Goal: Communication & Community: Answer question/provide support

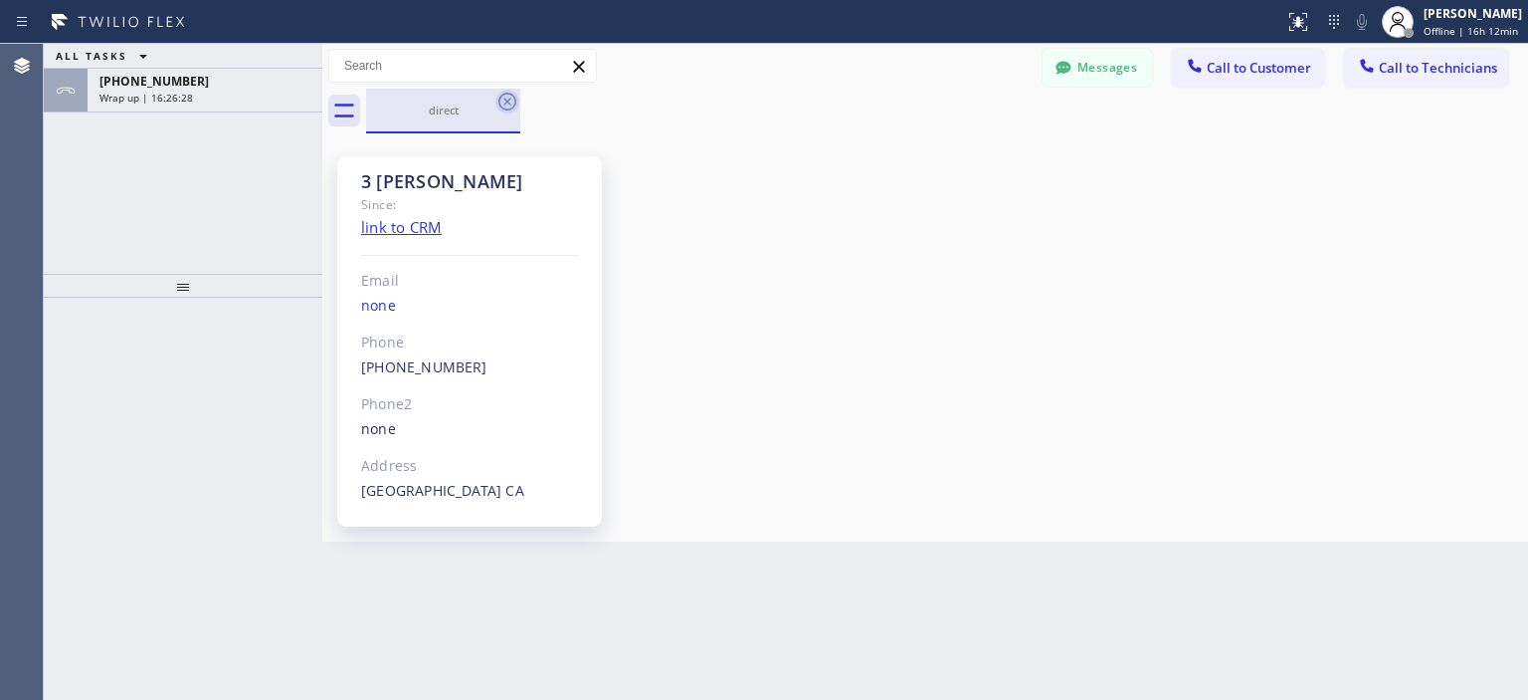
click at [512, 102] on icon at bounding box center [508, 102] width 24 height 24
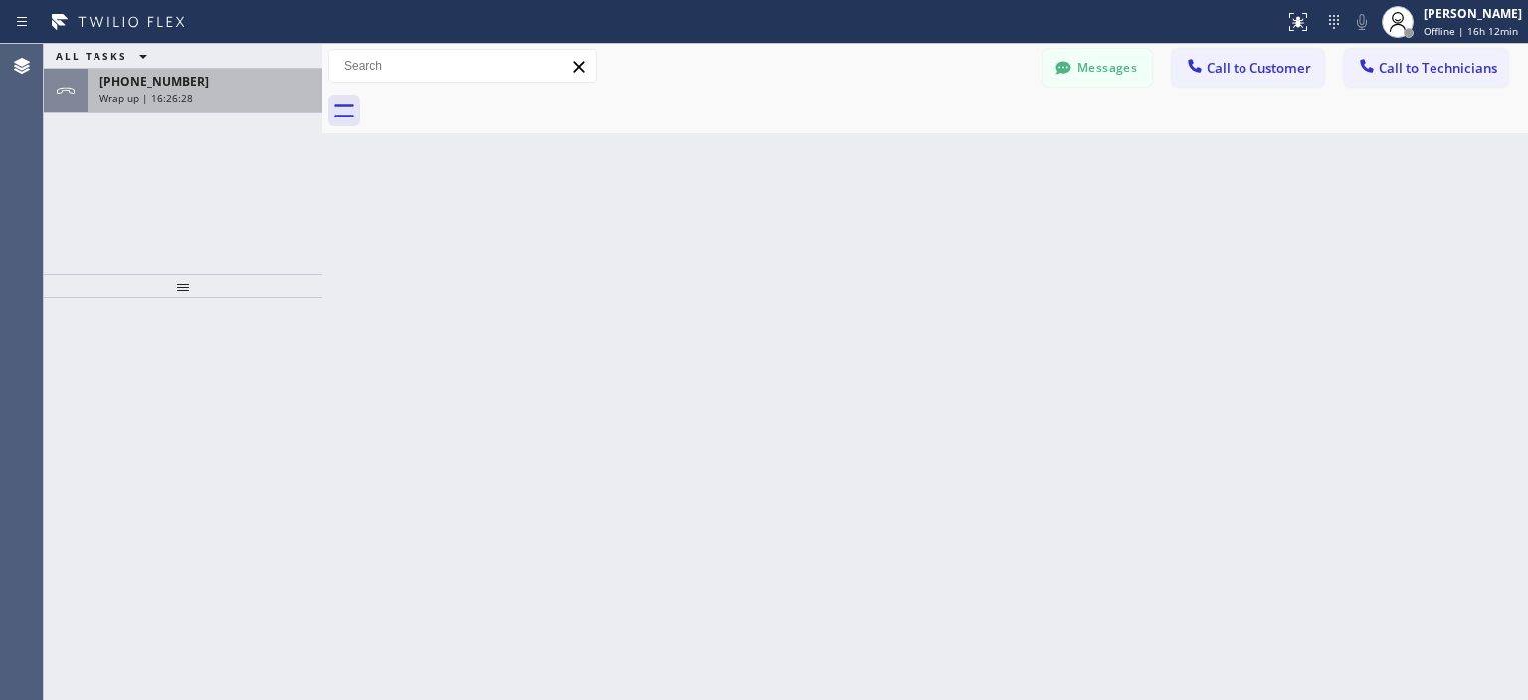
click at [268, 98] on div "Wrap up | 16:26:28" at bounding box center [205, 98] width 211 height 14
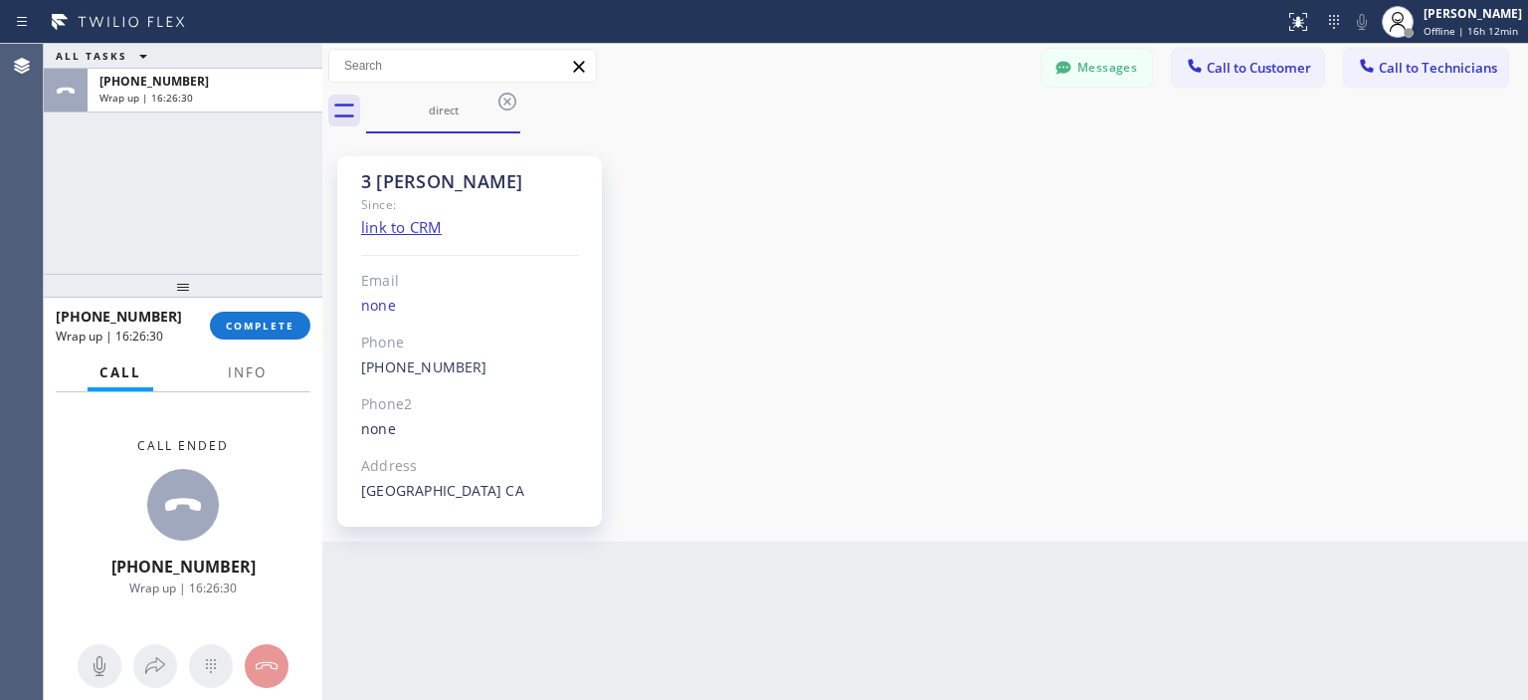
click at [508, 101] on icon at bounding box center [508, 102] width 18 height 18
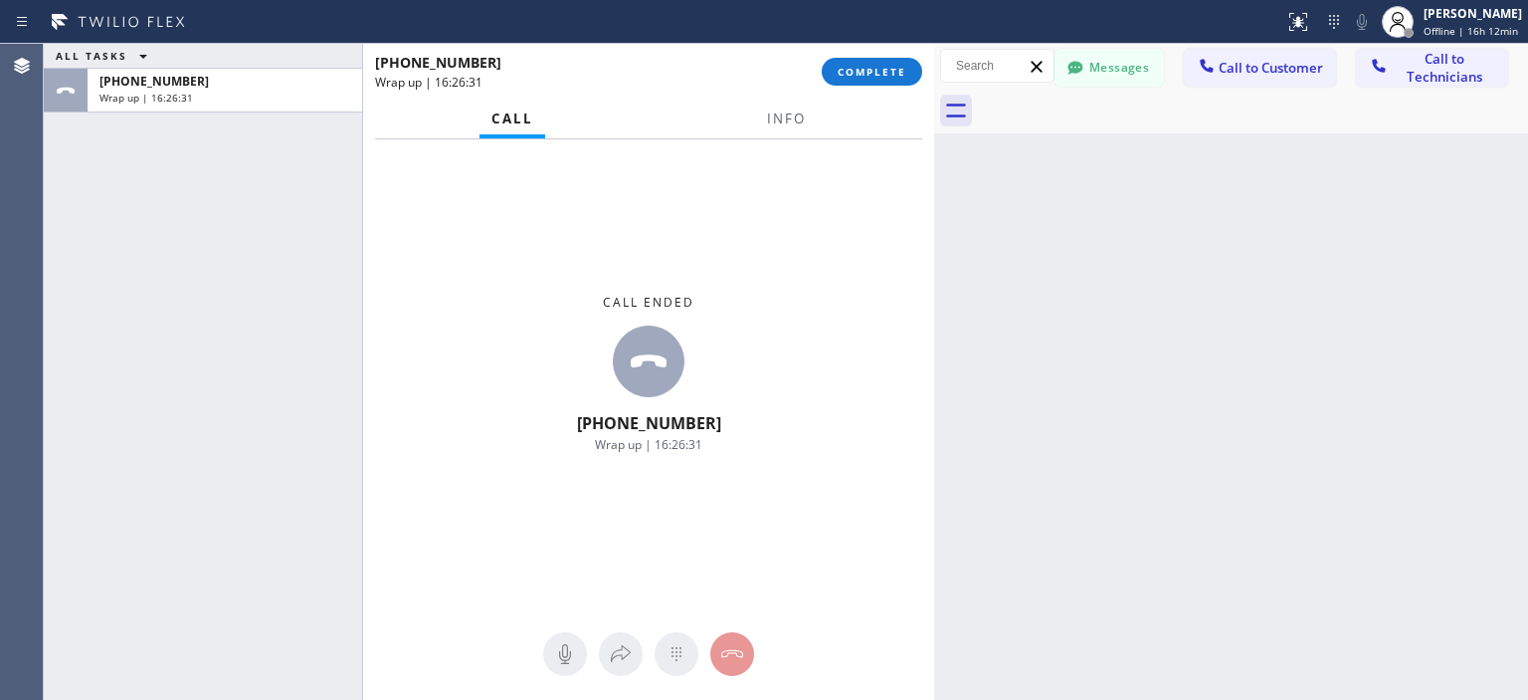
drag, startPoint x: 322, startPoint y: 95, endPoint x: 934, endPoint y: 105, distance: 612.1
click at [934, 105] on div at bounding box center [934, 372] width 0 height 656
click at [898, 77] on span "COMPLETE" at bounding box center [872, 72] width 69 height 14
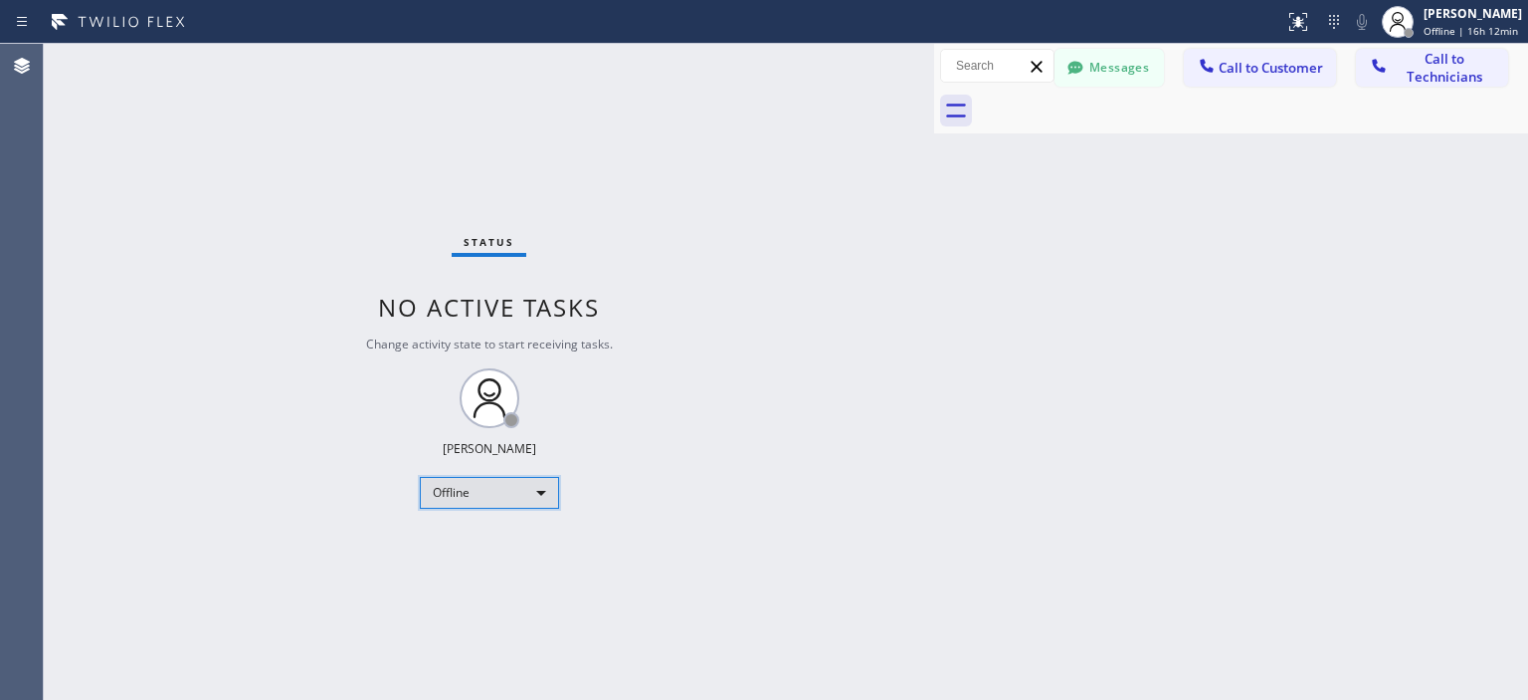
click at [498, 497] on div "Offline" at bounding box center [489, 493] width 139 height 32
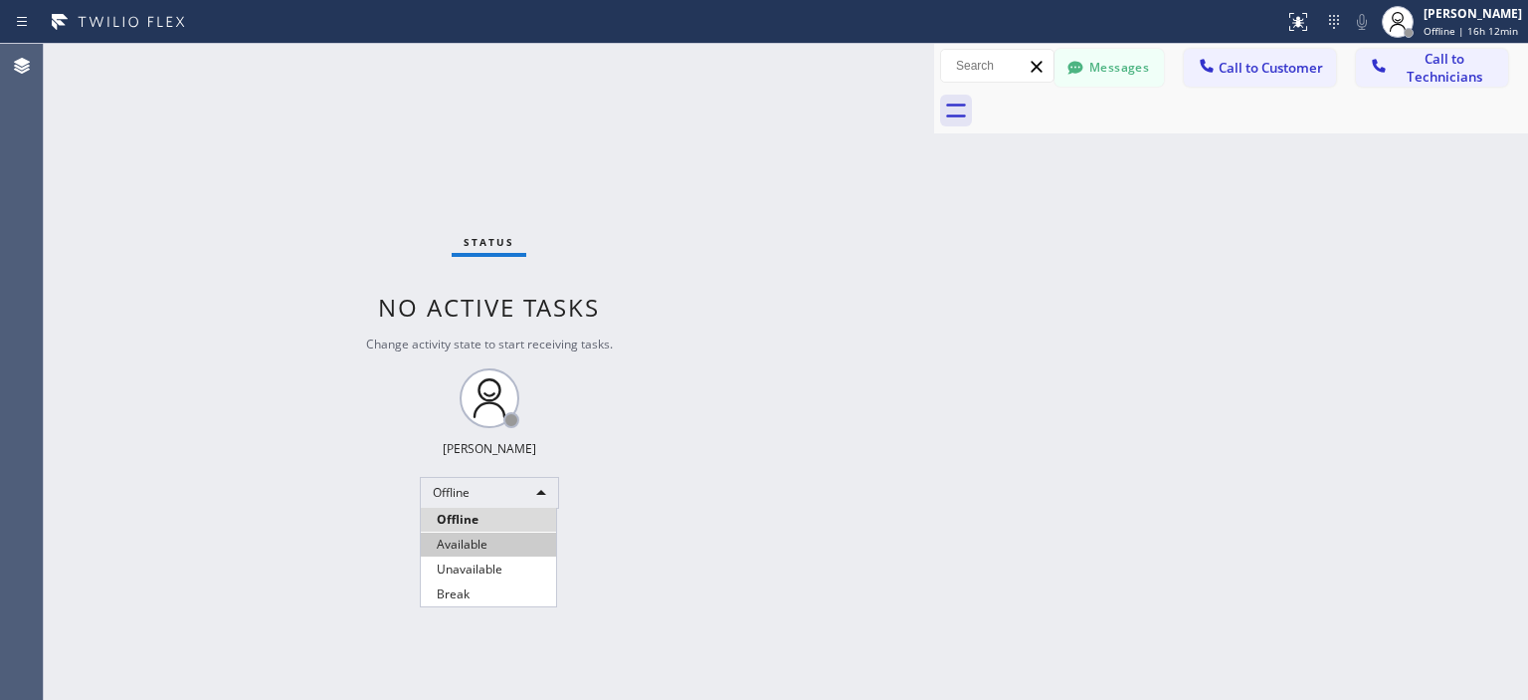
click at [495, 541] on li "Available" at bounding box center [488, 544] width 135 height 24
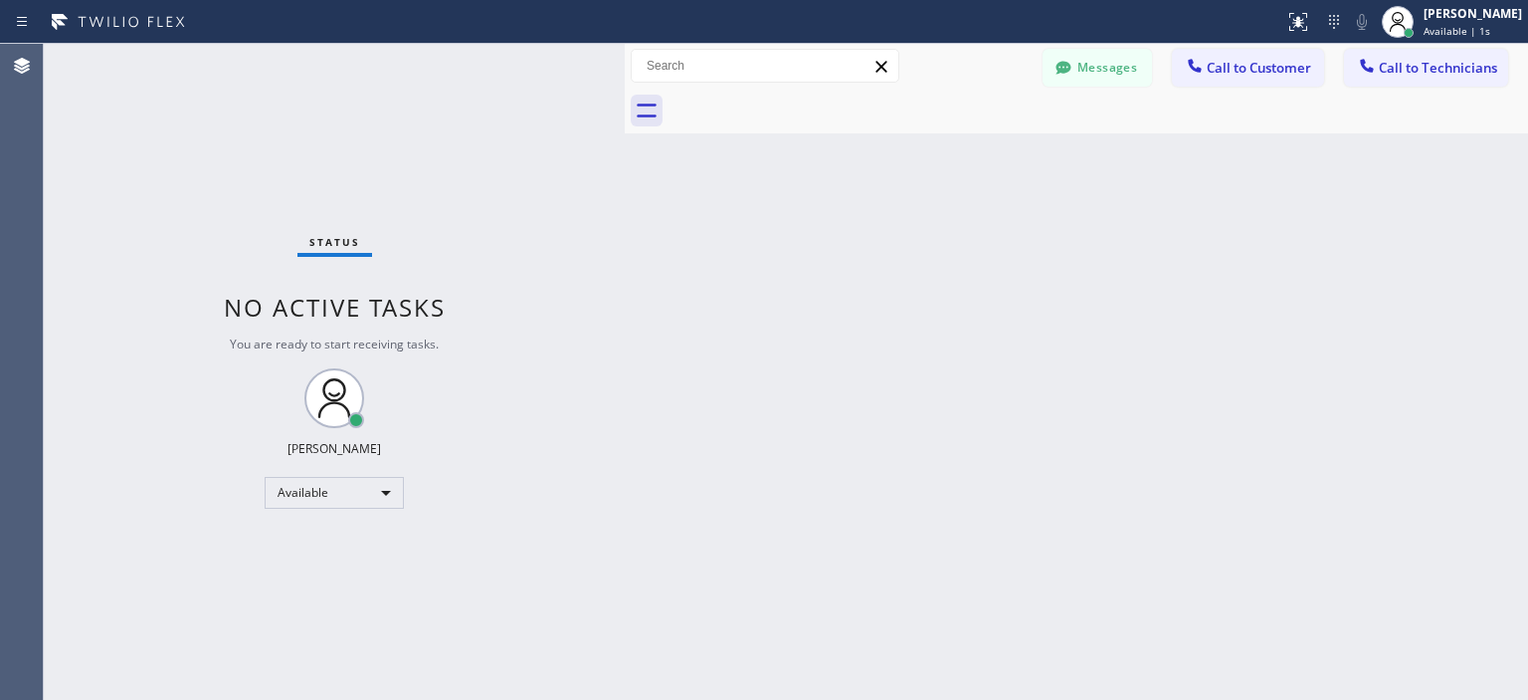
drag, startPoint x: 934, startPoint y: 85, endPoint x: 625, endPoint y: 94, distance: 309.6
click at [625, 94] on div at bounding box center [625, 372] width 0 height 656
click at [1089, 73] on button "Messages" at bounding box center [1097, 68] width 109 height 38
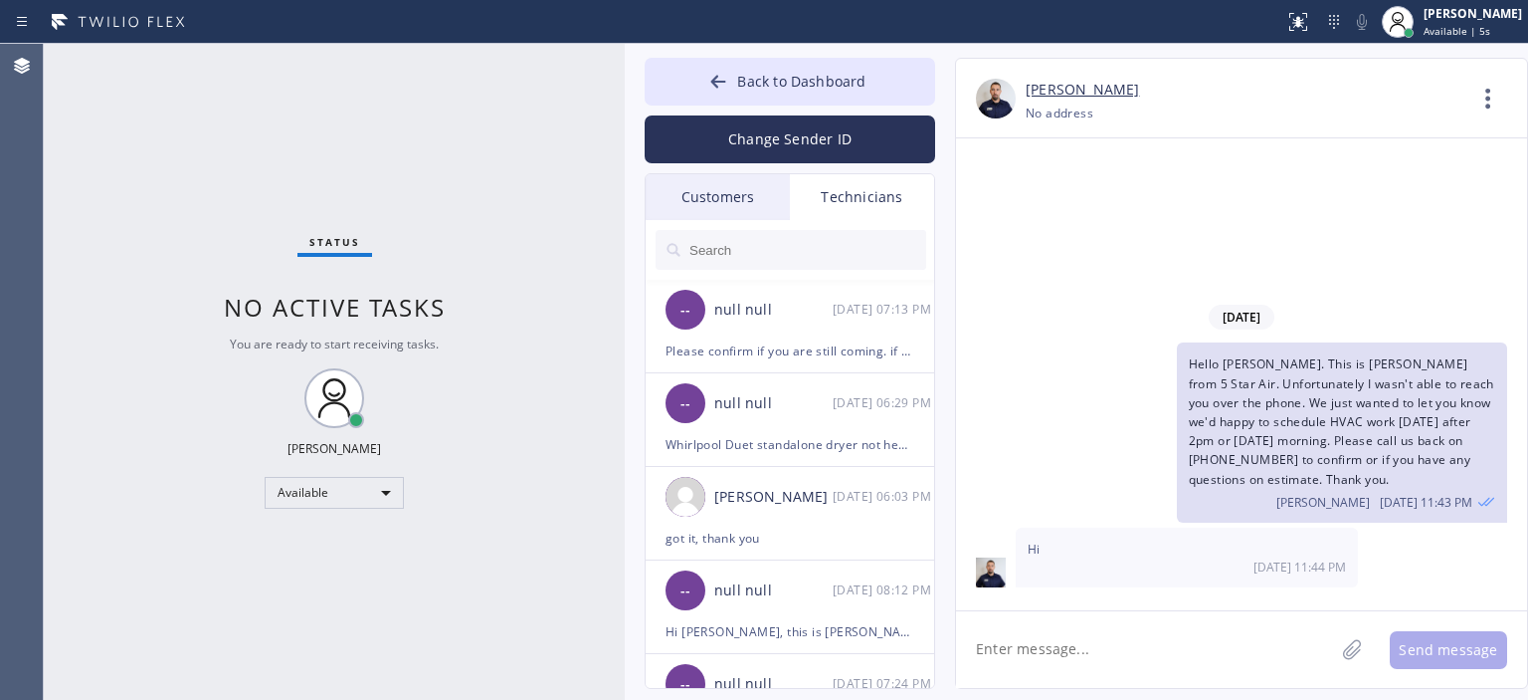
click at [723, 196] on div "Customers" at bounding box center [718, 197] width 144 height 46
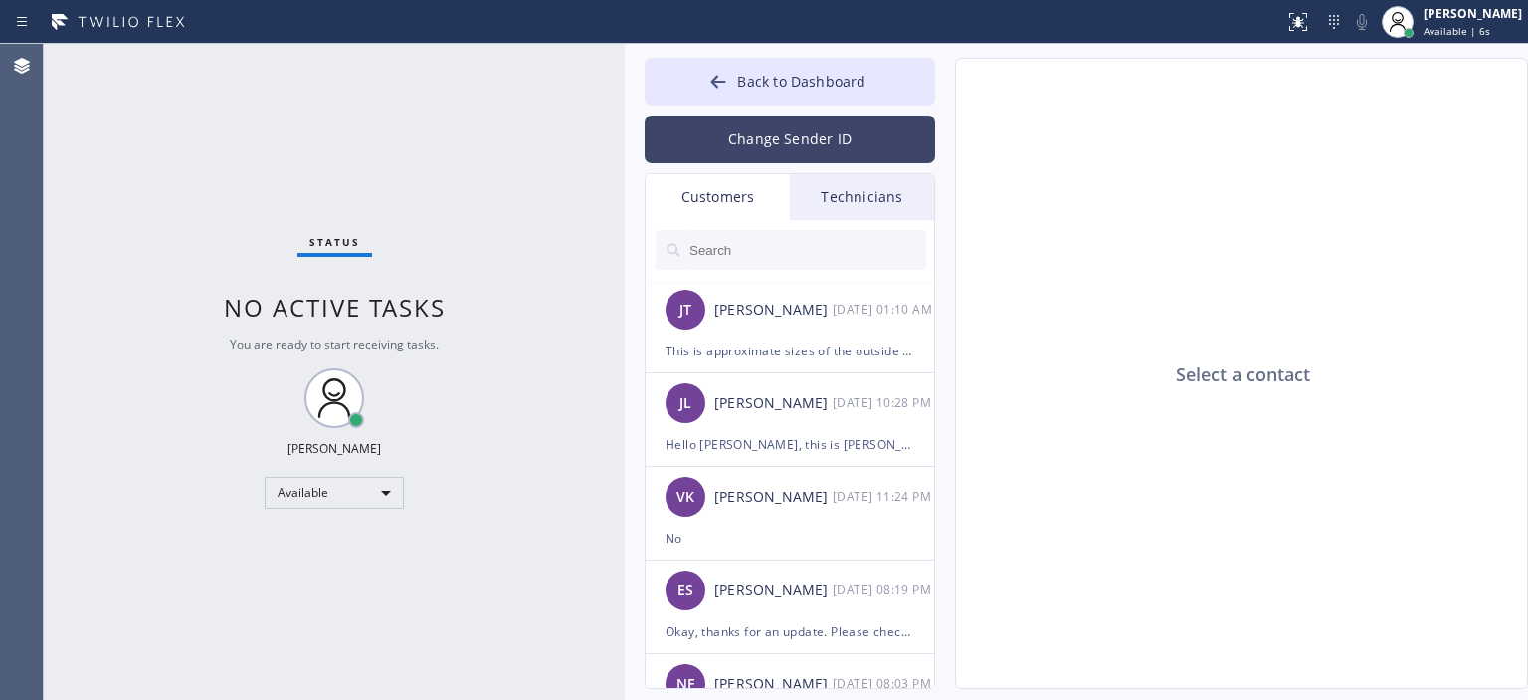
click at [780, 140] on button "Change Sender ID" at bounding box center [790, 139] width 291 height 48
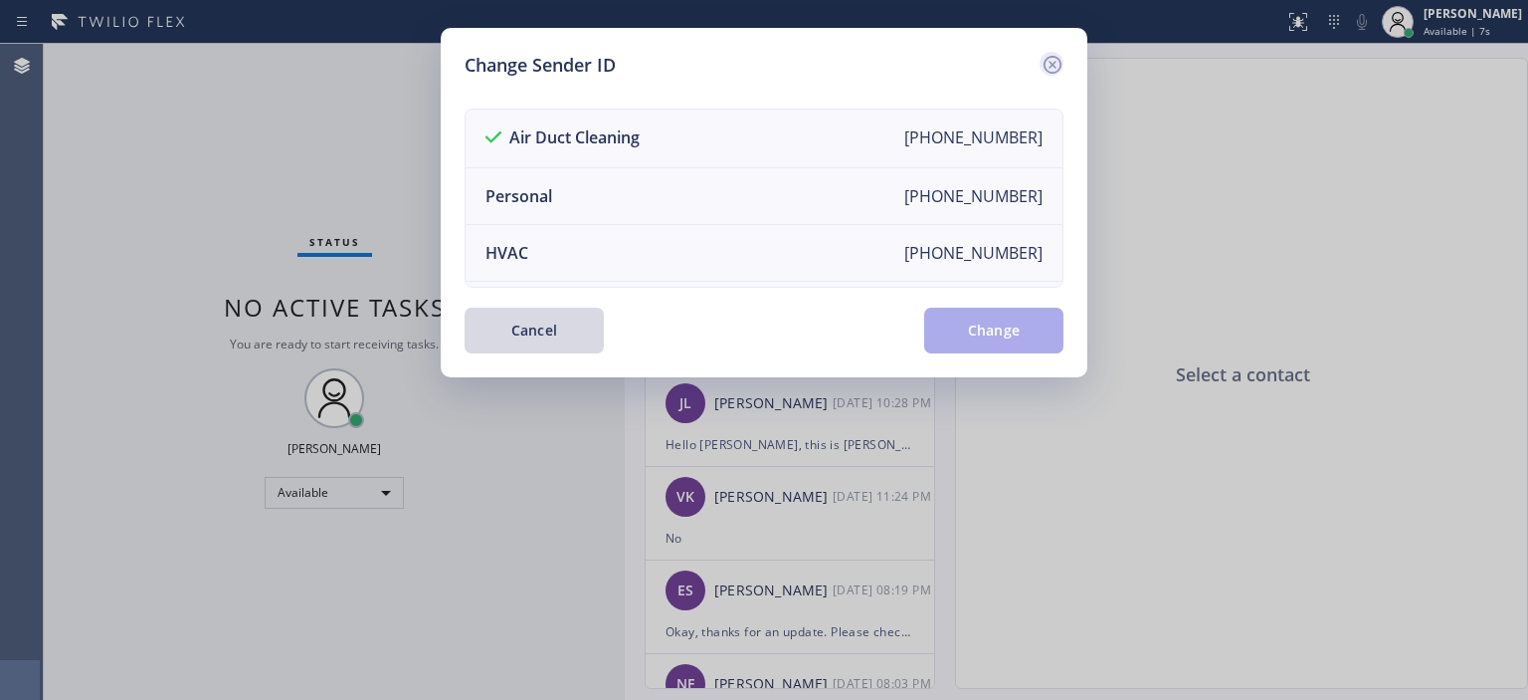
click at [1056, 53] on icon at bounding box center [1053, 65] width 24 height 24
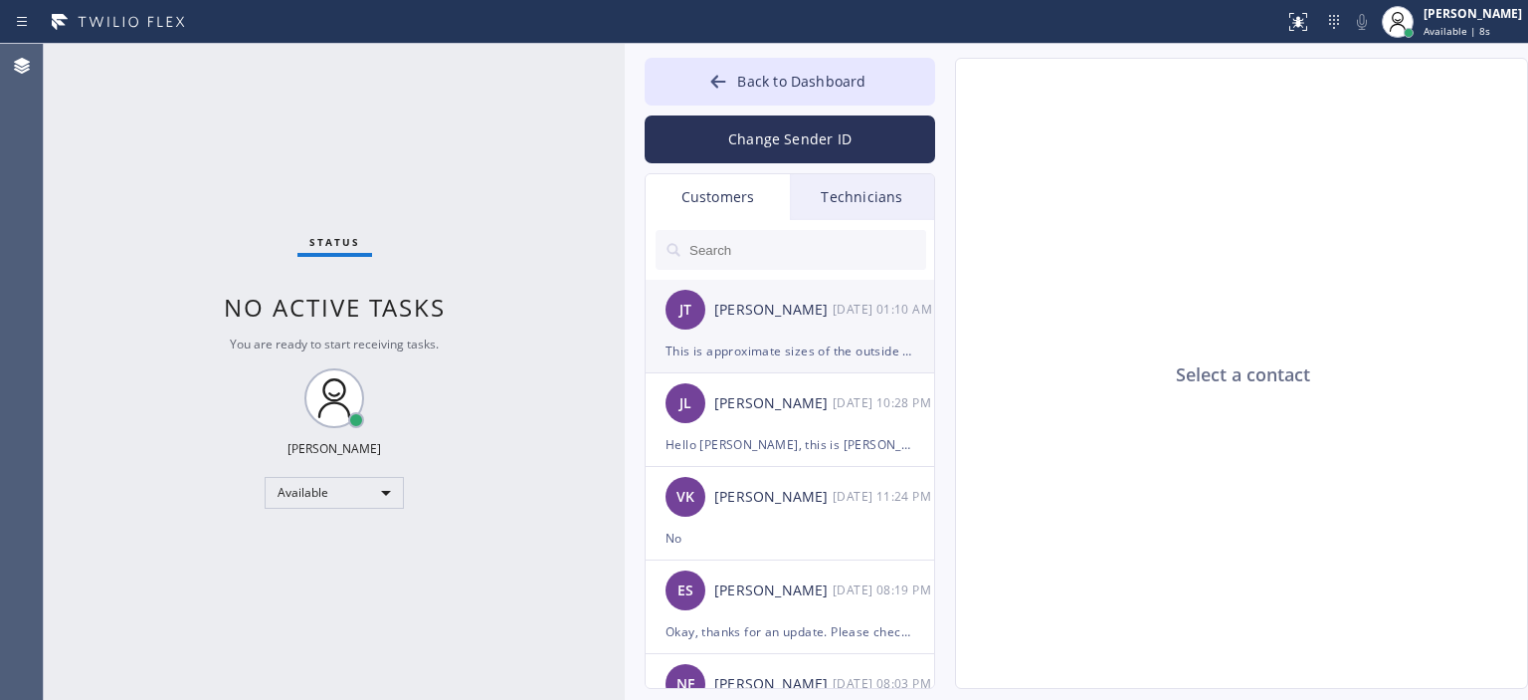
click at [804, 321] on div "[PERSON_NAME] [PERSON_NAME] [DATE] 01:10 AM" at bounding box center [791, 310] width 291 height 60
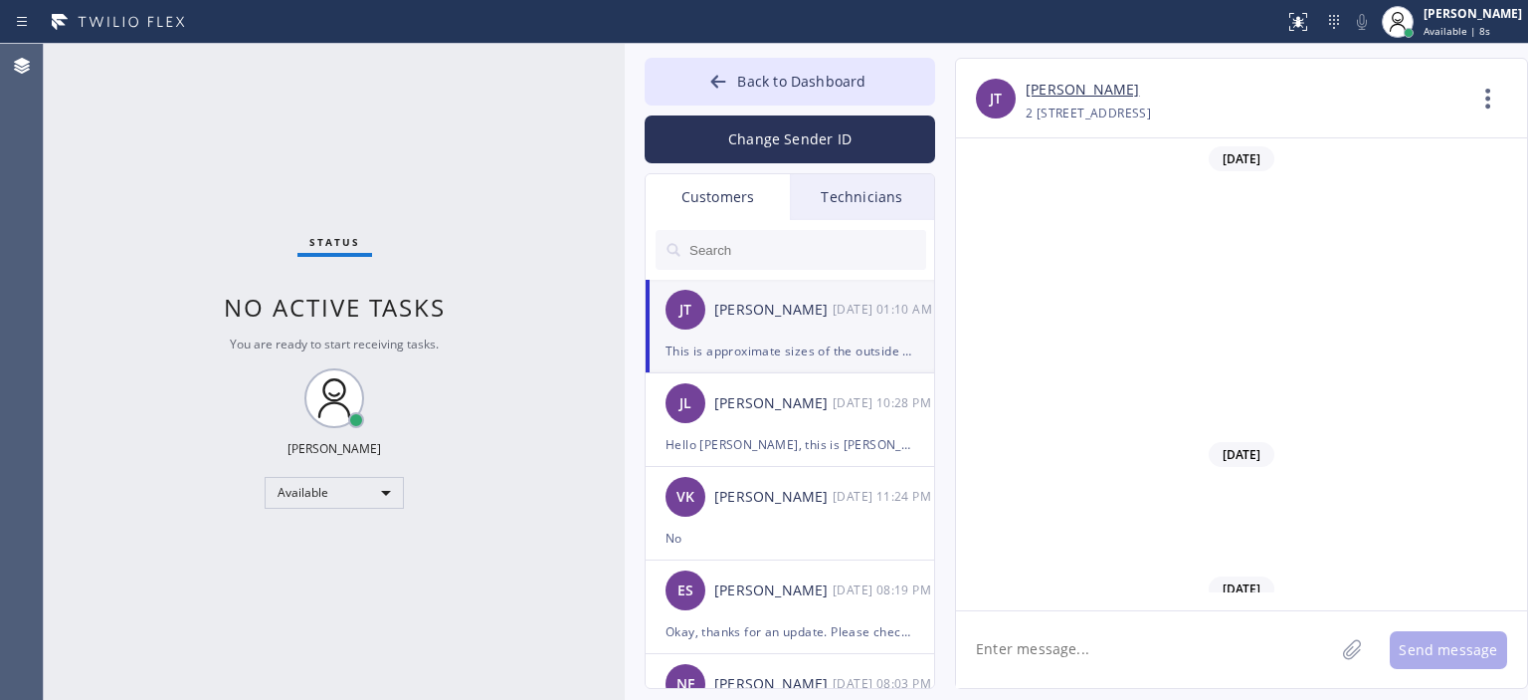
scroll to position [2053, 0]
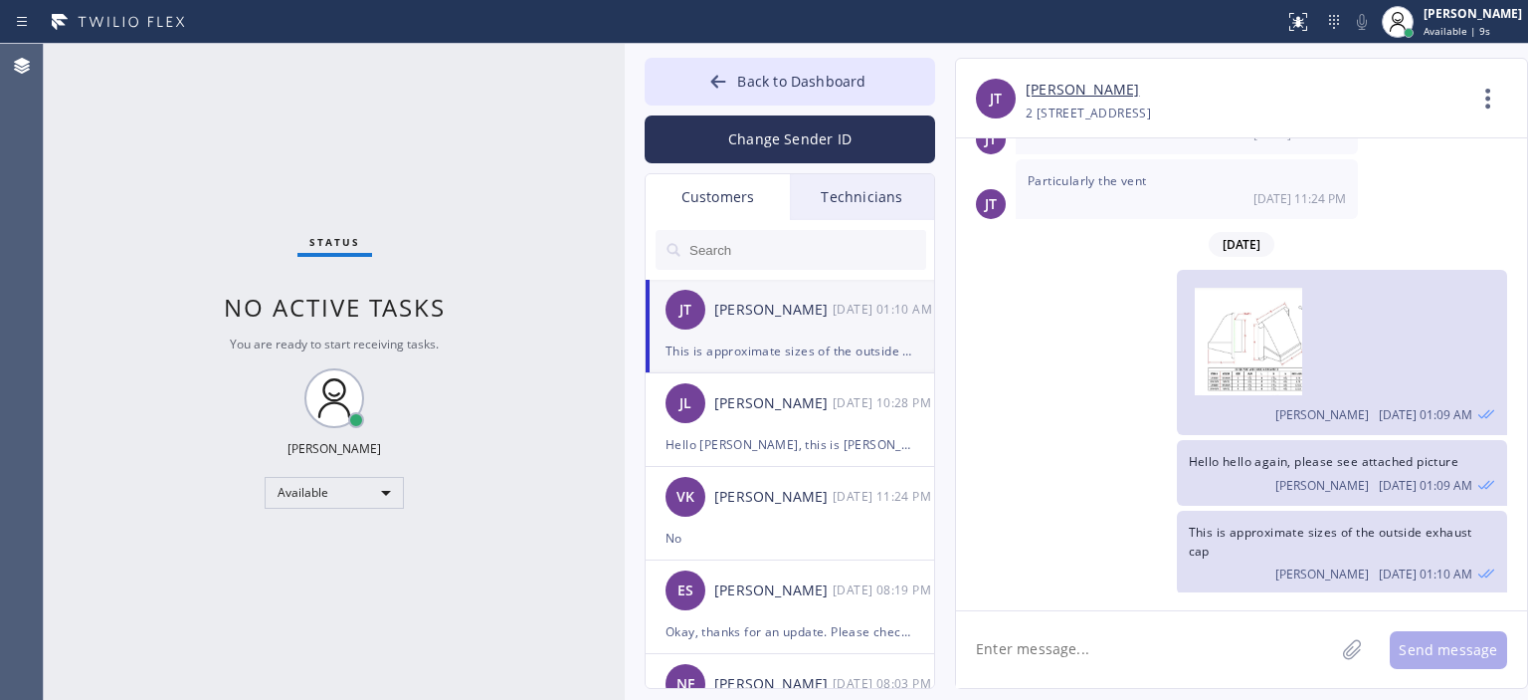
click at [774, 252] on input "text" at bounding box center [807, 250] width 239 height 40
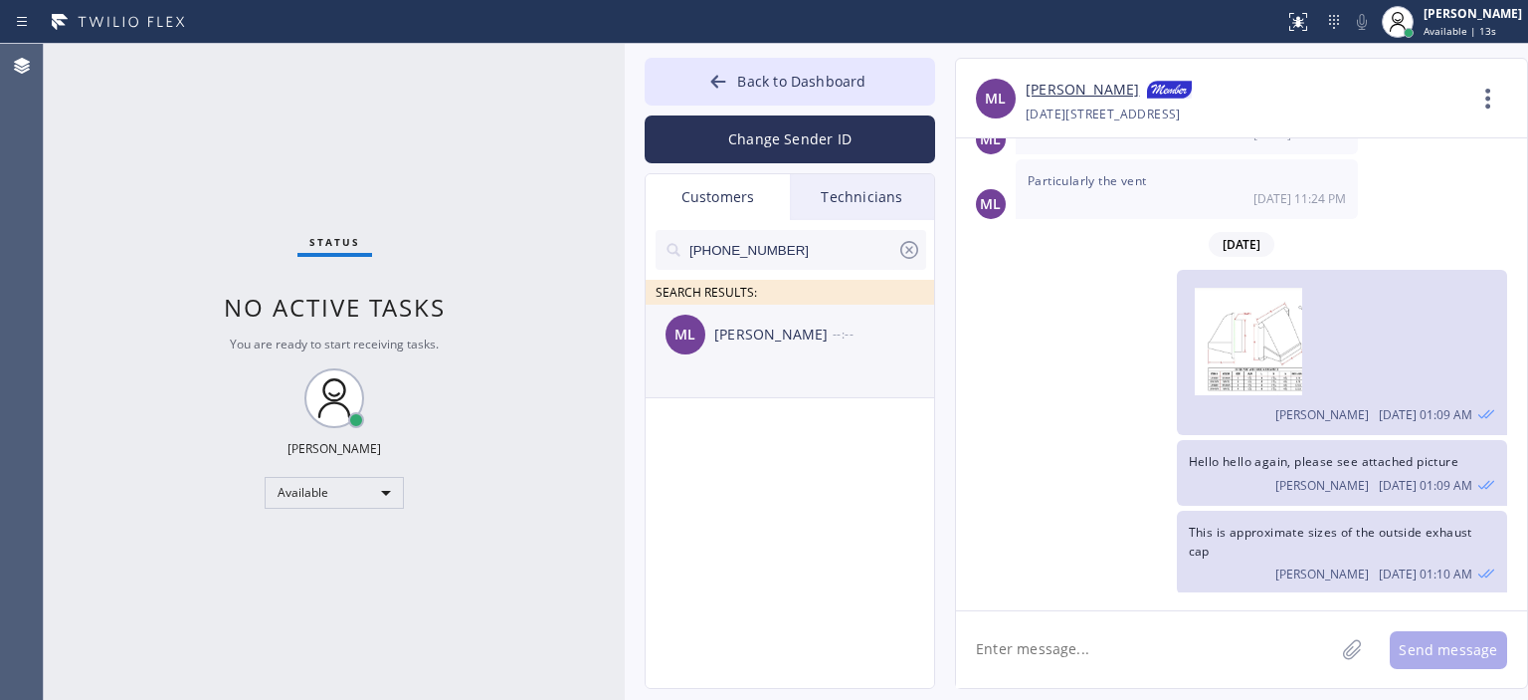
click at [814, 350] on div "ML [PERSON_NAME] --:--" at bounding box center [791, 335] width 291 height 60
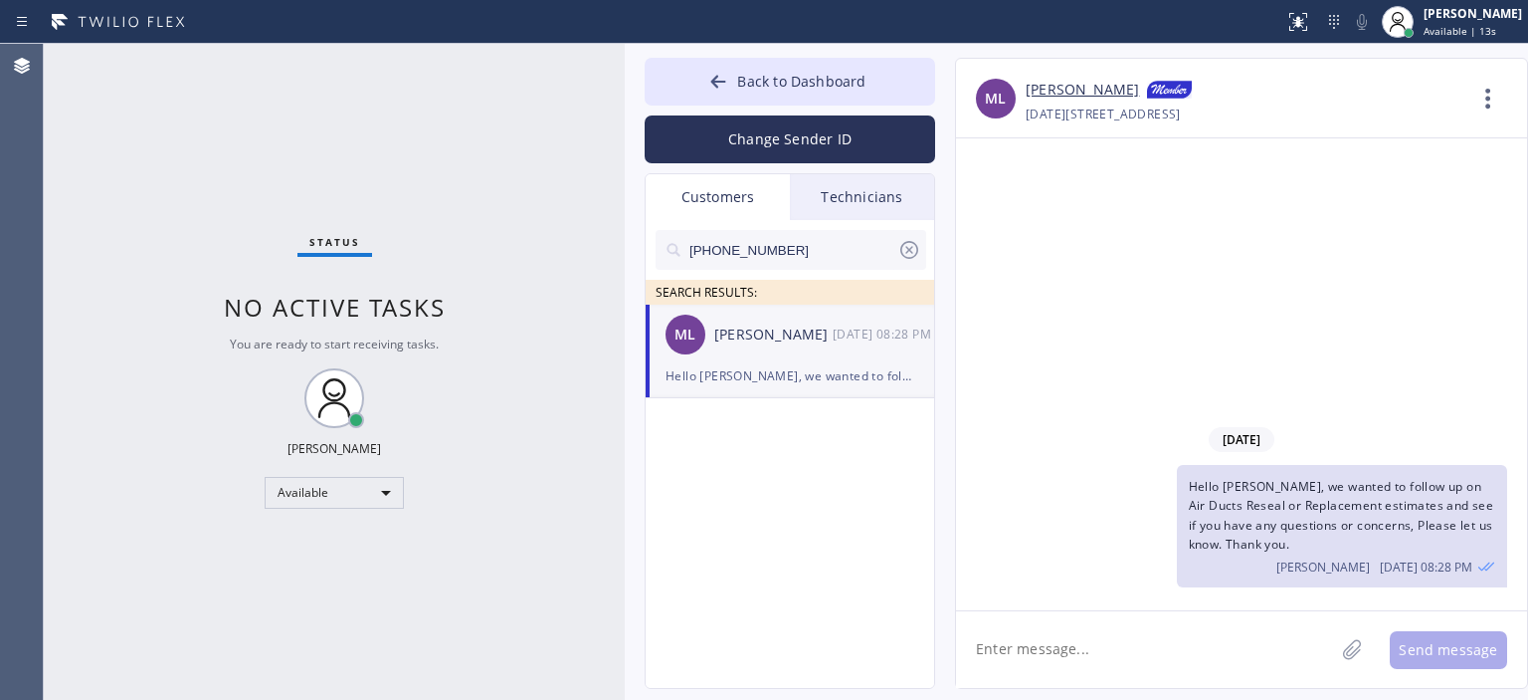
scroll to position [0, 0]
click at [913, 249] on icon at bounding box center [910, 250] width 24 height 24
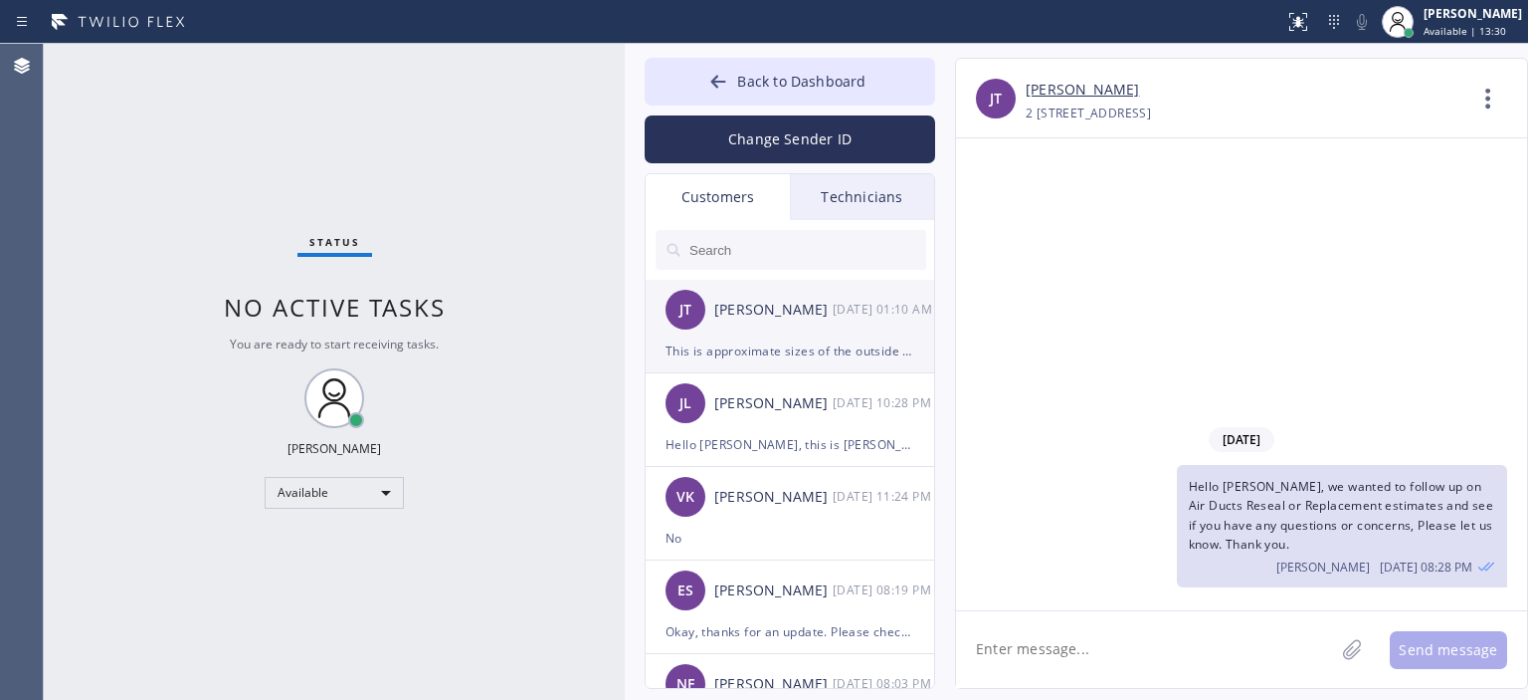
click at [825, 337] on div "[PERSON_NAME] [PERSON_NAME] [DATE] 01:10 AM" at bounding box center [791, 310] width 291 height 60
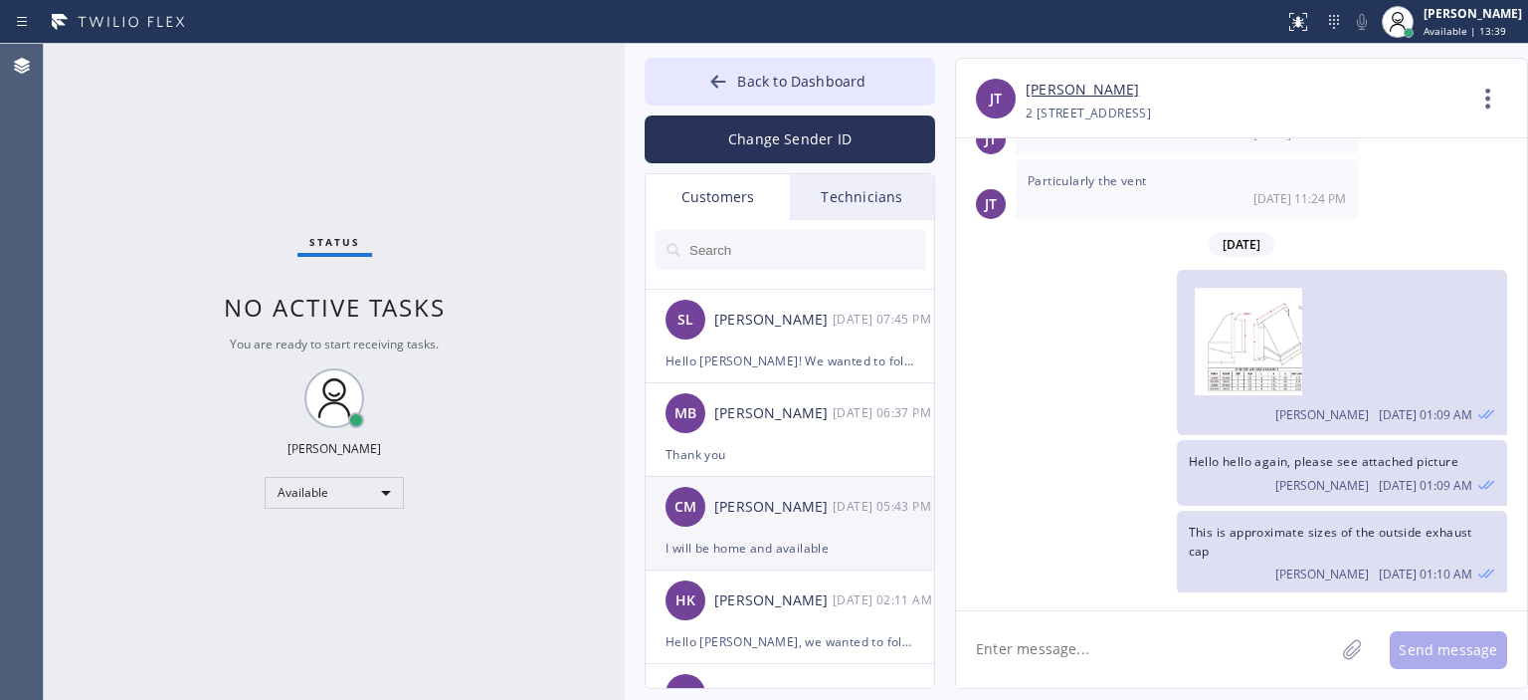
scroll to position [1773, 0]
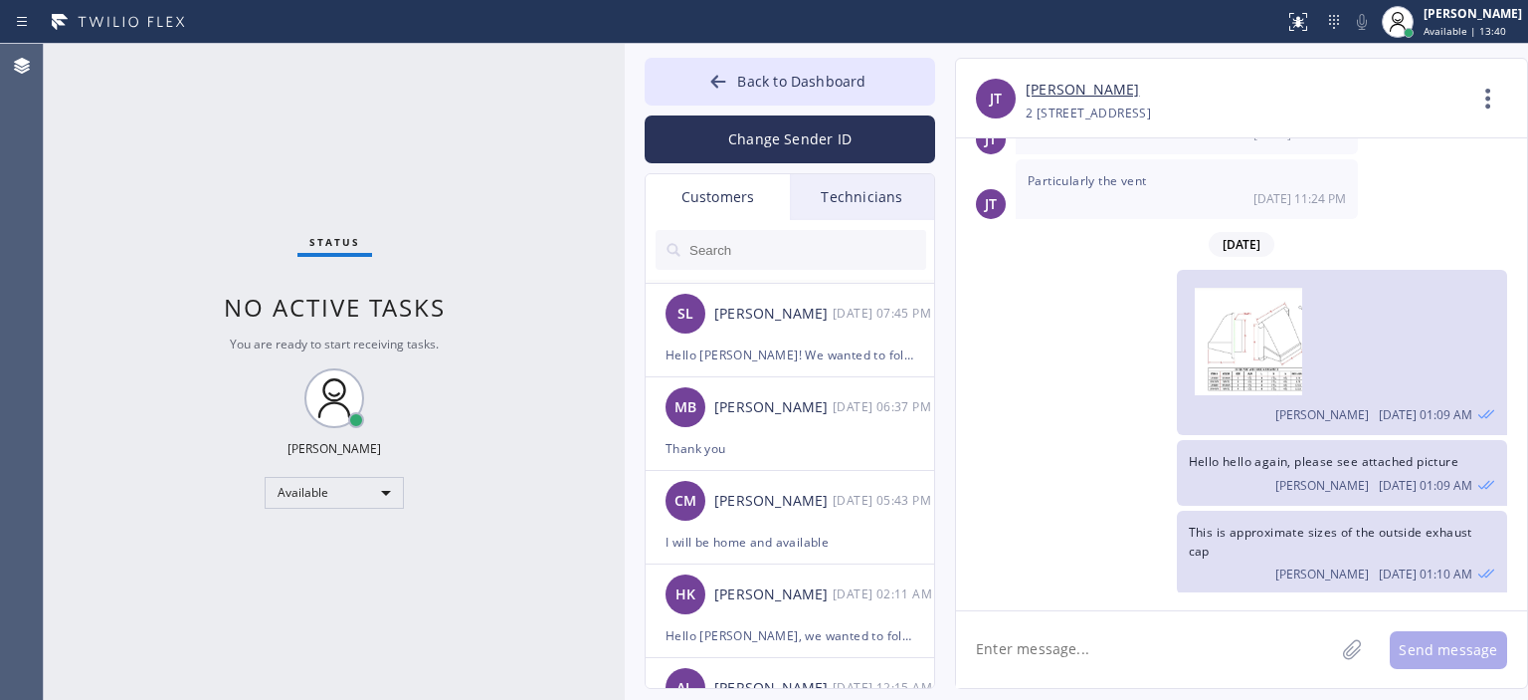
click at [980, 560] on div "This is approximate sizes of the outside exhaust cap [PERSON_NAME] [DATE] 01:10…" at bounding box center [1231, 552] width 551 height 84
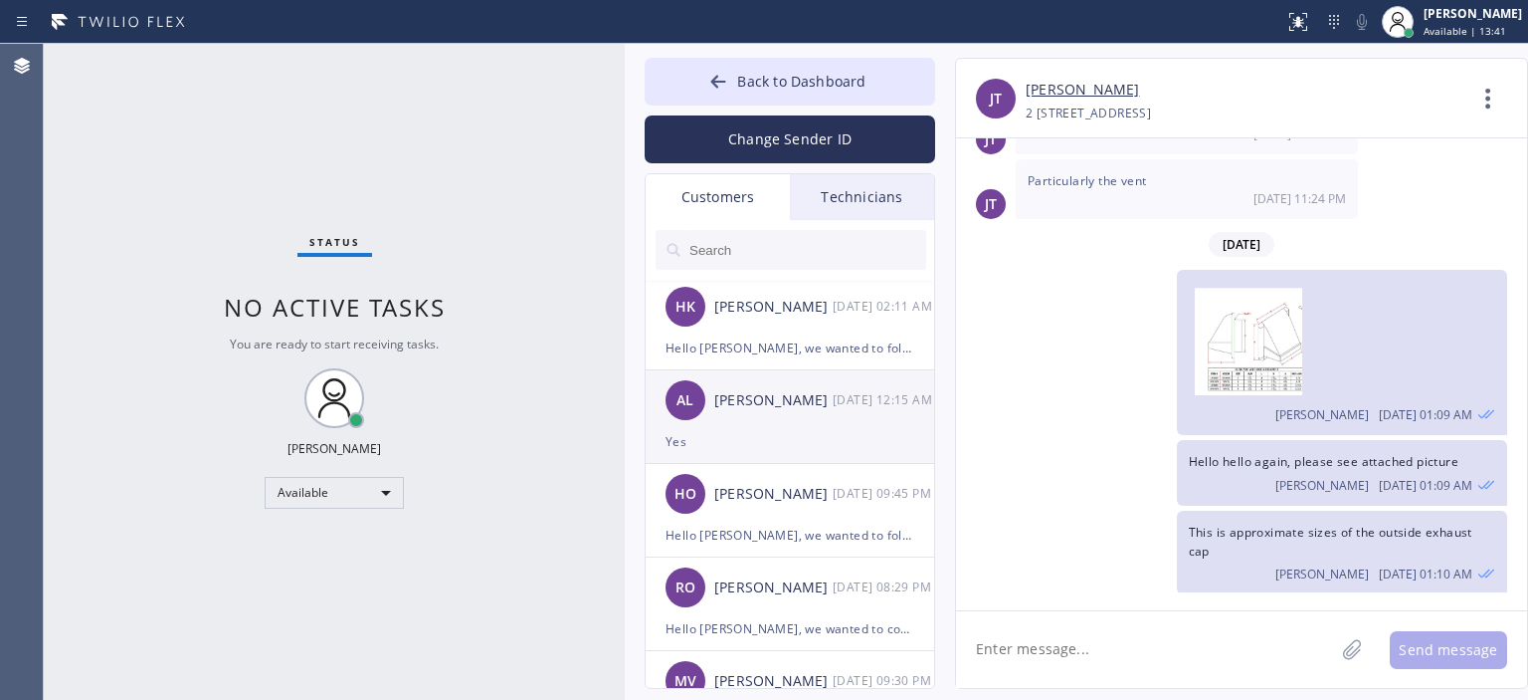
scroll to position [2070, 0]
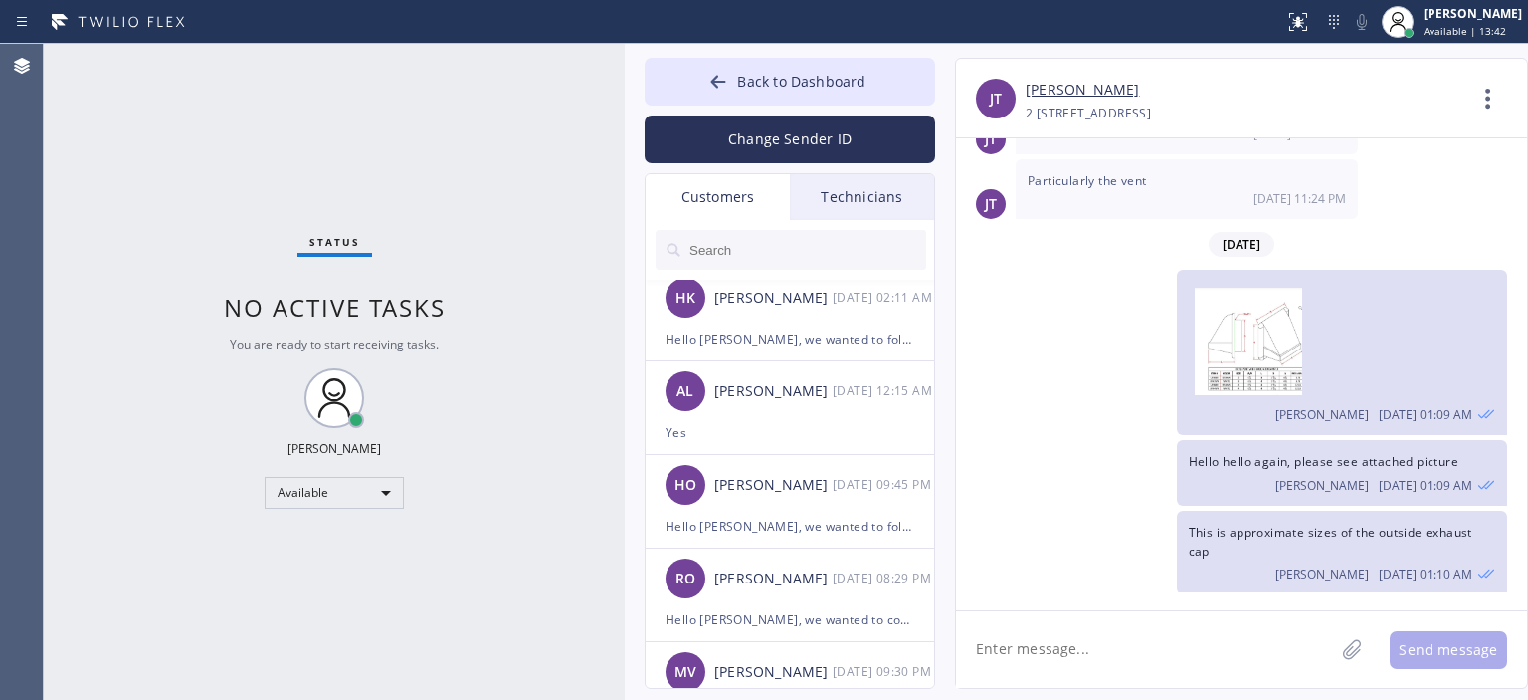
drag, startPoint x: 819, startPoint y: 524, endPoint x: 995, endPoint y: 518, distance: 176.2
click at [995, 518] on div "This is approximate sizes of the outside exhaust cap [PERSON_NAME] [DATE] 01:10…" at bounding box center [1231, 552] width 551 height 84
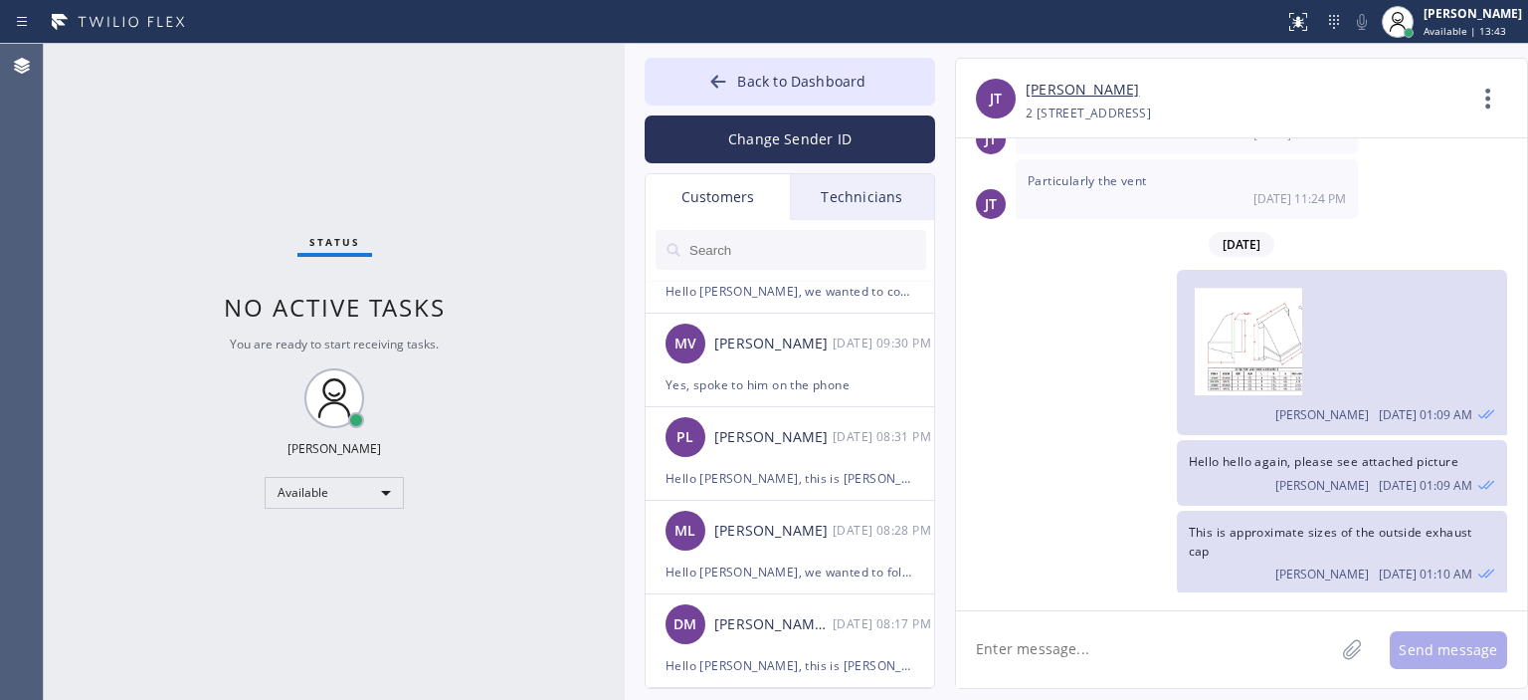
scroll to position [2402, 0]
click at [756, 242] on input "text" at bounding box center [807, 250] width 239 height 40
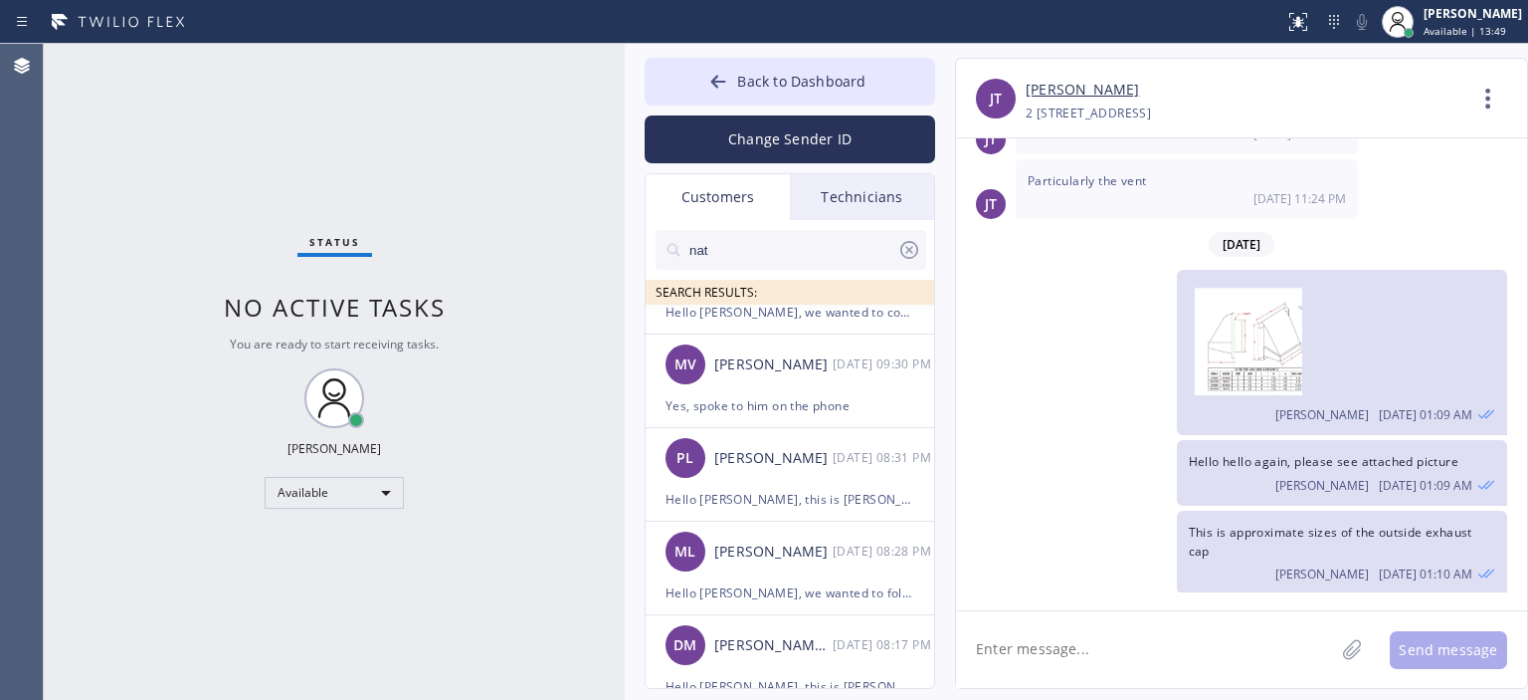
type input "nat"
click at [912, 252] on icon at bounding box center [910, 250] width 18 height 18
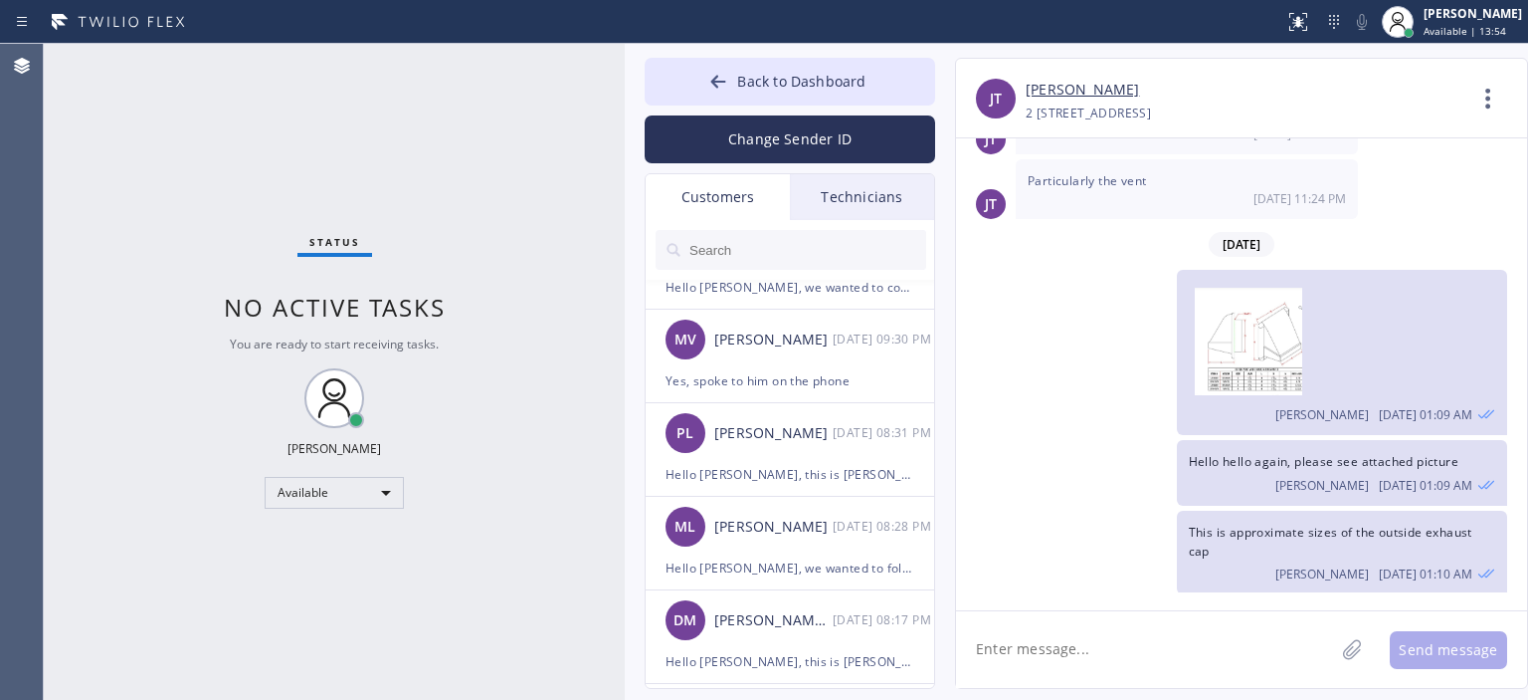
click at [825, 246] on input "text" at bounding box center [807, 250] width 239 height 40
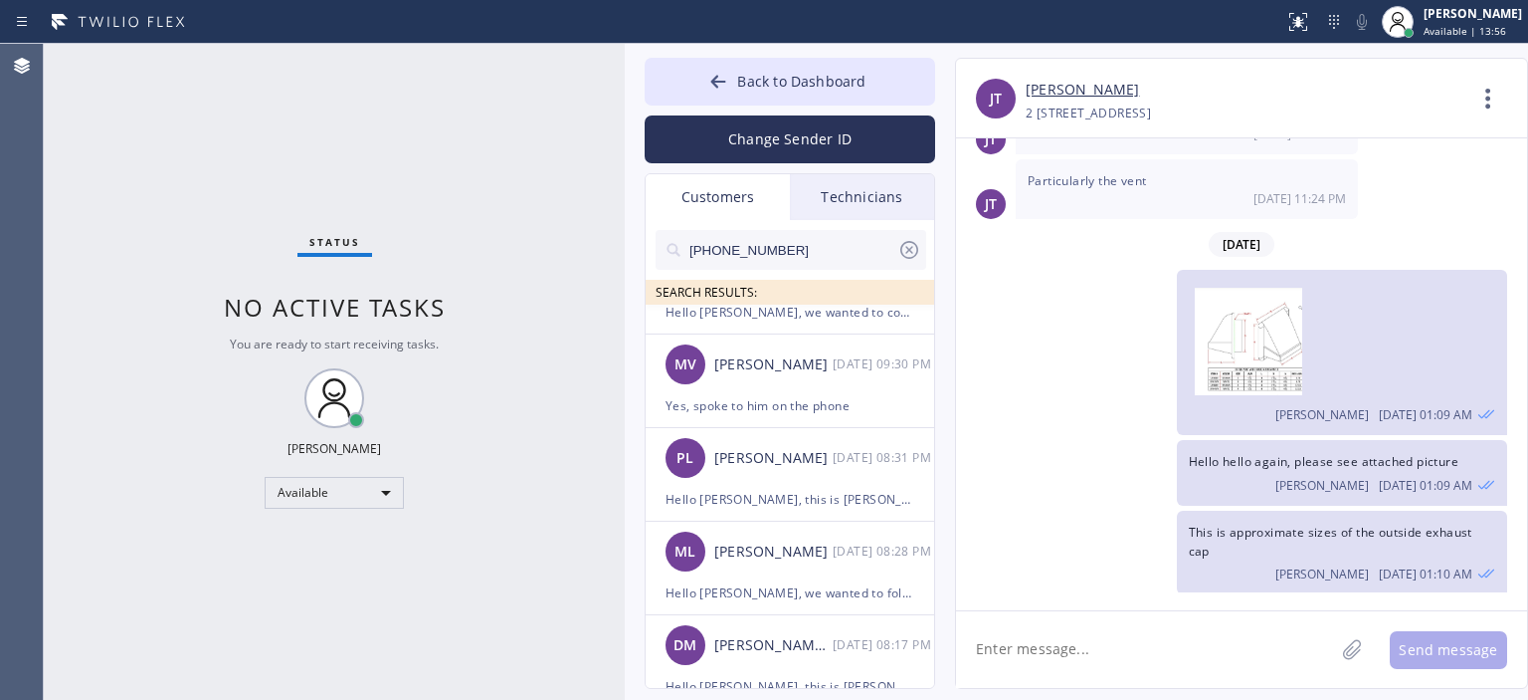
click at [825, 246] on input "[PHONE_NUMBER]" at bounding box center [793, 250] width 210 height 40
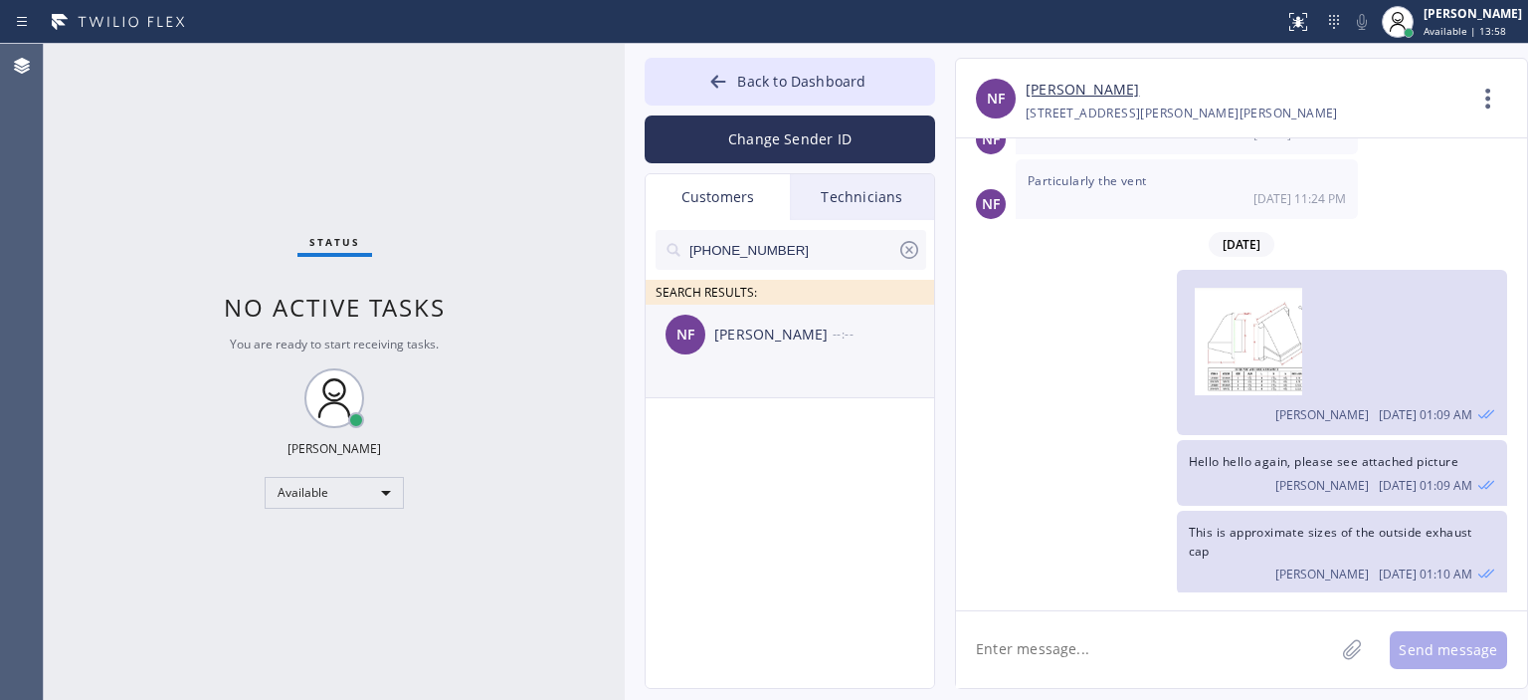
click at [804, 345] on div "NF [PERSON_NAME] --:--" at bounding box center [791, 335] width 291 height 60
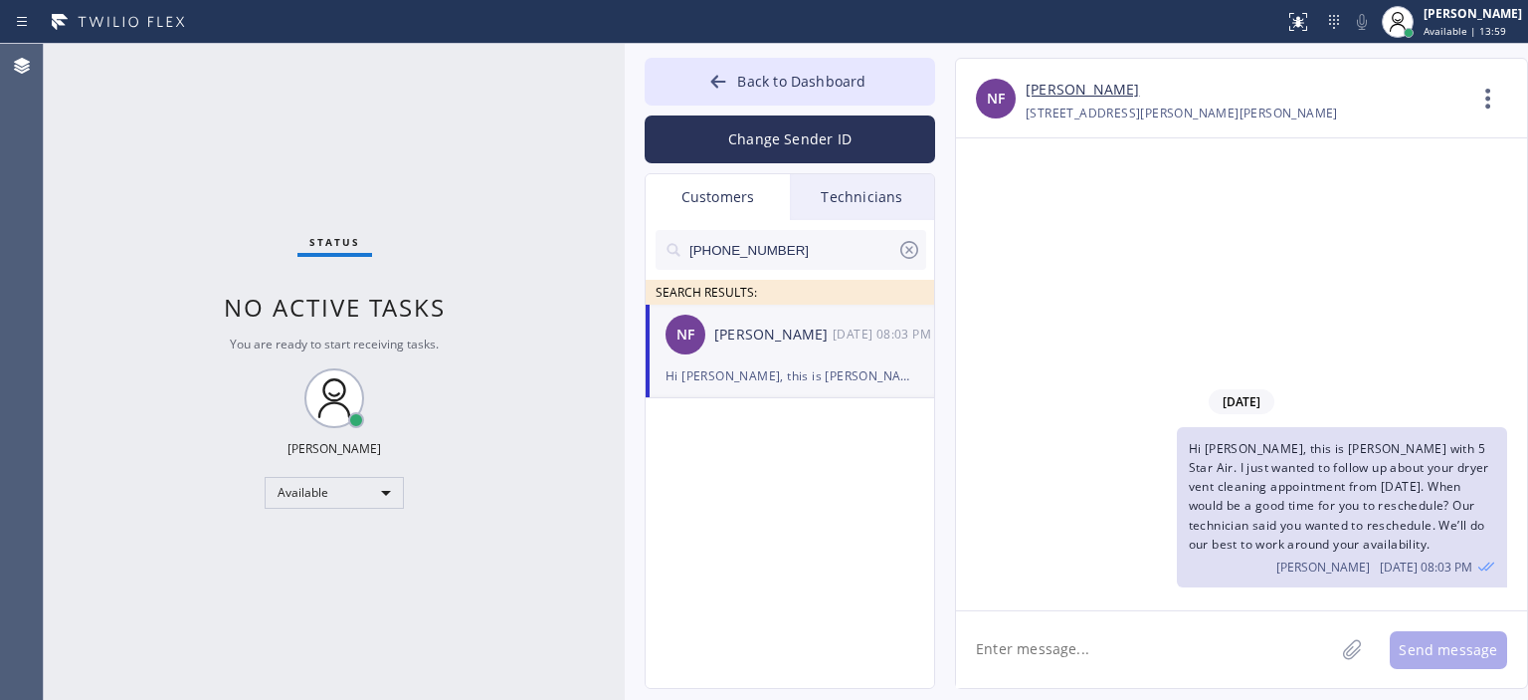
click at [1059, 637] on textarea at bounding box center [1145, 649] width 378 height 77
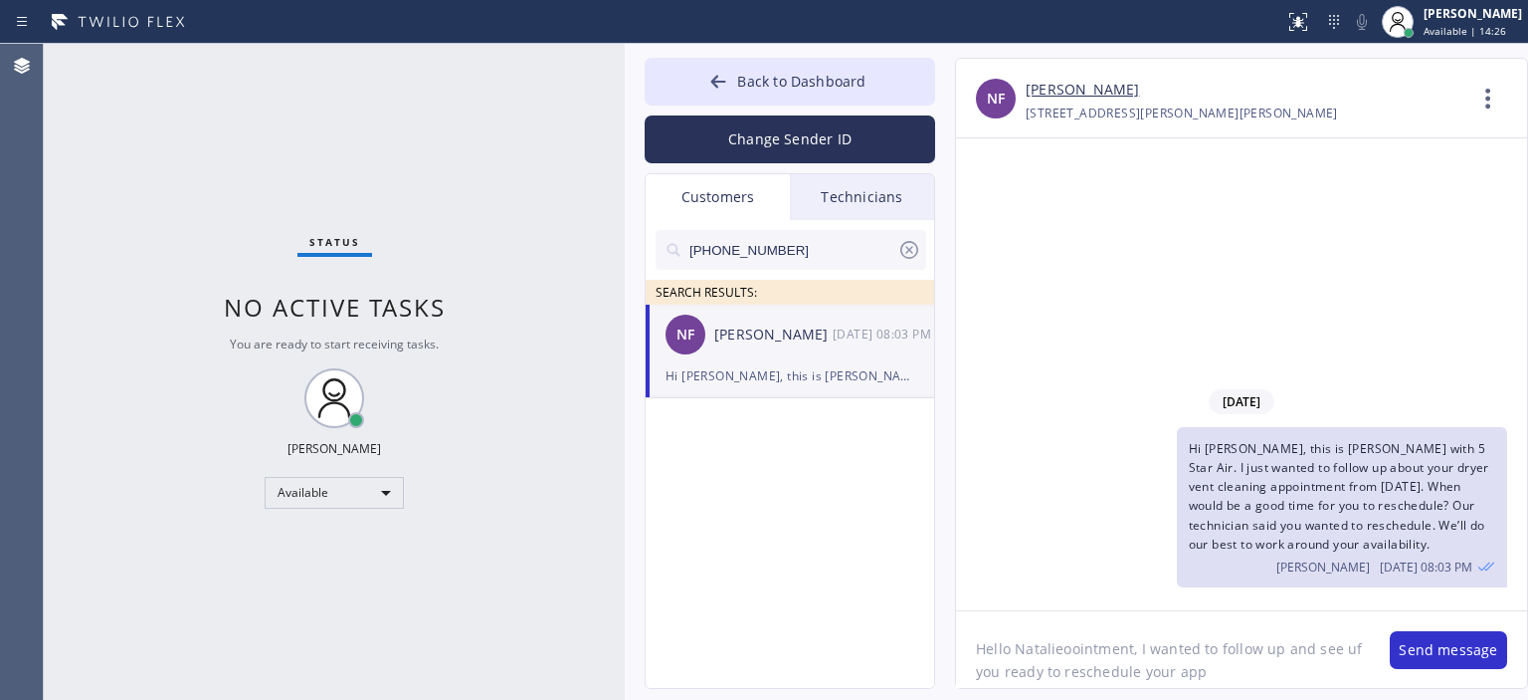
drag, startPoint x: 1059, startPoint y: 637, endPoint x: 1139, endPoint y: 660, distance: 83.8
drag, startPoint x: 1139, startPoint y: 660, endPoint x: 1202, endPoint y: 644, distance: 64.7
click at [1202, 644] on textarea "Hello Natalieoointment, I wanted to follow up and see uf you ready to reschedul…" at bounding box center [1163, 649] width 414 height 77
click at [1126, 651] on textarea "Hello Natalieoointment, I wanted to follow up and see uf you ready to reschedul…" at bounding box center [1163, 649] width 414 height 77
click at [1159, 664] on textarea "Hello [PERSON_NAME], I wanted to follow up and see uf you ready to reschedule y…" at bounding box center [1163, 649] width 414 height 77
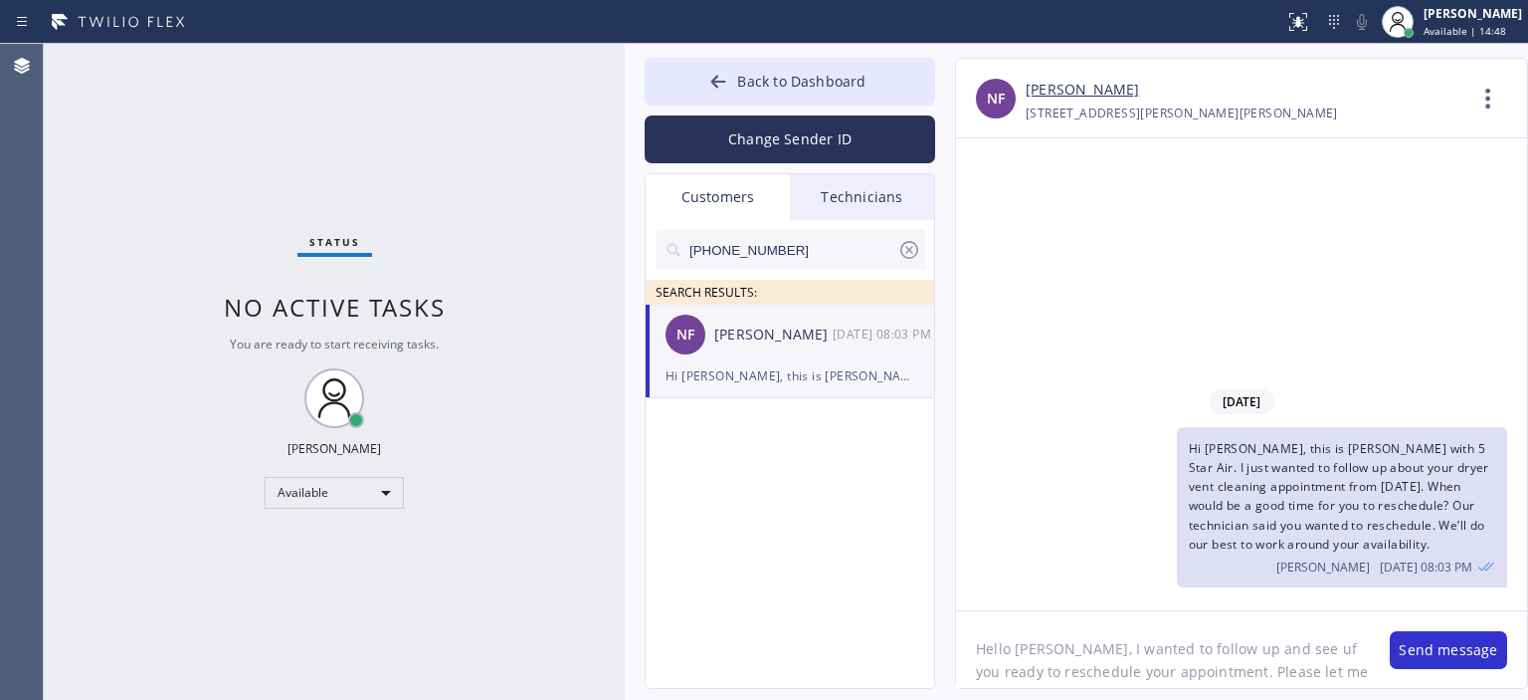
scroll to position [16, 0]
click at [1095, 640] on textarea "Hello [PERSON_NAME], I wanted to follow up and see uf you ready to reschedule y…" at bounding box center [1163, 649] width 414 height 77
type textarea "Hello [PERSON_NAME], I wanted to follow up and see uf you ready to reschedule y…"
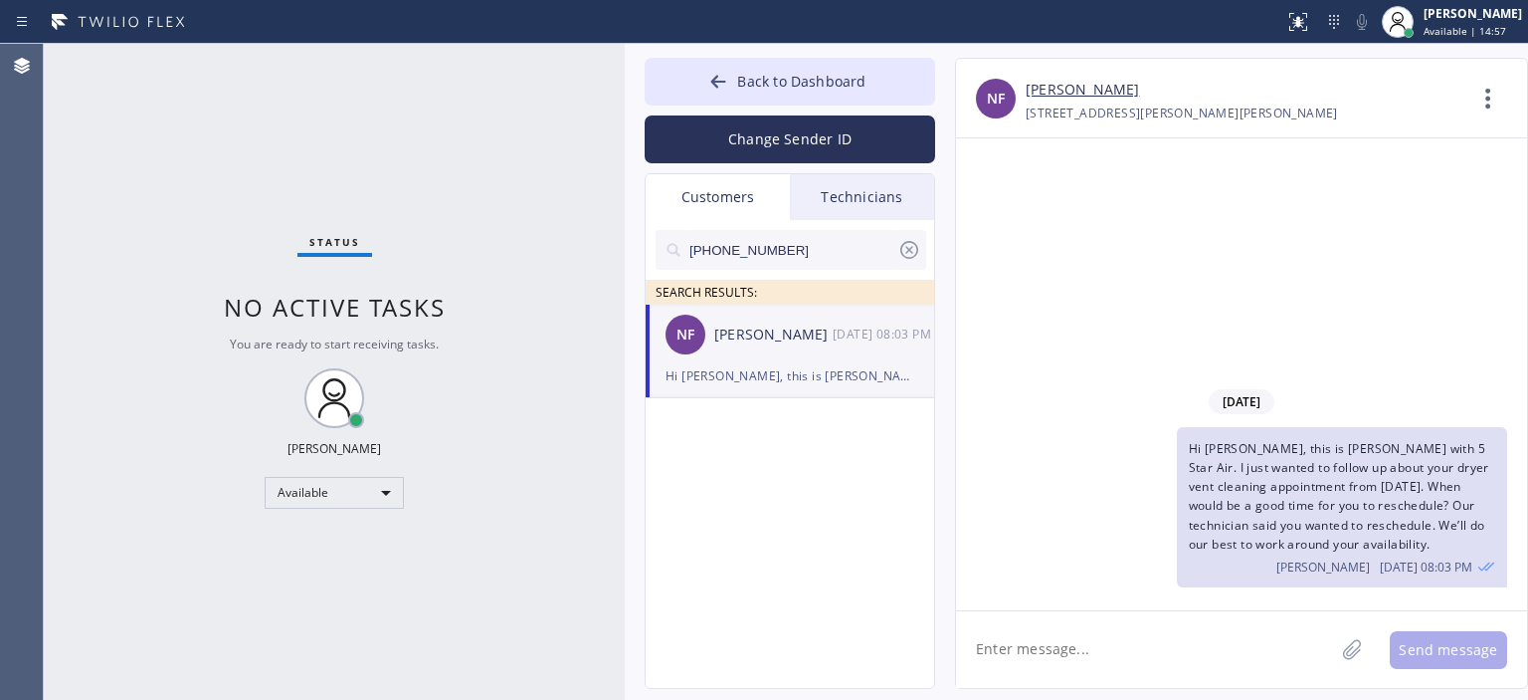
scroll to position [0, 0]
paste textarea "Hello [PERSON_NAME], I wanted to follow up and see if you ready to reschedule y…"
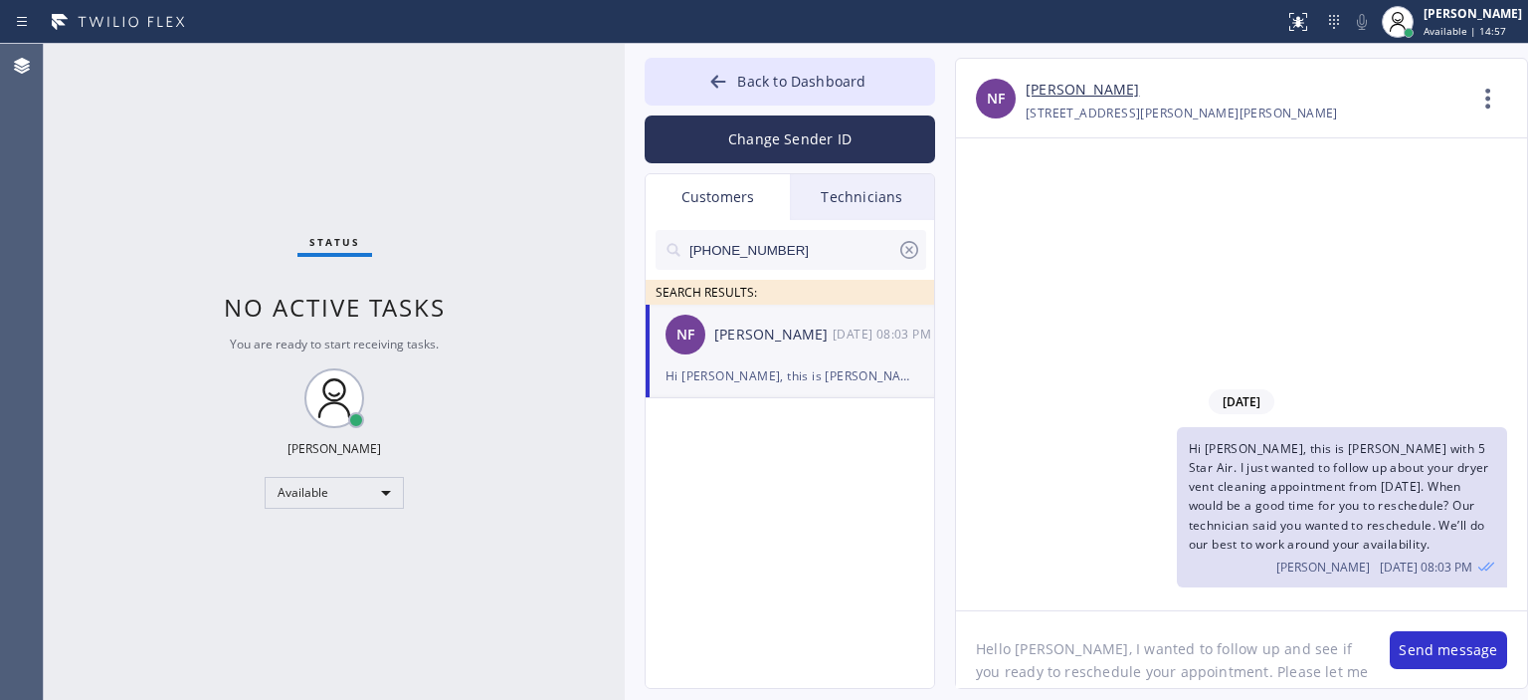
scroll to position [16, 0]
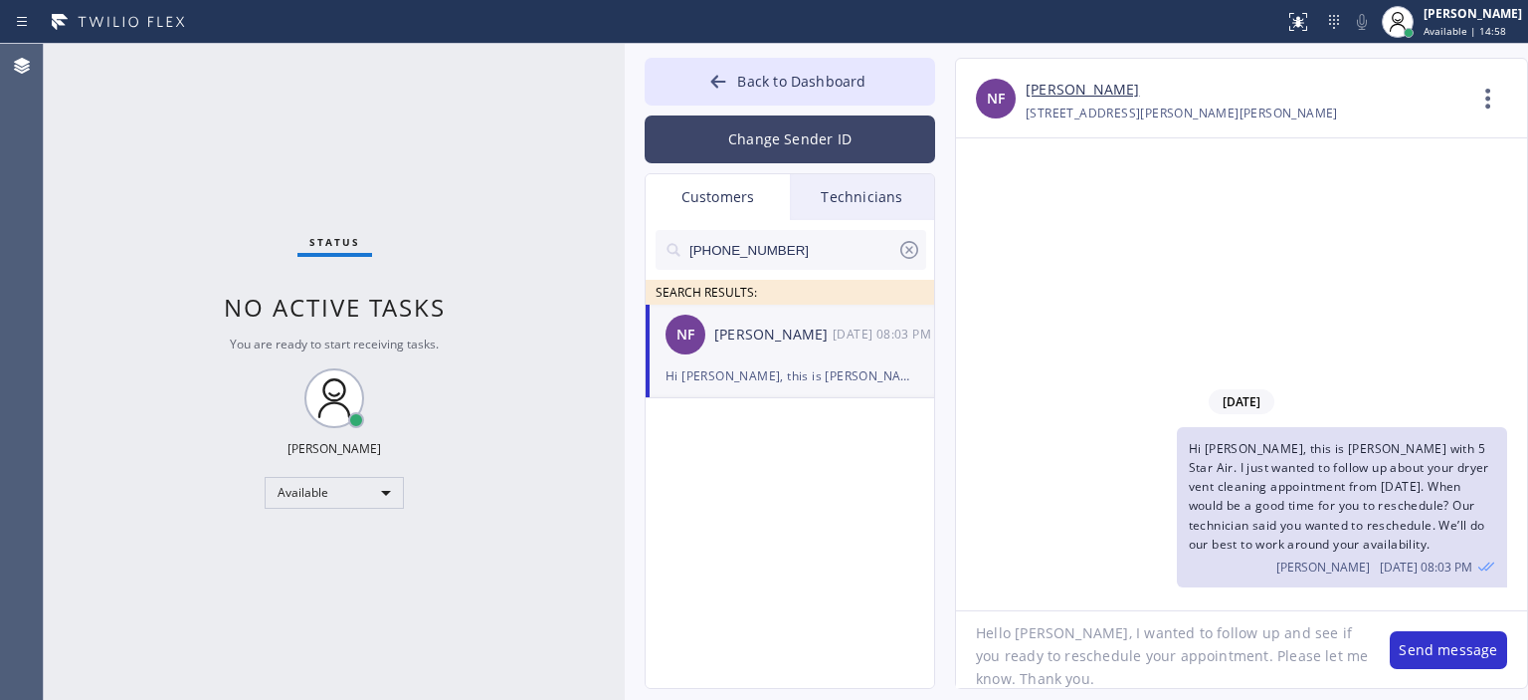
type textarea "Hello [PERSON_NAME], I wanted to follow up and see if you ready to reschedule y…"
click at [830, 143] on button "Change Sender ID" at bounding box center [790, 139] width 291 height 48
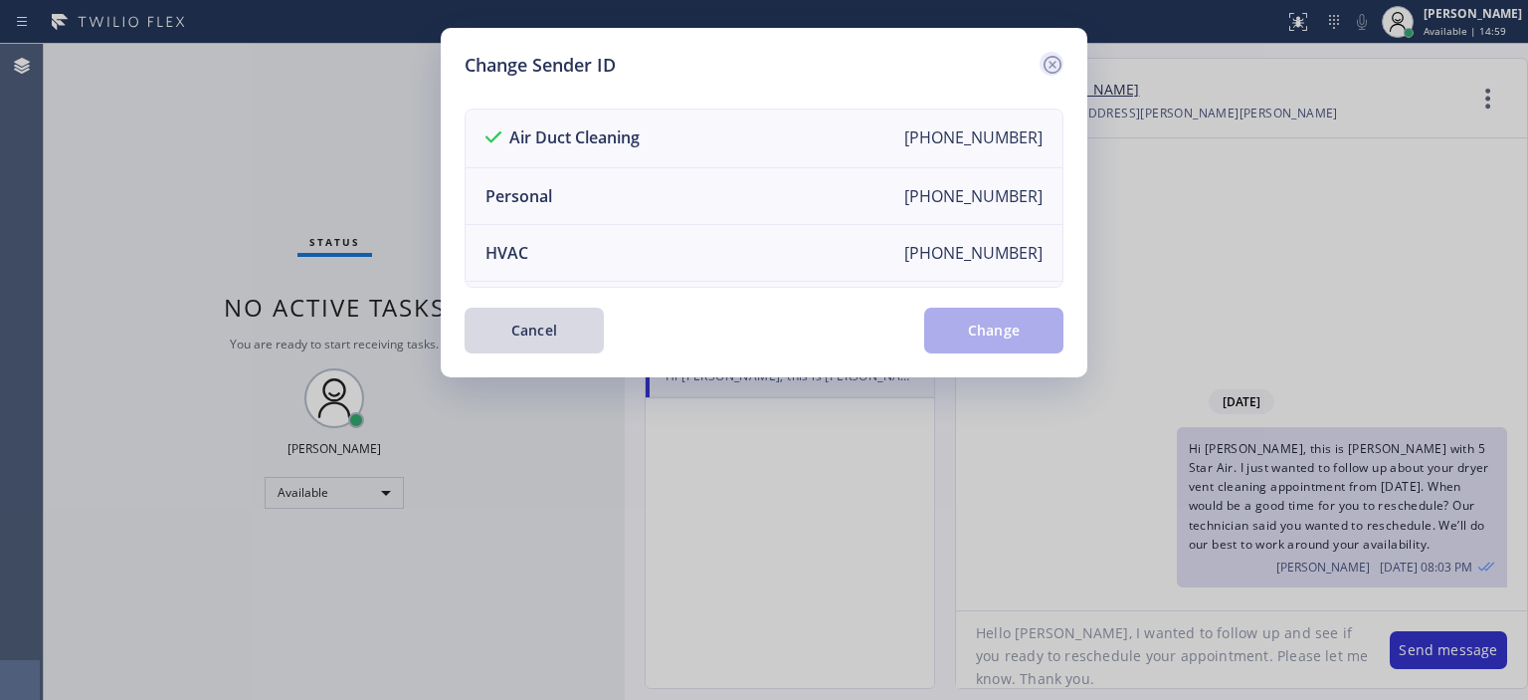
click at [1059, 63] on icon at bounding box center [1053, 65] width 24 height 24
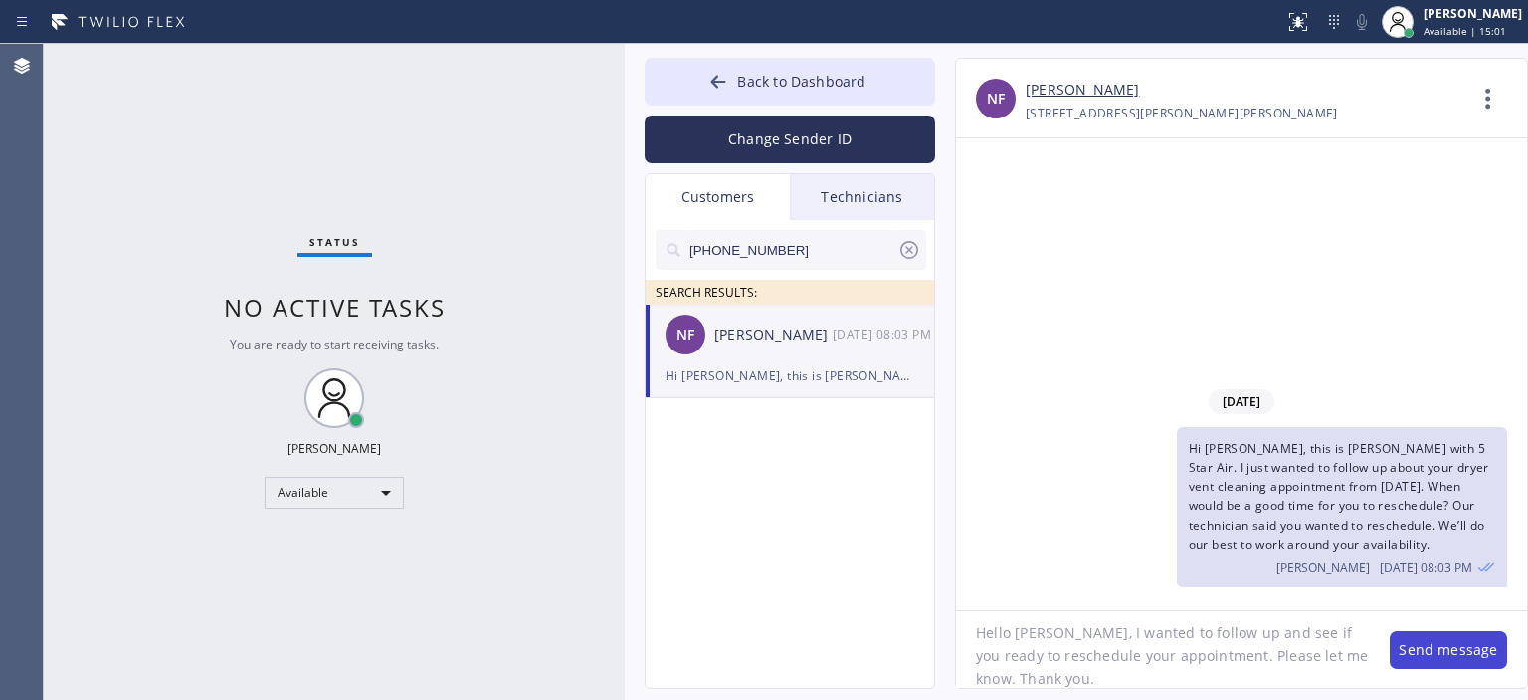
click at [1441, 645] on button "Send message" at bounding box center [1448, 650] width 117 height 38
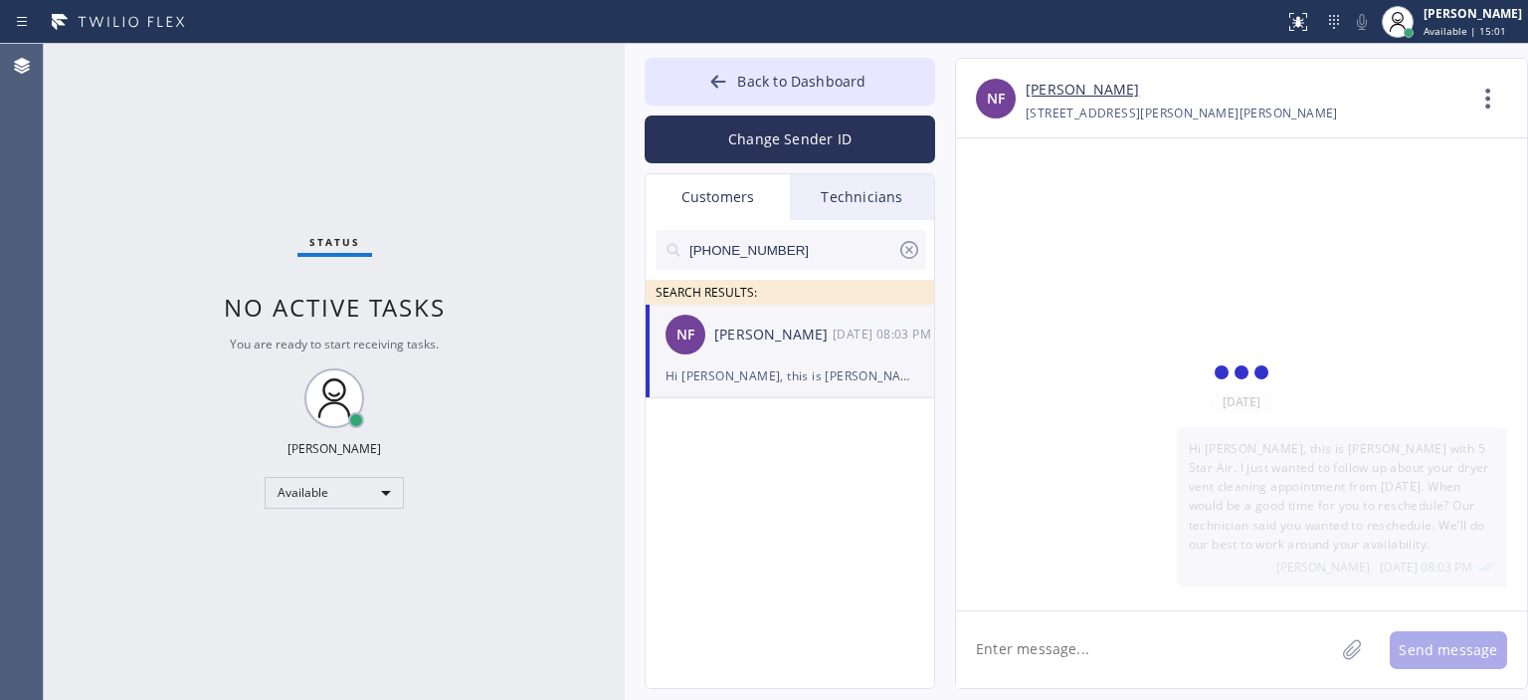
scroll to position [0, 0]
click at [716, 78] on icon at bounding box center [718, 81] width 15 height 13
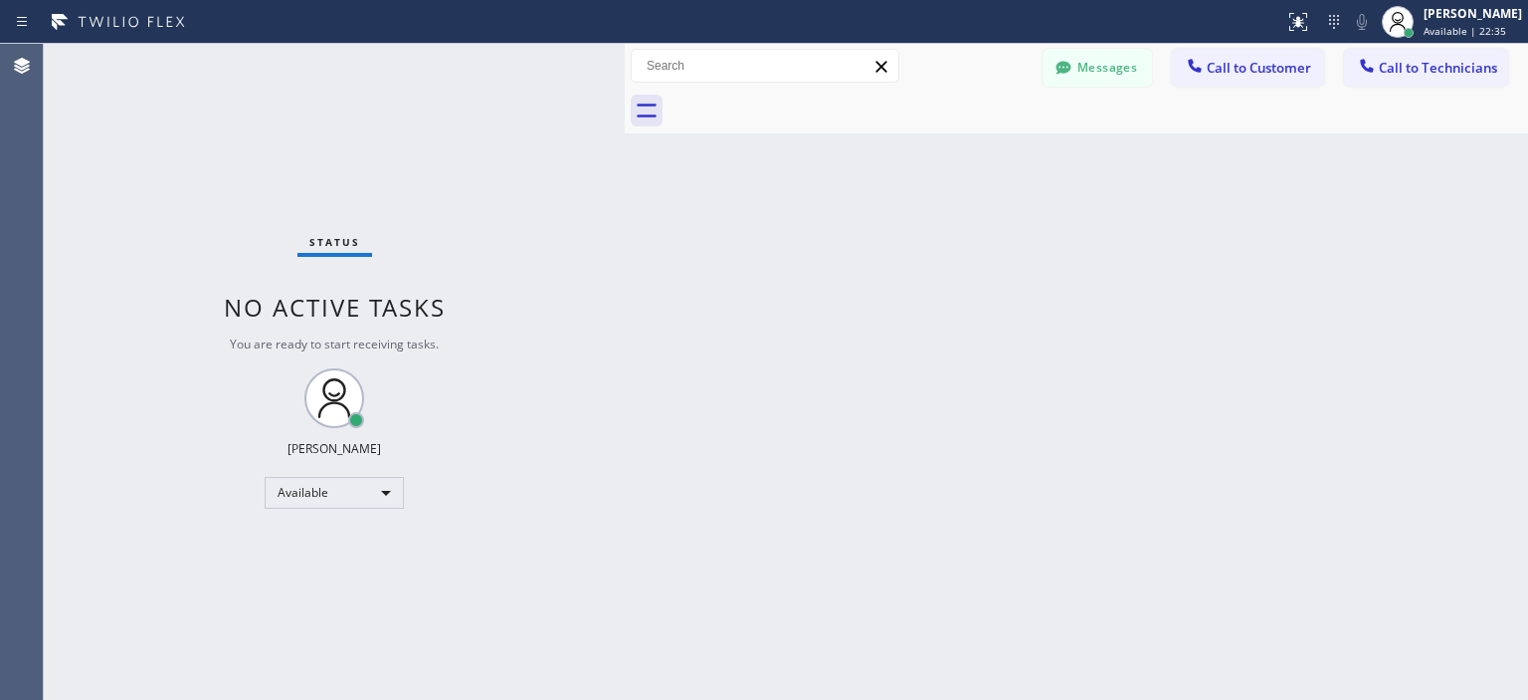
click at [418, 105] on div "Status No active tasks You are ready to start receiving tasks. [PERSON_NAME] Av…" at bounding box center [334, 372] width 581 height 656
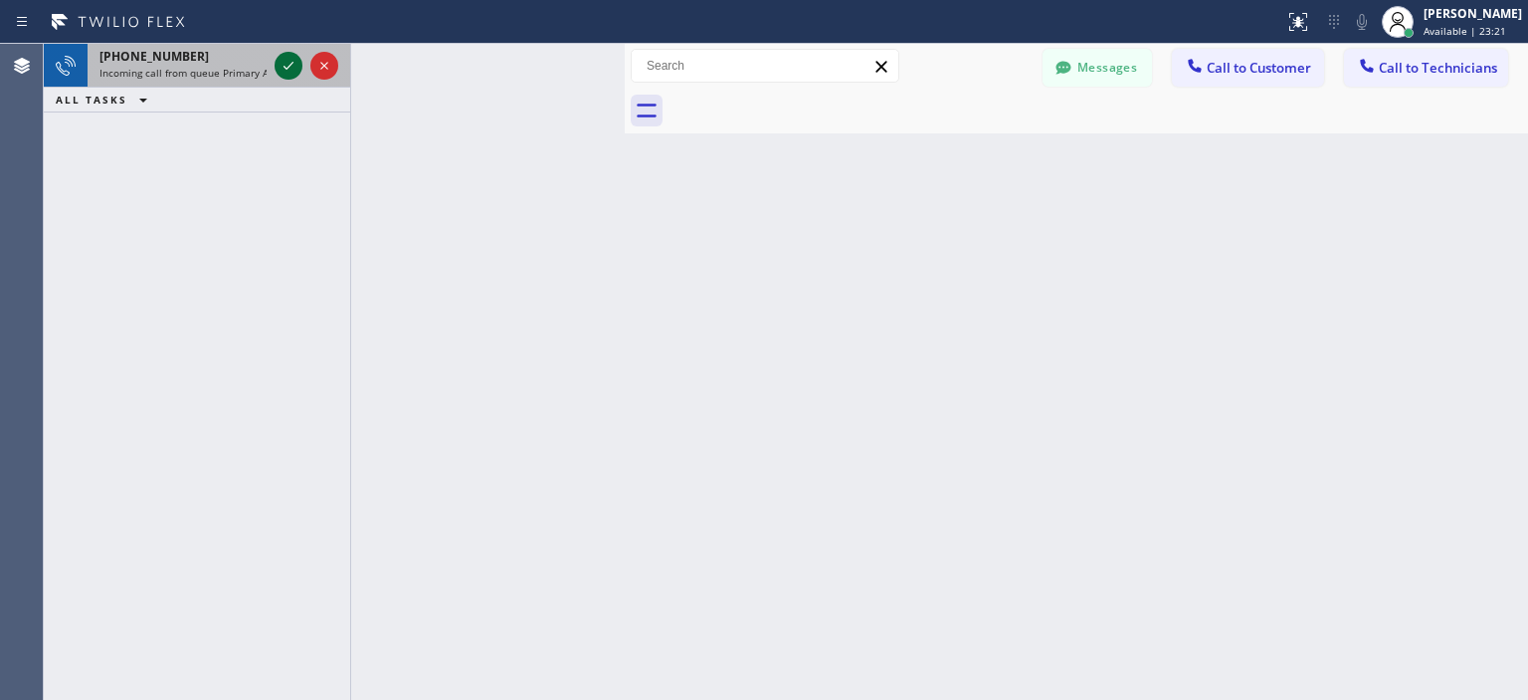
click at [284, 63] on icon at bounding box center [289, 66] width 24 height 24
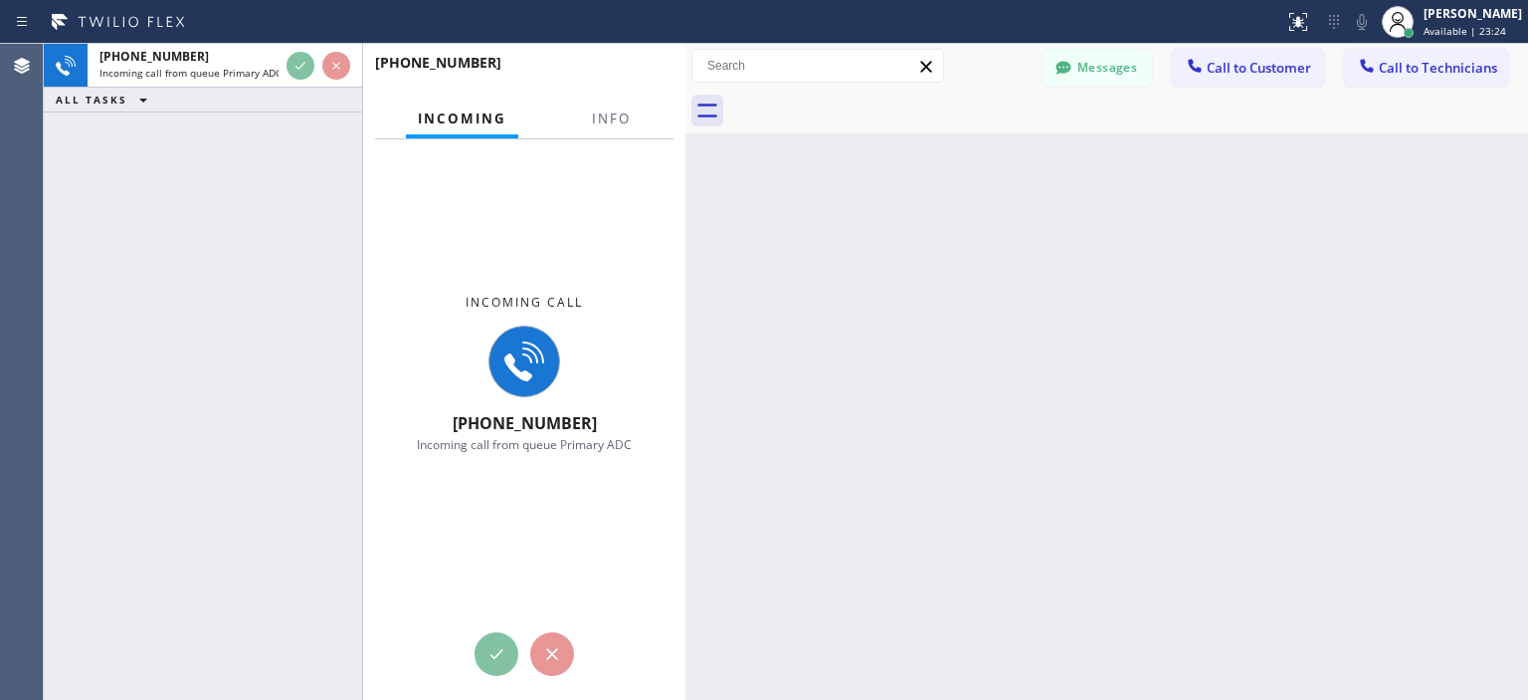
drag, startPoint x: 625, startPoint y: 75, endPoint x: 686, endPoint y: 80, distance: 60.9
click at [686, 80] on div at bounding box center [686, 372] width 0 height 656
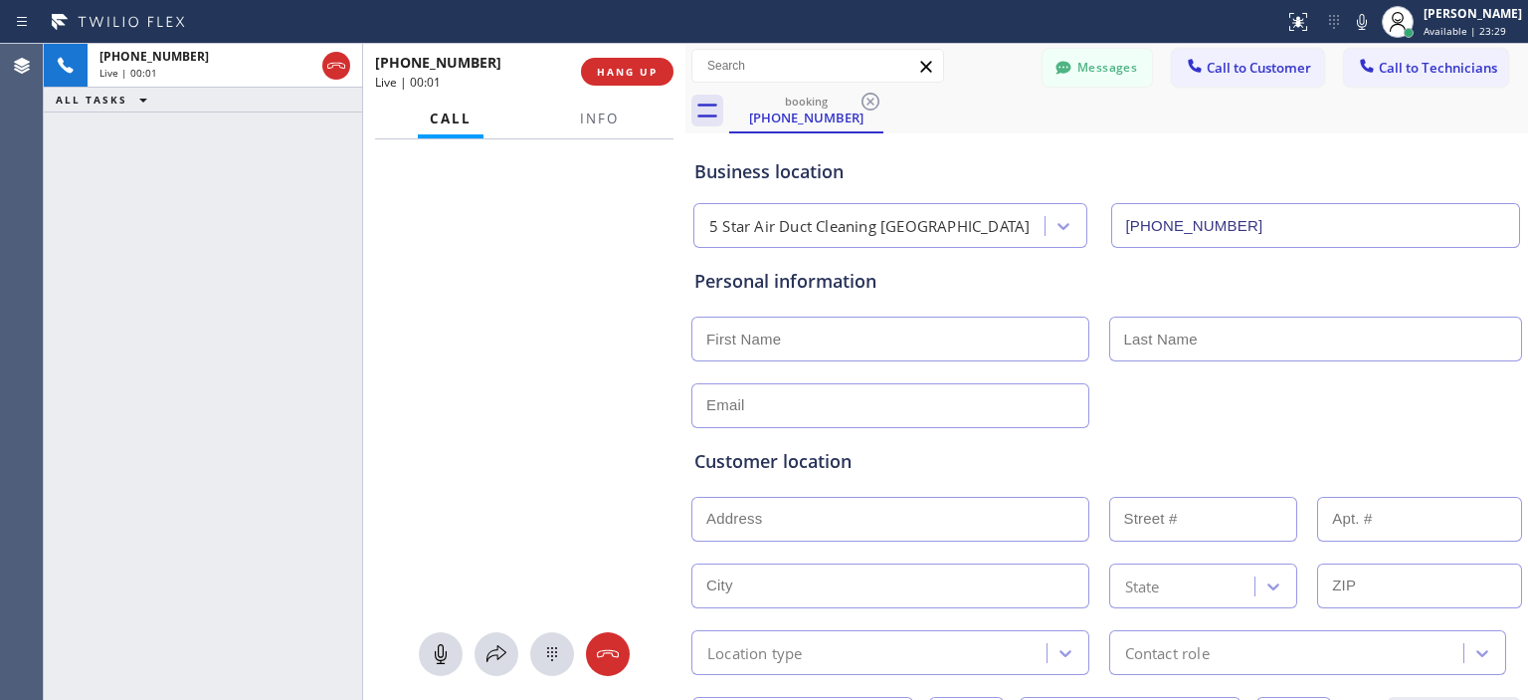
type input "[PHONE_NUMBER]"
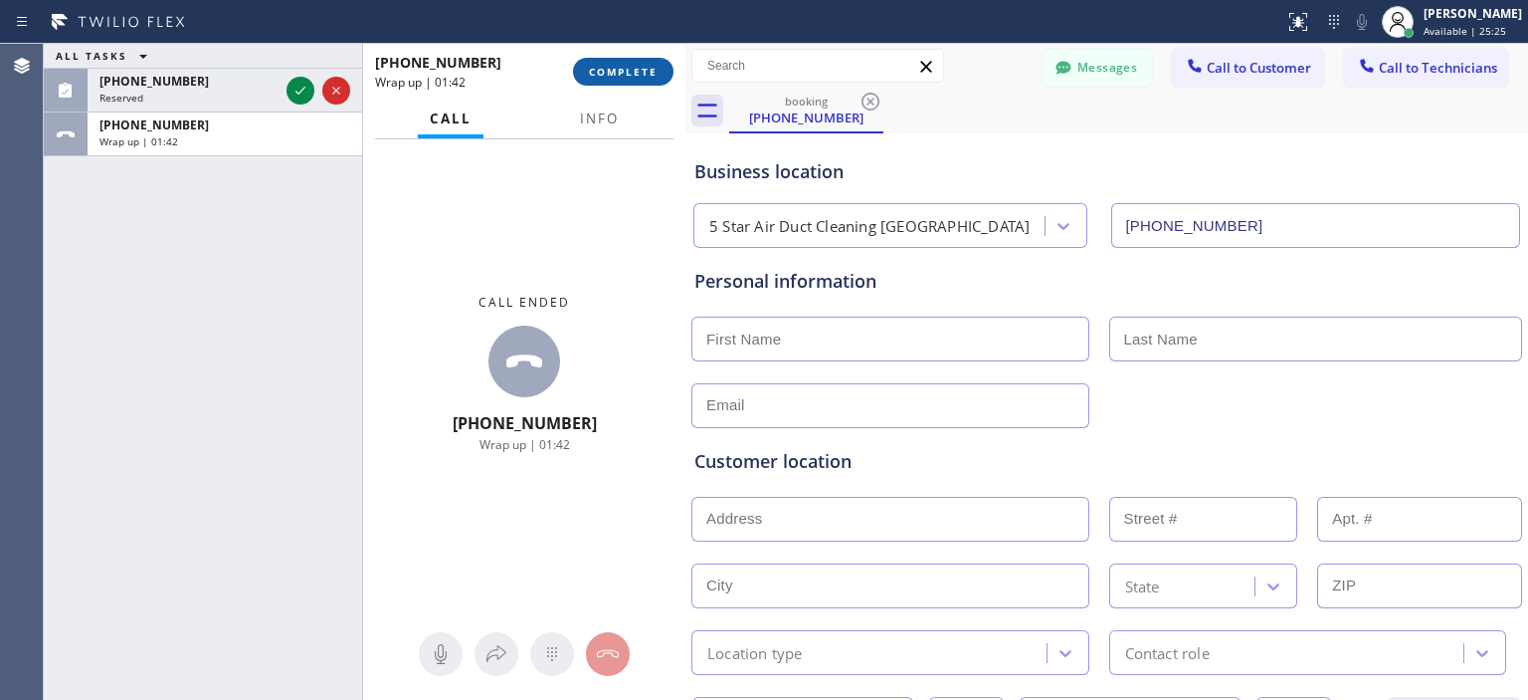
click at [618, 67] on span "COMPLETE" at bounding box center [623, 72] width 69 height 14
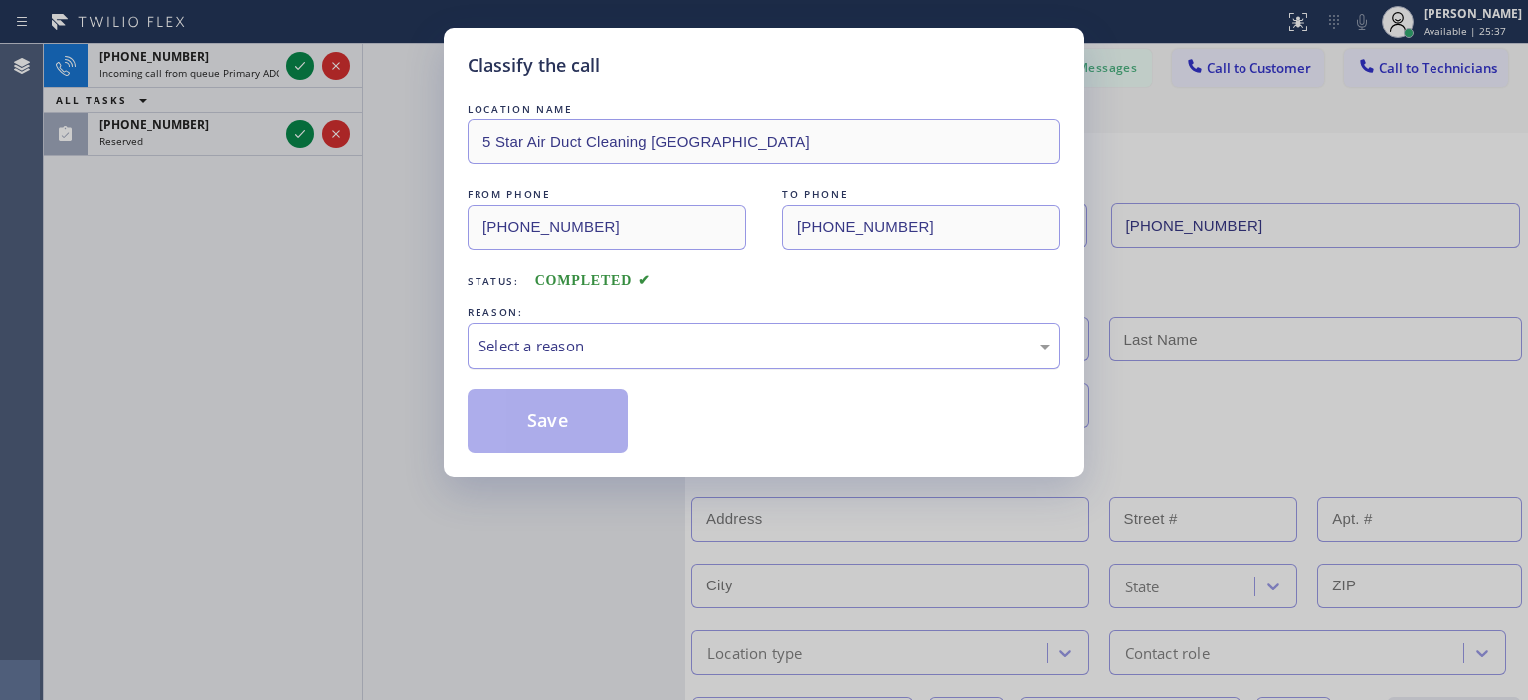
click at [593, 335] on div "Select a reason" at bounding box center [764, 345] width 571 height 23
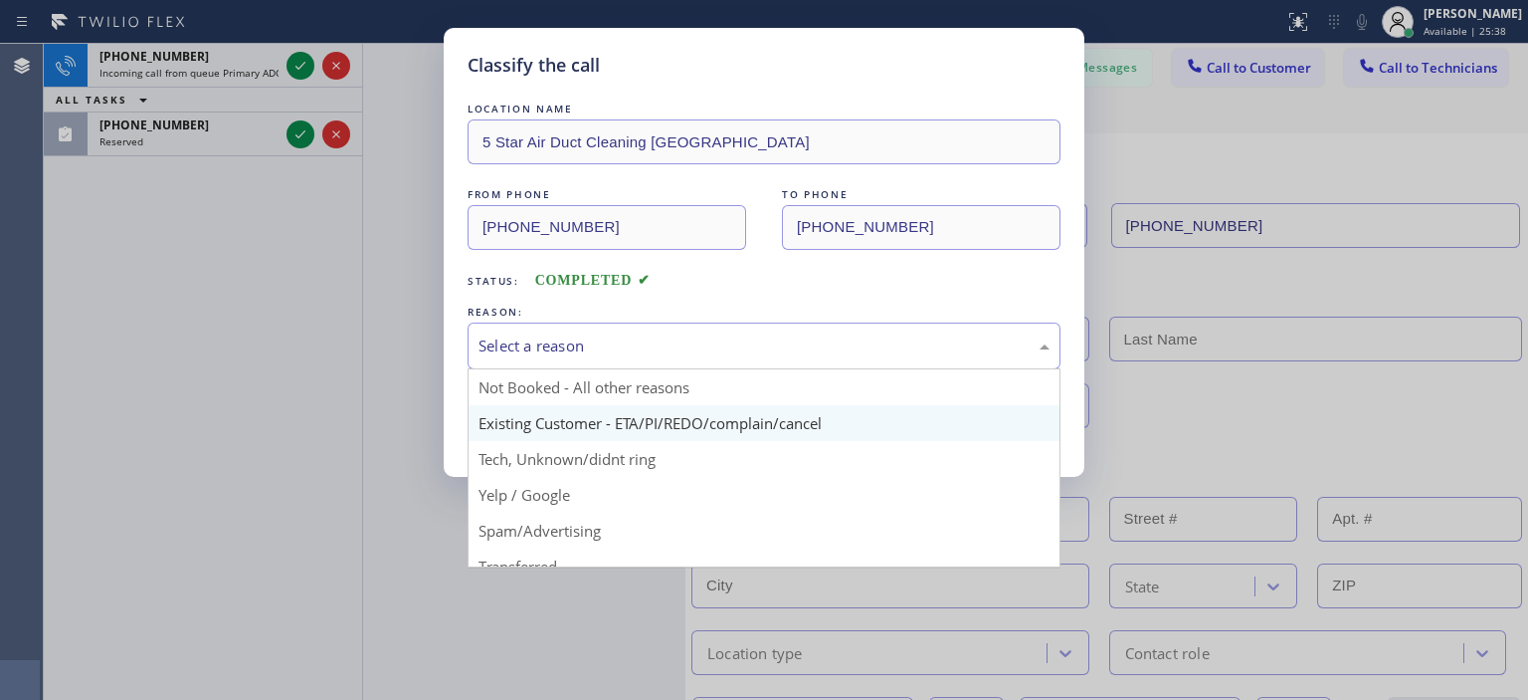
scroll to position [36, 0]
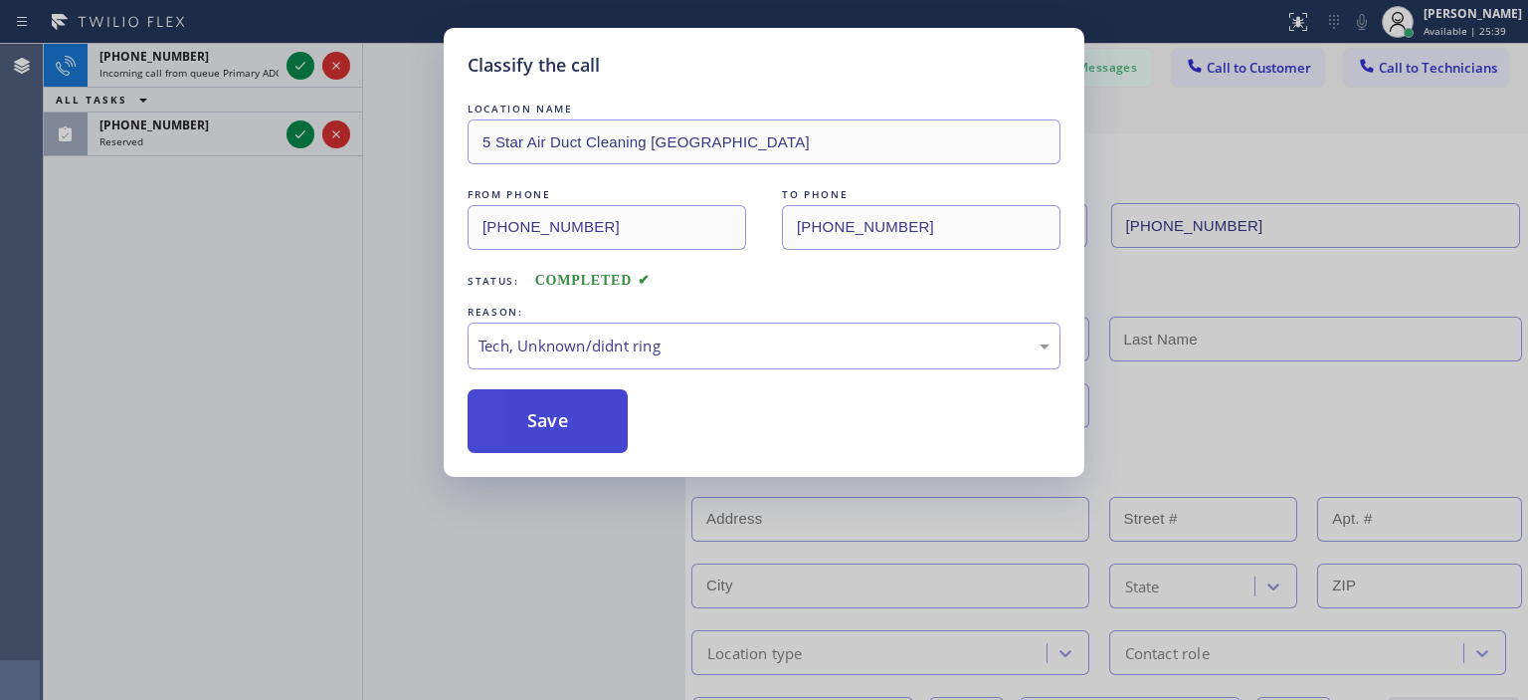
click at [557, 411] on button "Save" at bounding box center [548, 421] width 160 height 64
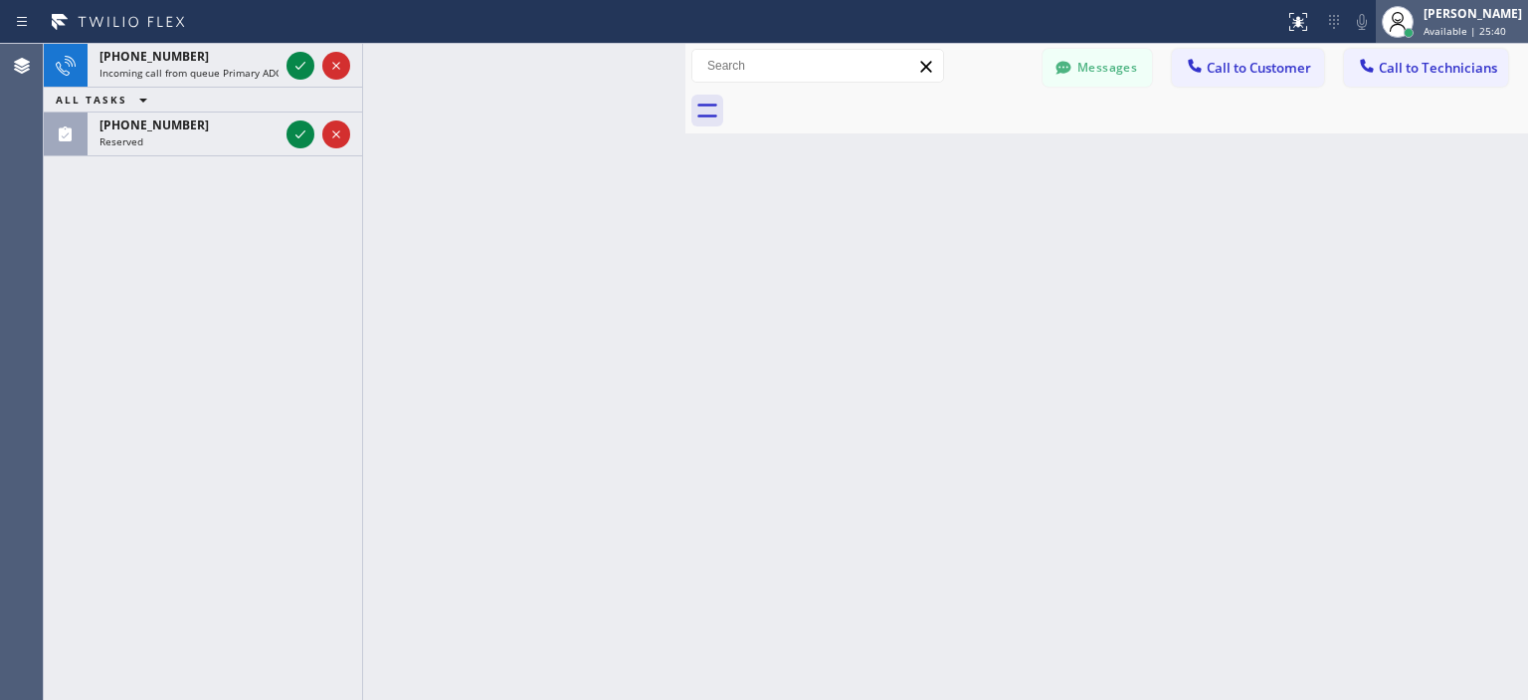
click at [1457, 21] on div "[PERSON_NAME]" at bounding box center [1473, 13] width 99 height 17
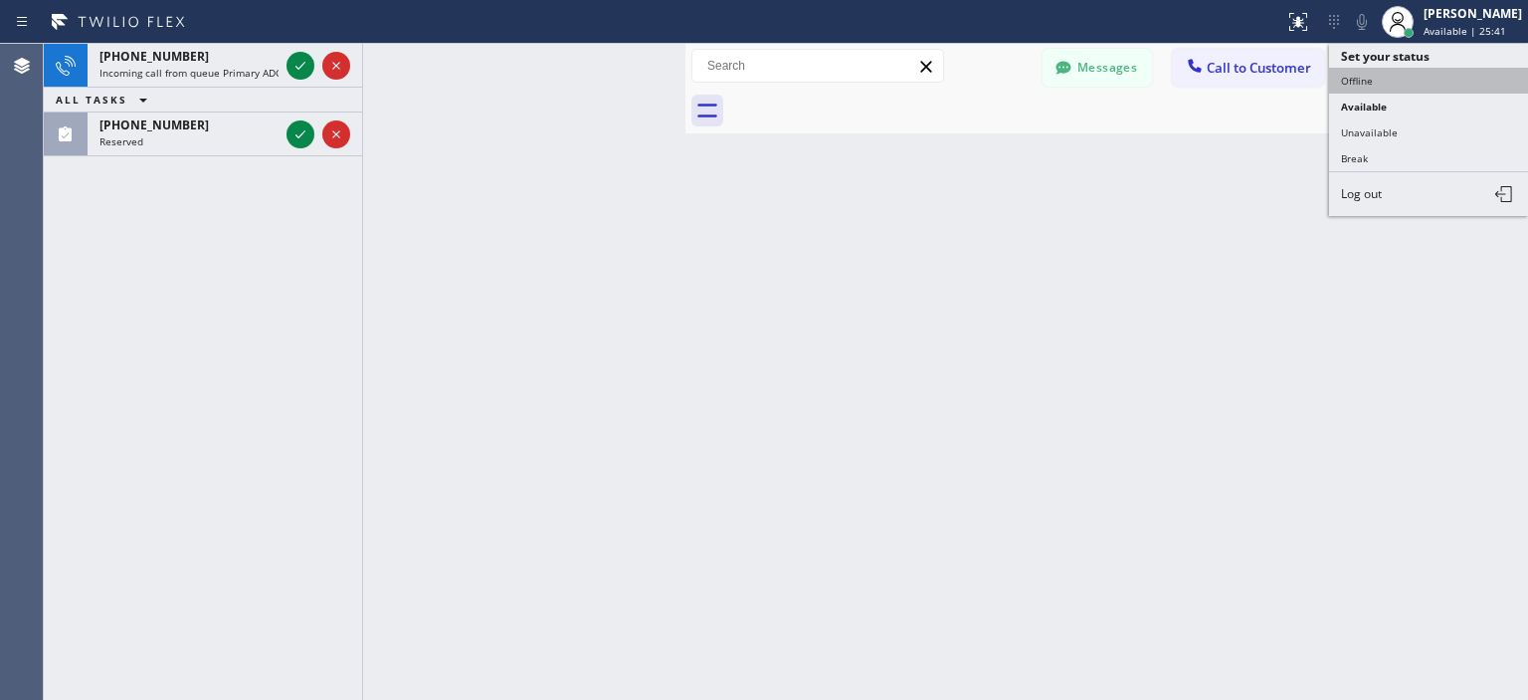
click at [1396, 80] on button "Offline" at bounding box center [1428, 81] width 199 height 26
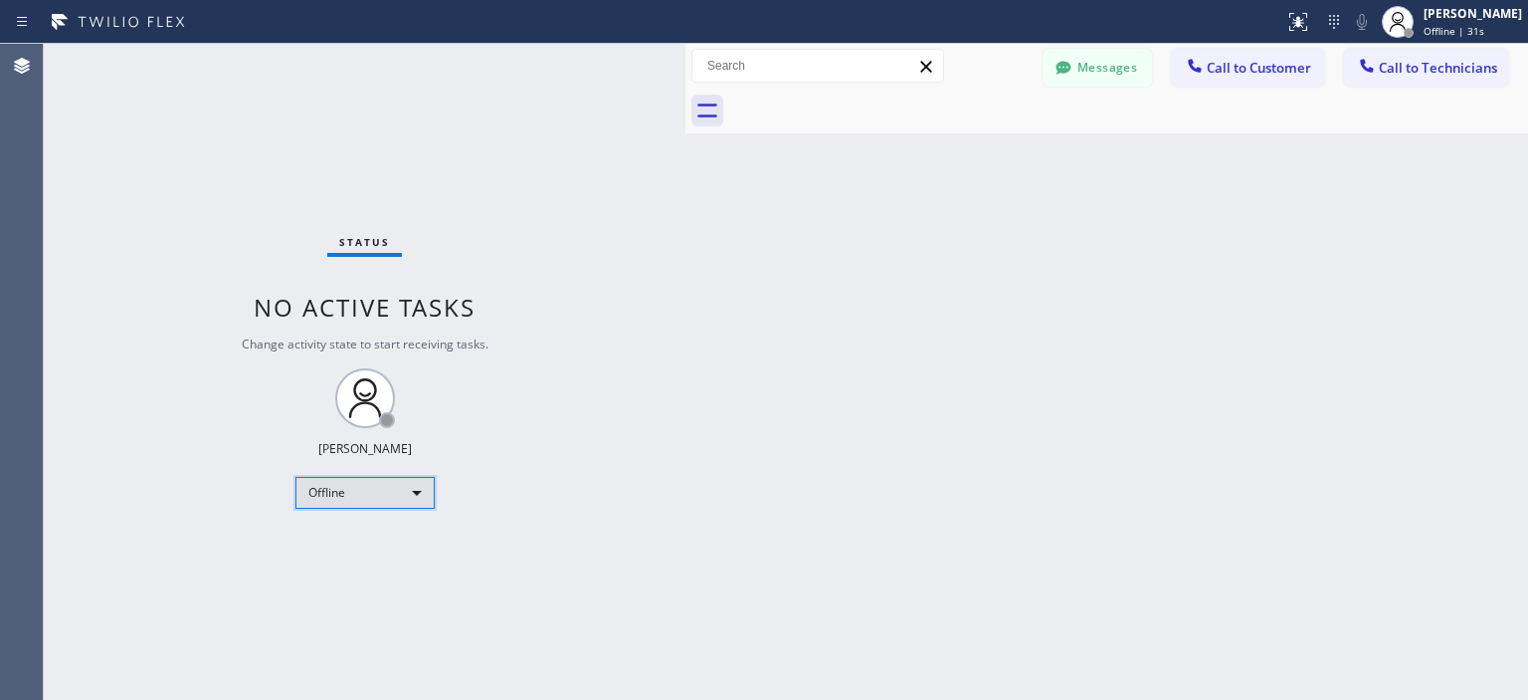
click at [381, 498] on div "Offline" at bounding box center [365, 493] width 139 height 32
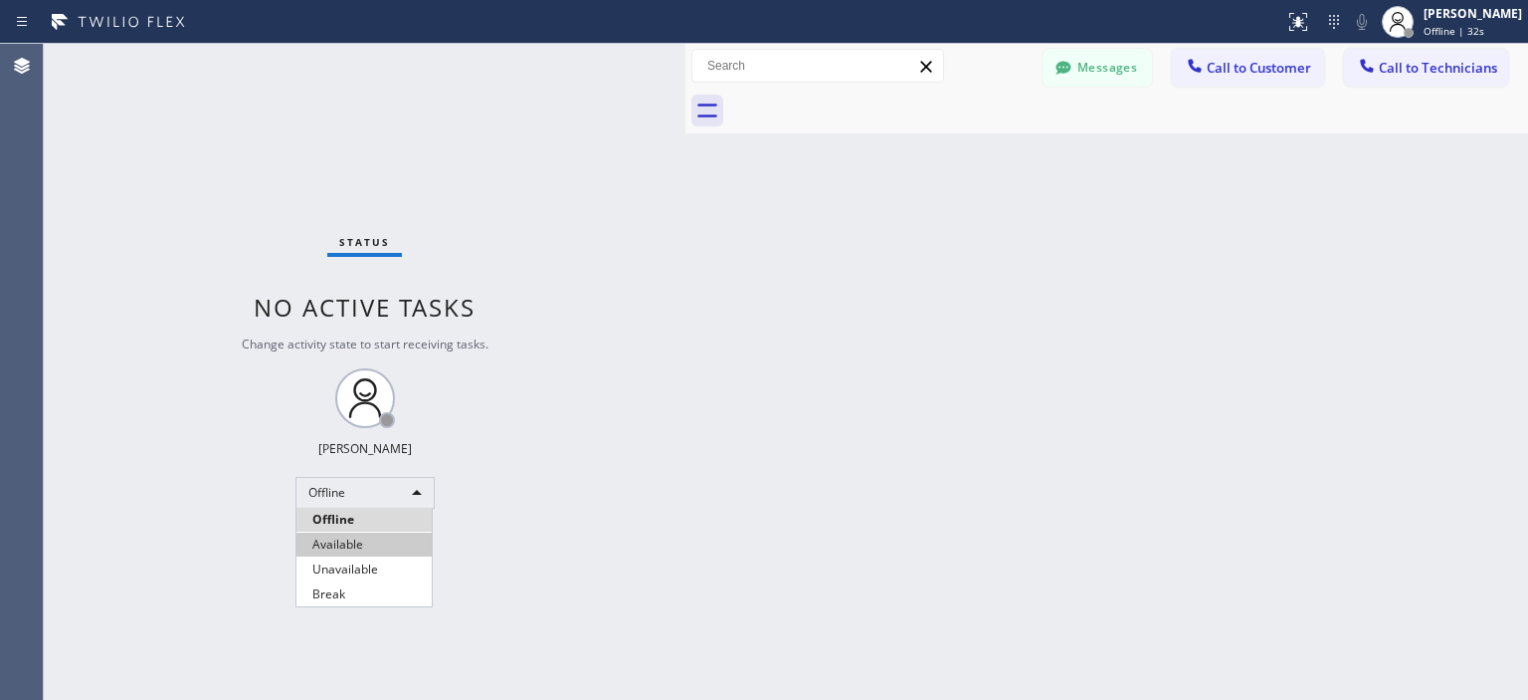
click at [382, 544] on li "Available" at bounding box center [364, 544] width 135 height 24
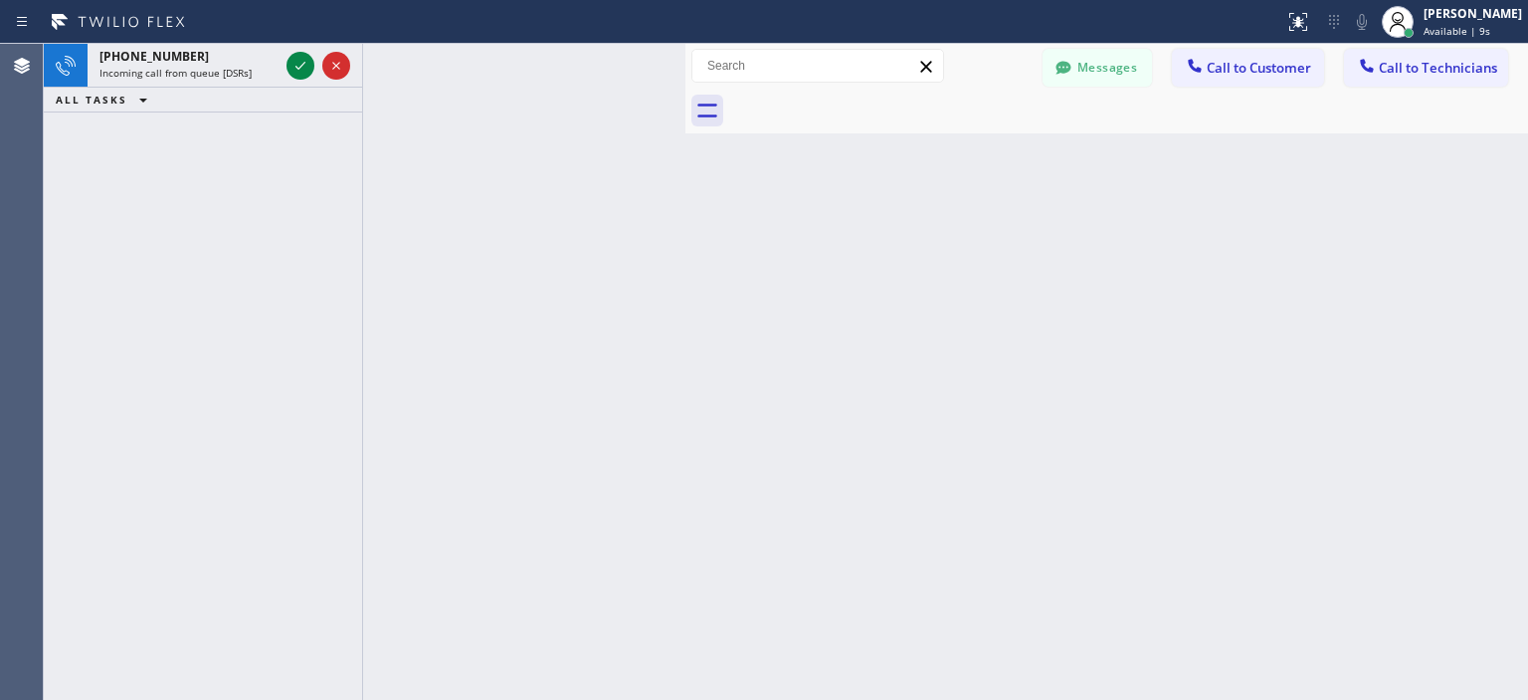
drag, startPoint x: 72, startPoint y: 252, endPoint x: 187, endPoint y: 150, distance: 153.7
click at [72, 248] on div "[PHONE_NUMBER] Incoming call from queue [DSRs] ALL TASKS ALL TASKS ACTIVE TASKS…" at bounding box center [203, 372] width 318 height 656
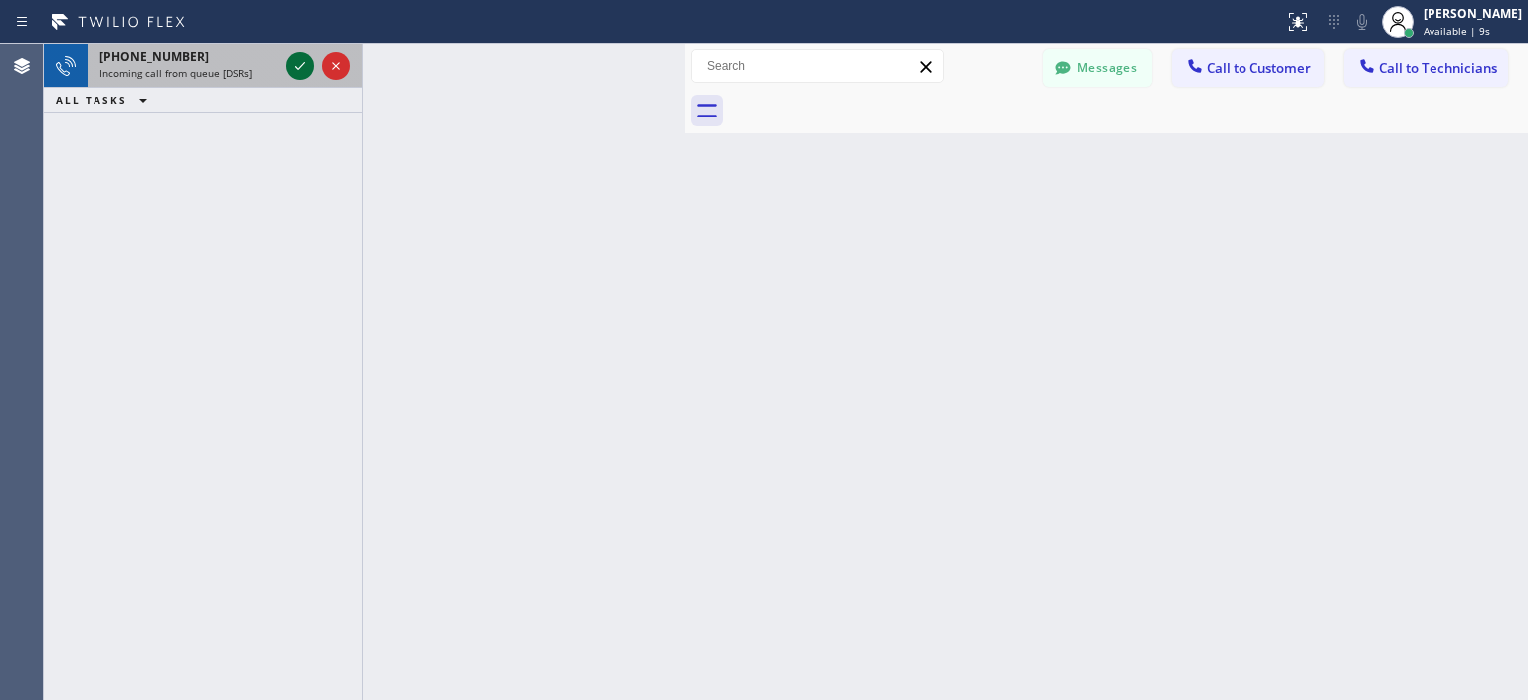
click at [302, 68] on icon at bounding box center [301, 66] width 24 height 24
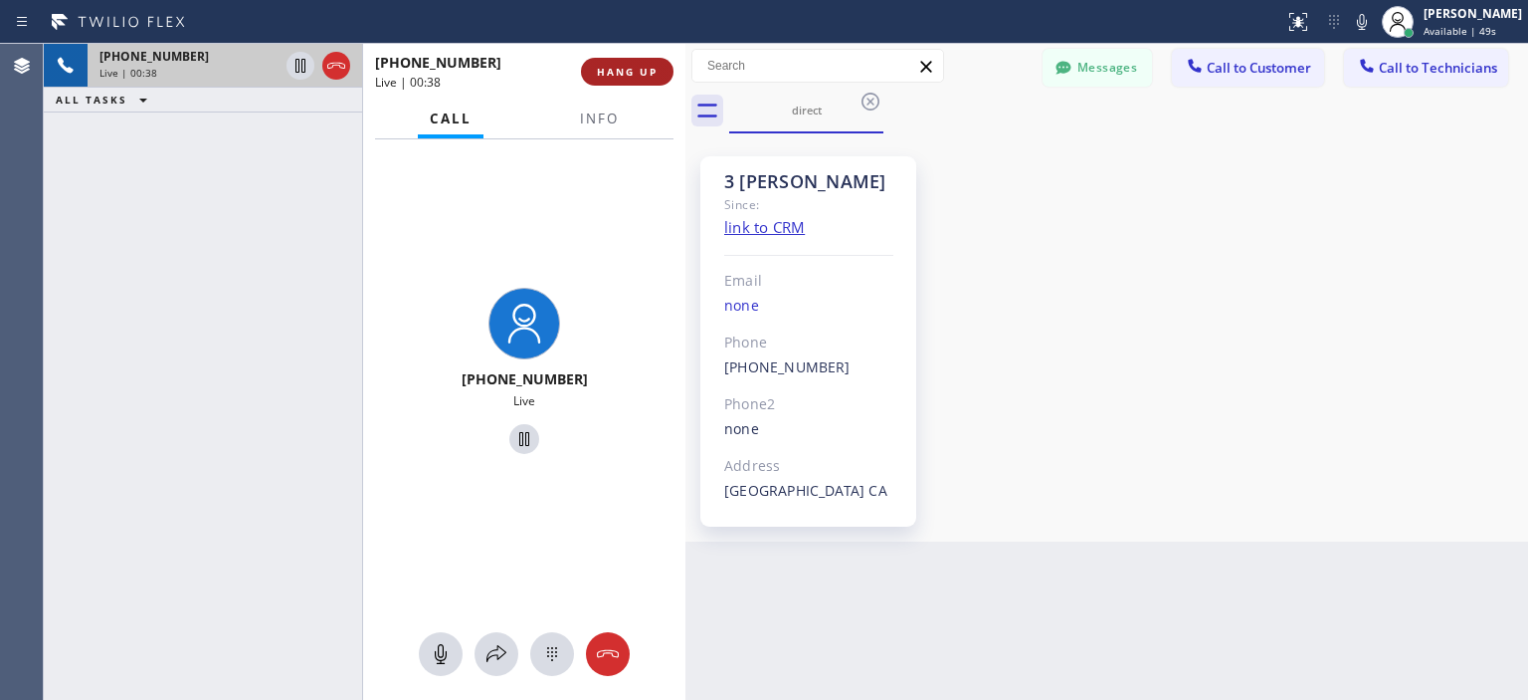
click at [646, 69] on span "HANG UP" at bounding box center [627, 72] width 61 height 14
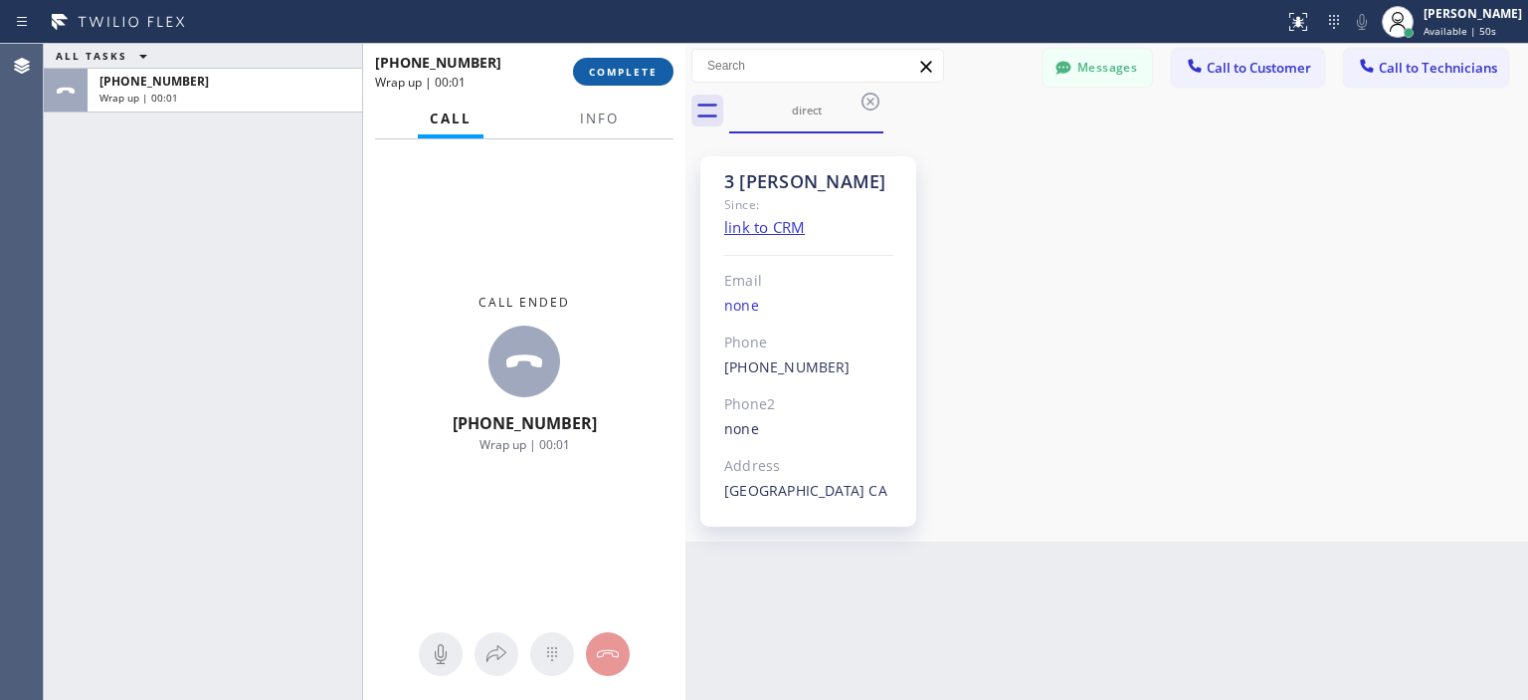
click at [645, 71] on span "COMPLETE" at bounding box center [623, 72] width 69 height 14
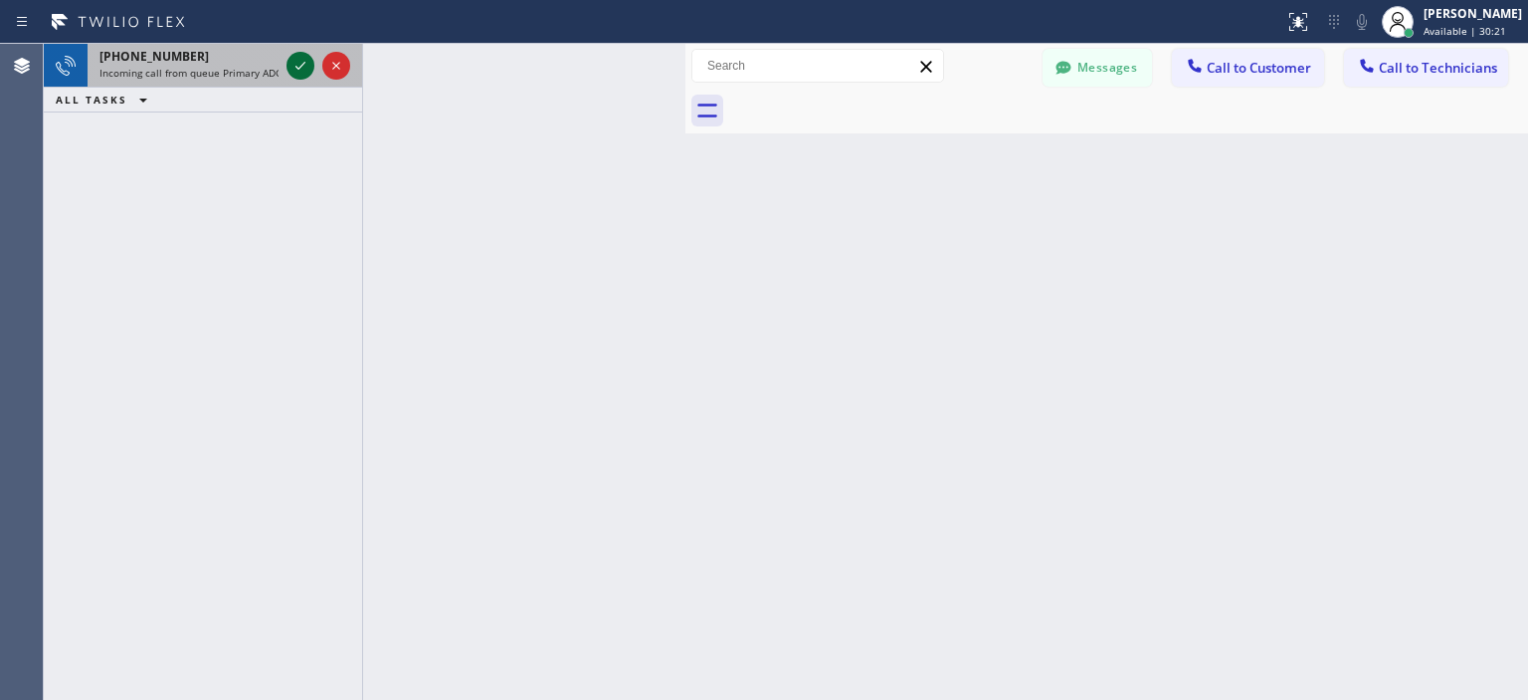
click at [294, 69] on icon at bounding box center [301, 66] width 24 height 24
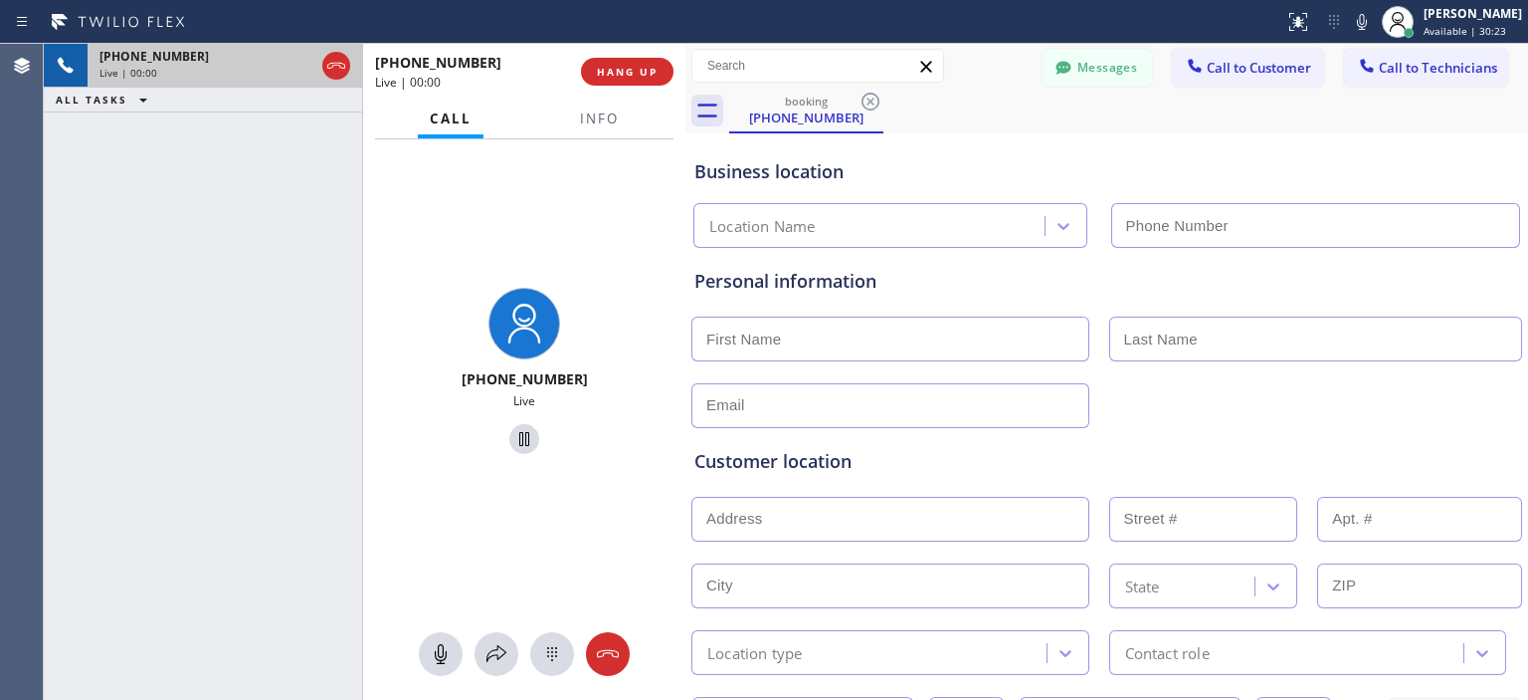
type input "[PHONE_NUMBER]"
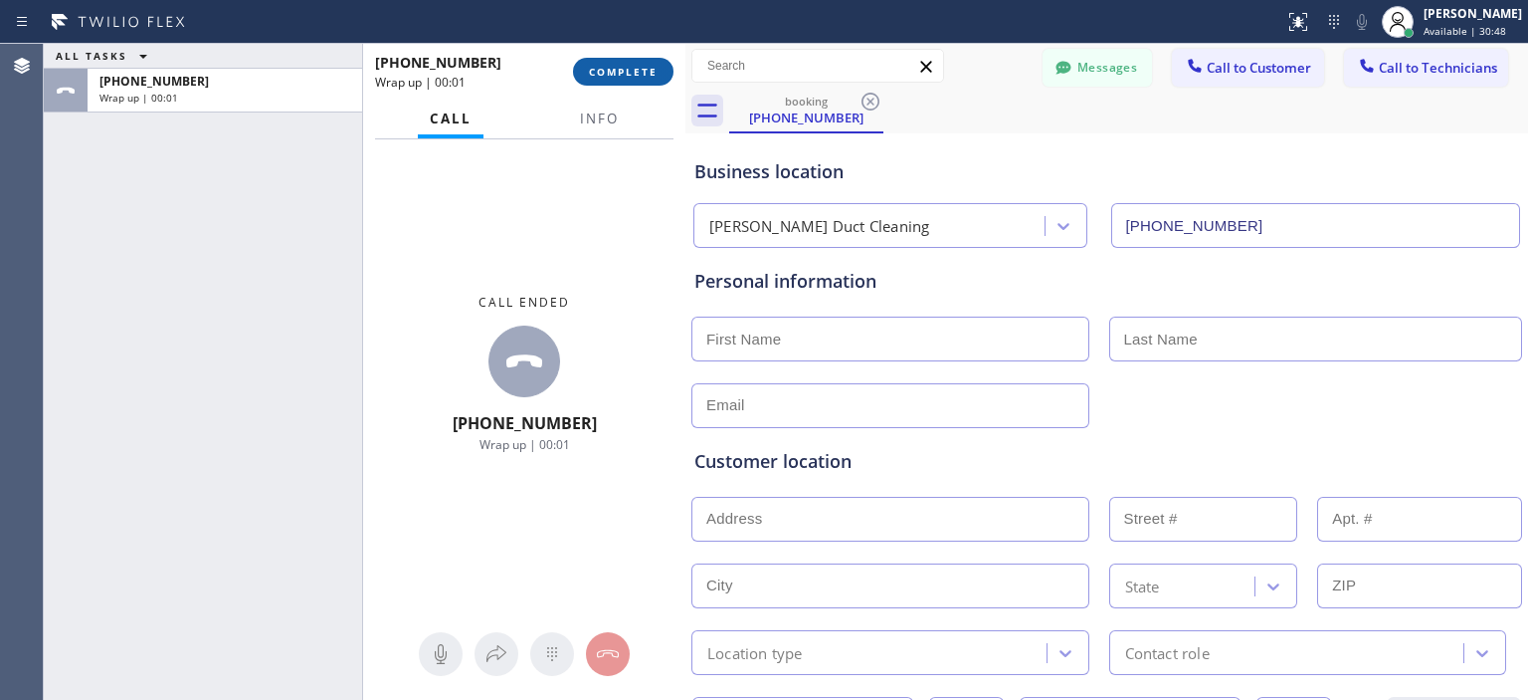
click at [633, 72] on span "COMPLETE" at bounding box center [623, 72] width 69 height 14
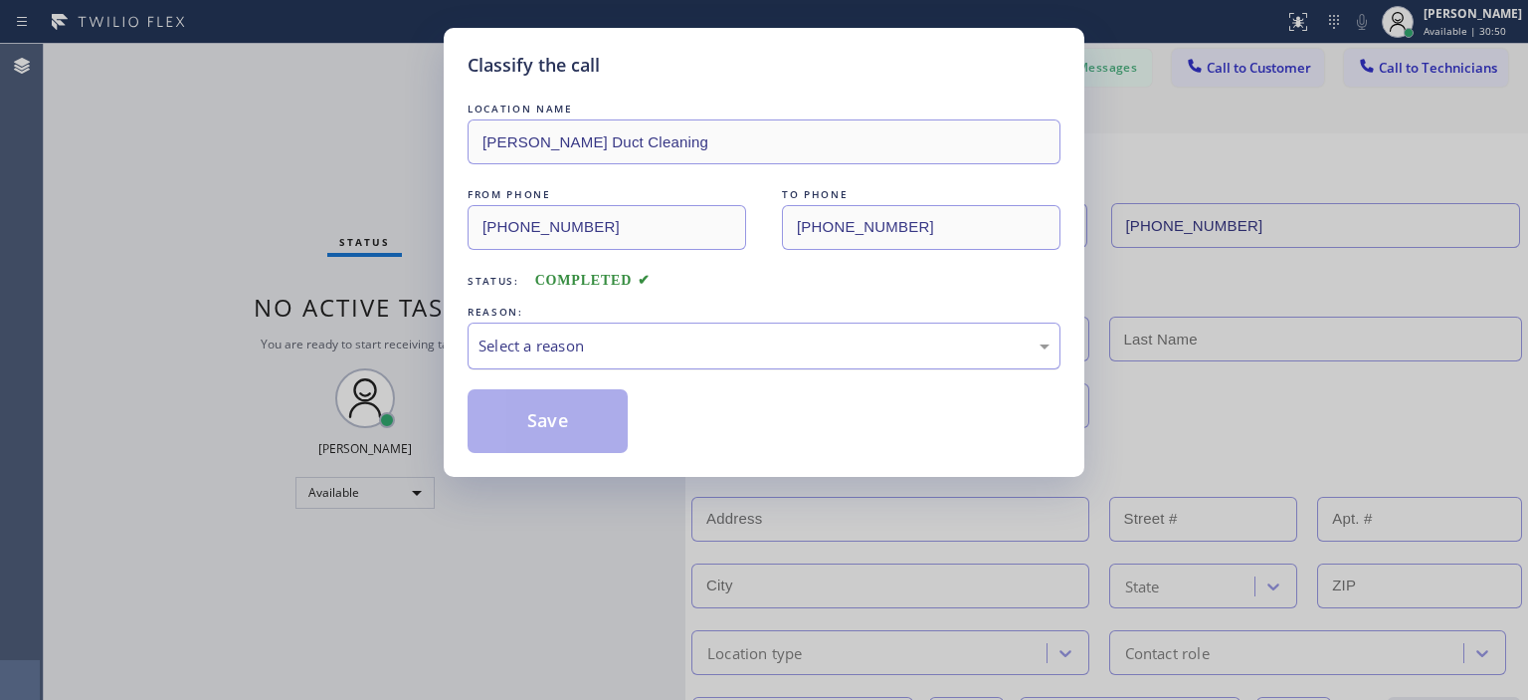
click at [676, 334] on div "Select a reason" at bounding box center [764, 345] width 571 height 23
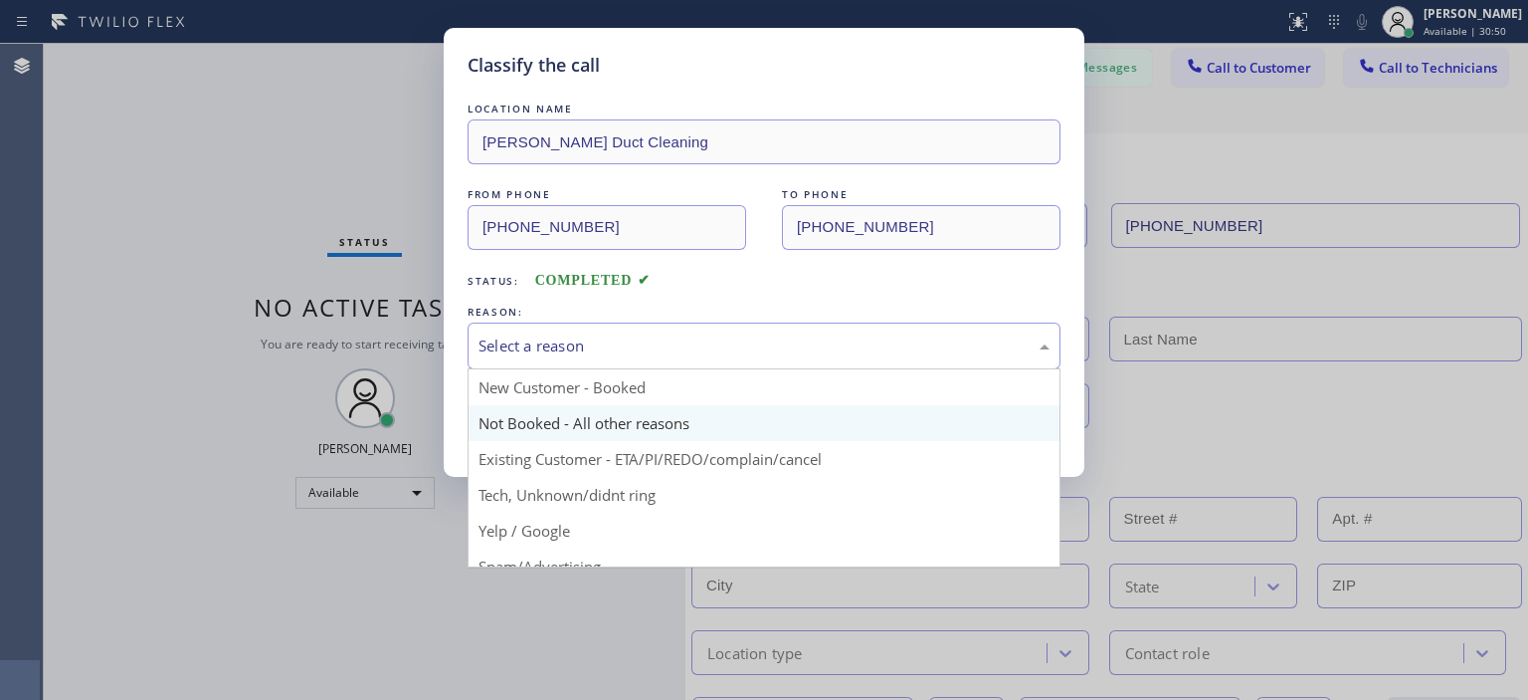
scroll to position [34, 0]
click at [654, 342] on div "Not Booked - All other reasons" at bounding box center [764, 345] width 571 height 23
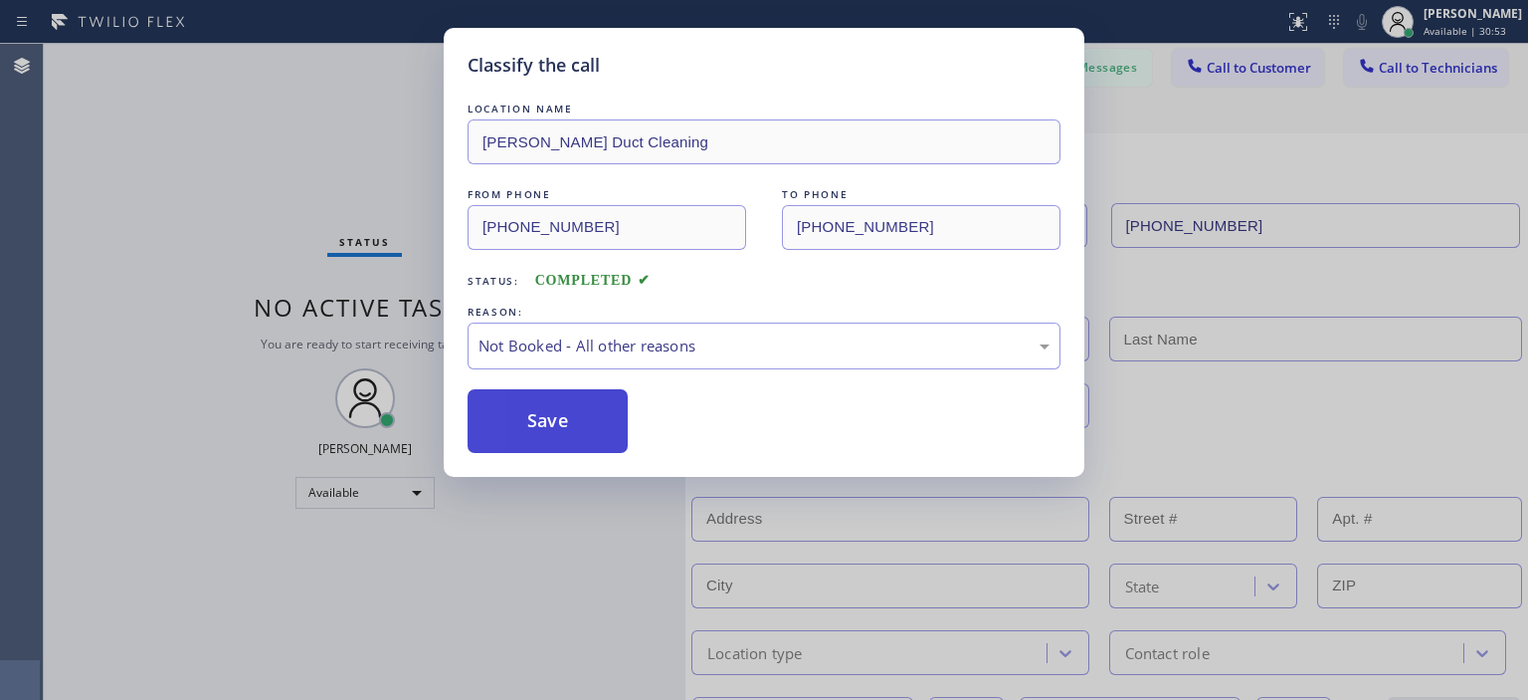
click at [581, 416] on button "Save" at bounding box center [548, 421] width 160 height 64
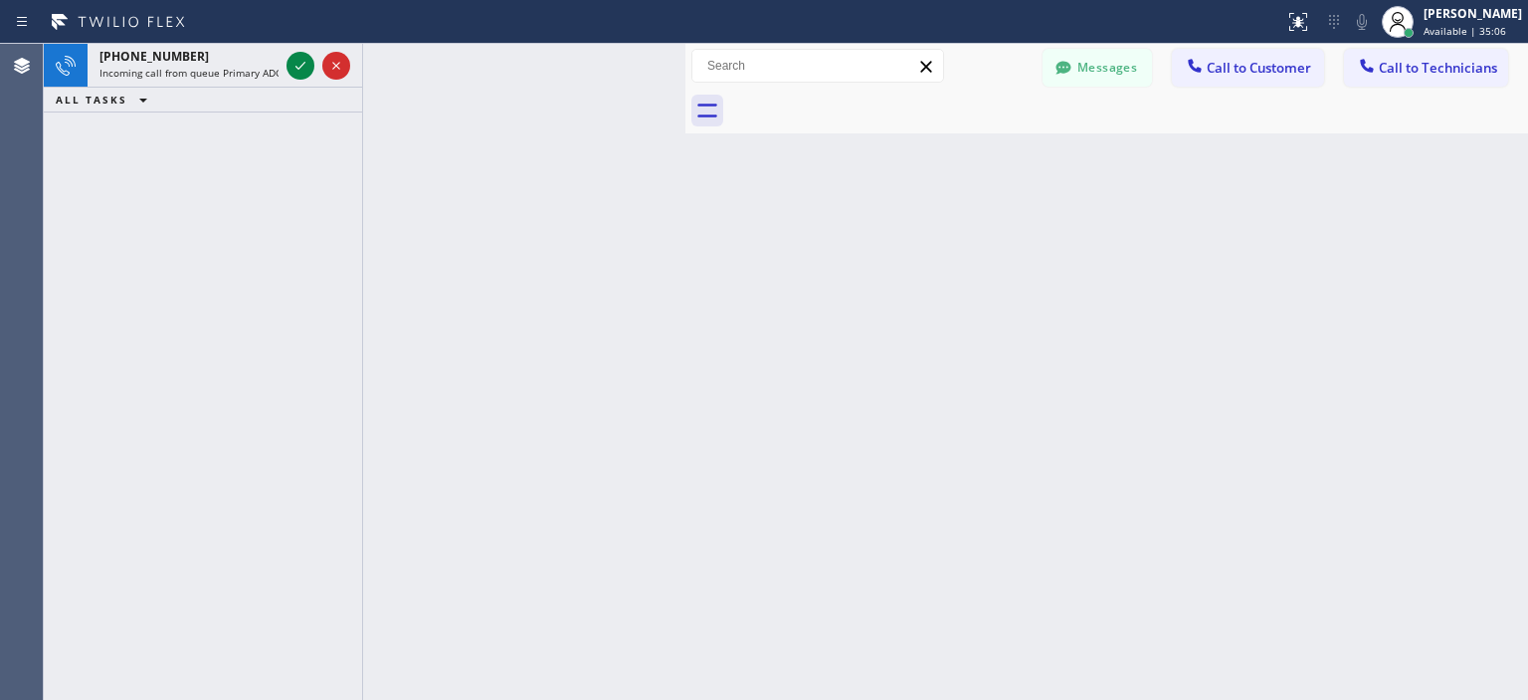
click at [85, 282] on div "[PHONE_NUMBER] Incoming call from queue Primary ADC ALL TASKS ALL TASKS ACTIVE …" at bounding box center [203, 372] width 318 height 656
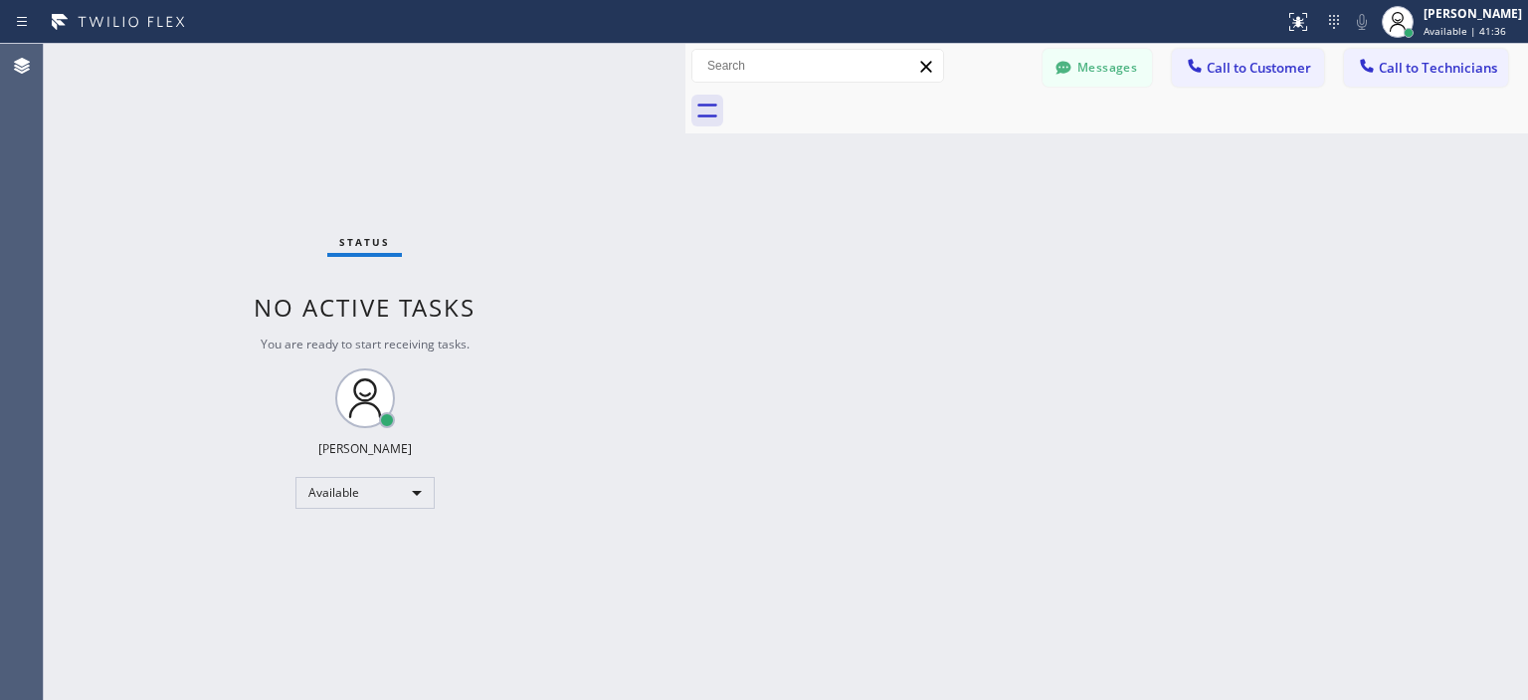
drag, startPoint x: 434, startPoint y: 96, endPoint x: 633, endPoint y: 7, distance: 217.8
click at [443, 94] on div "Status No active tasks You are ready to start receiving tasks. [PERSON_NAME] Av…" at bounding box center [365, 372] width 642 height 656
click at [1094, 74] on button "Messages" at bounding box center [1097, 68] width 109 height 38
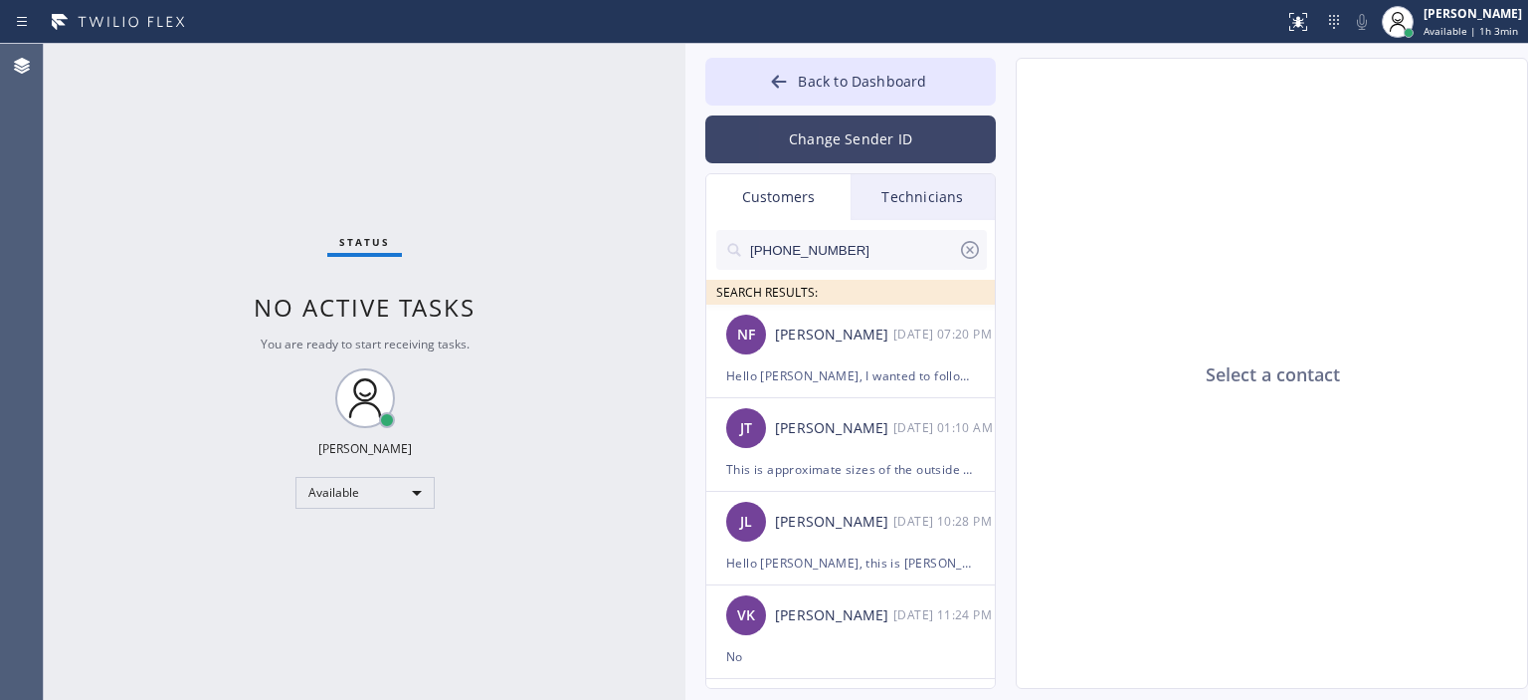
click at [874, 123] on button "Change Sender ID" at bounding box center [851, 139] width 291 height 48
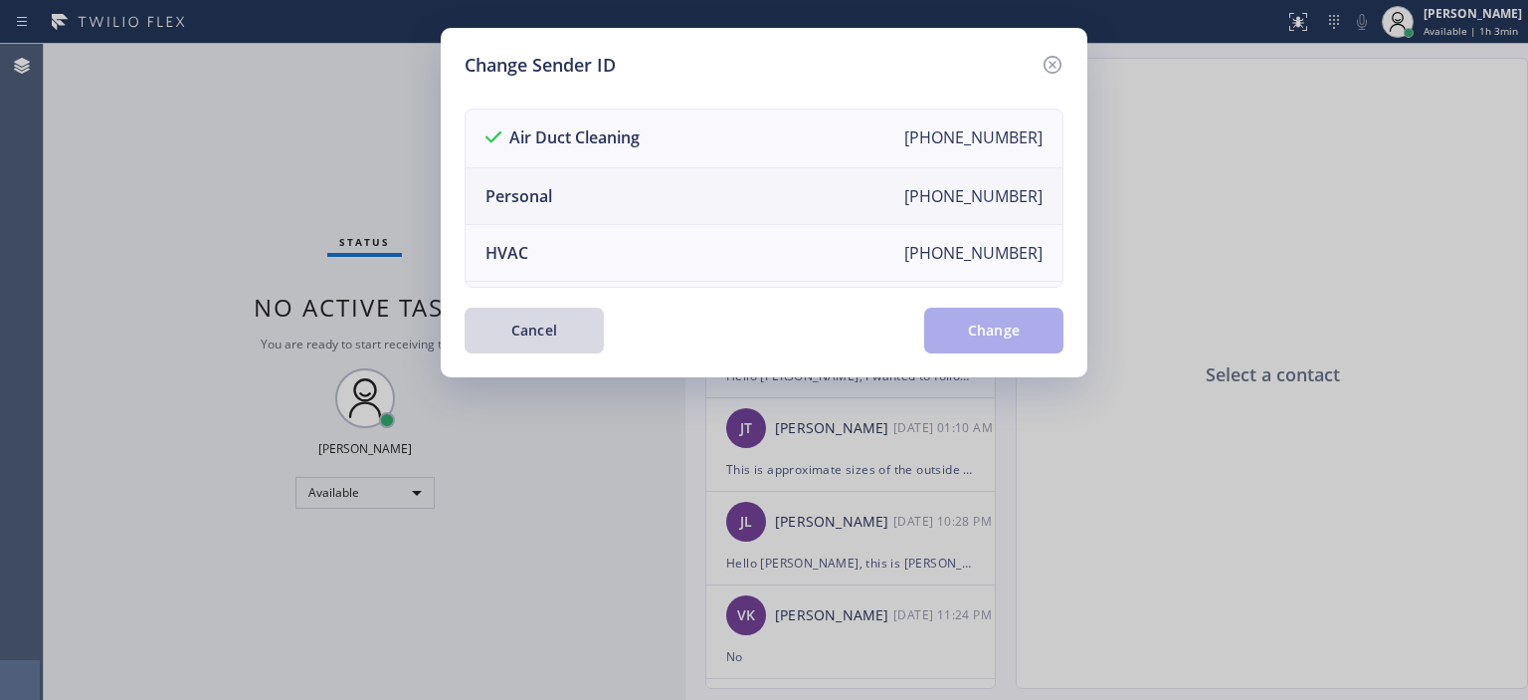
click at [669, 196] on li "Personal [PHONE_NUMBER]" at bounding box center [764, 196] width 597 height 57
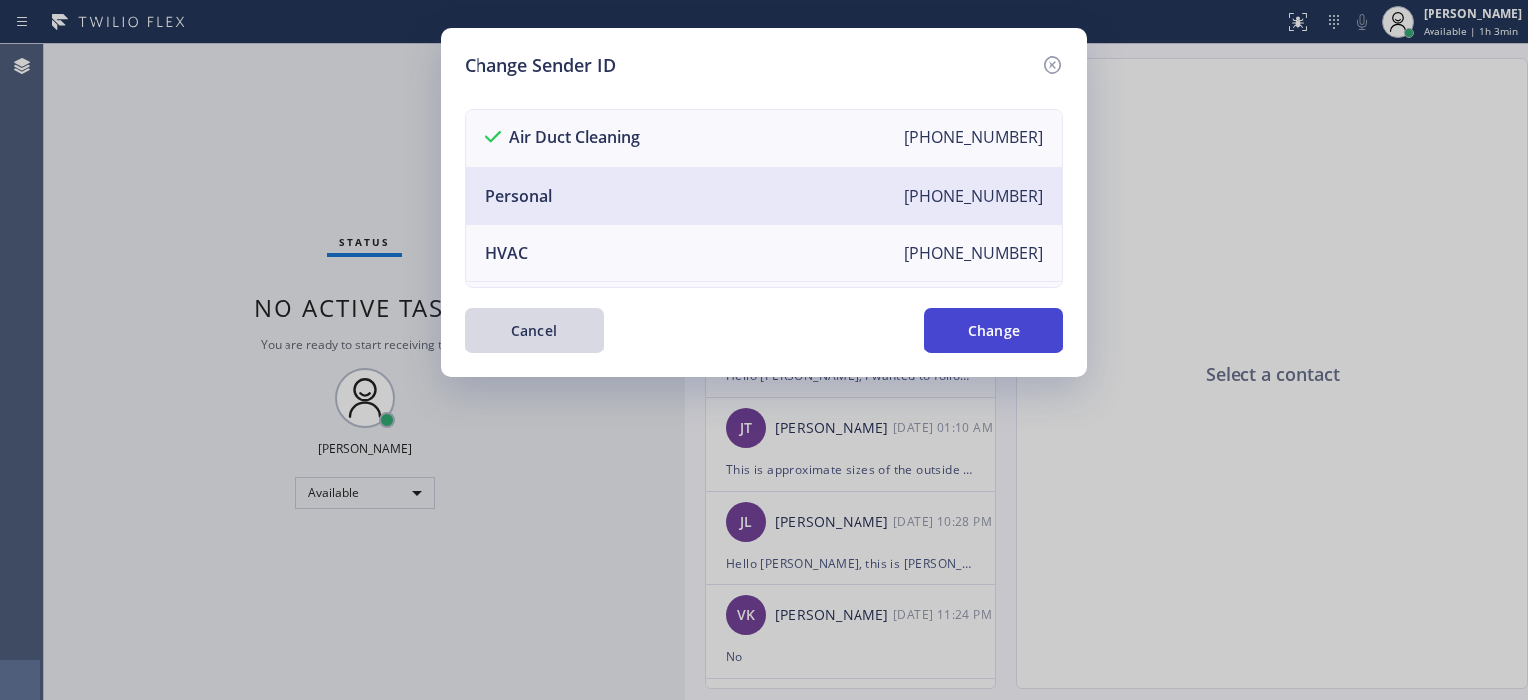
click at [997, 331] on button "Change" at bounding box center [993, 330] width 139 height 46
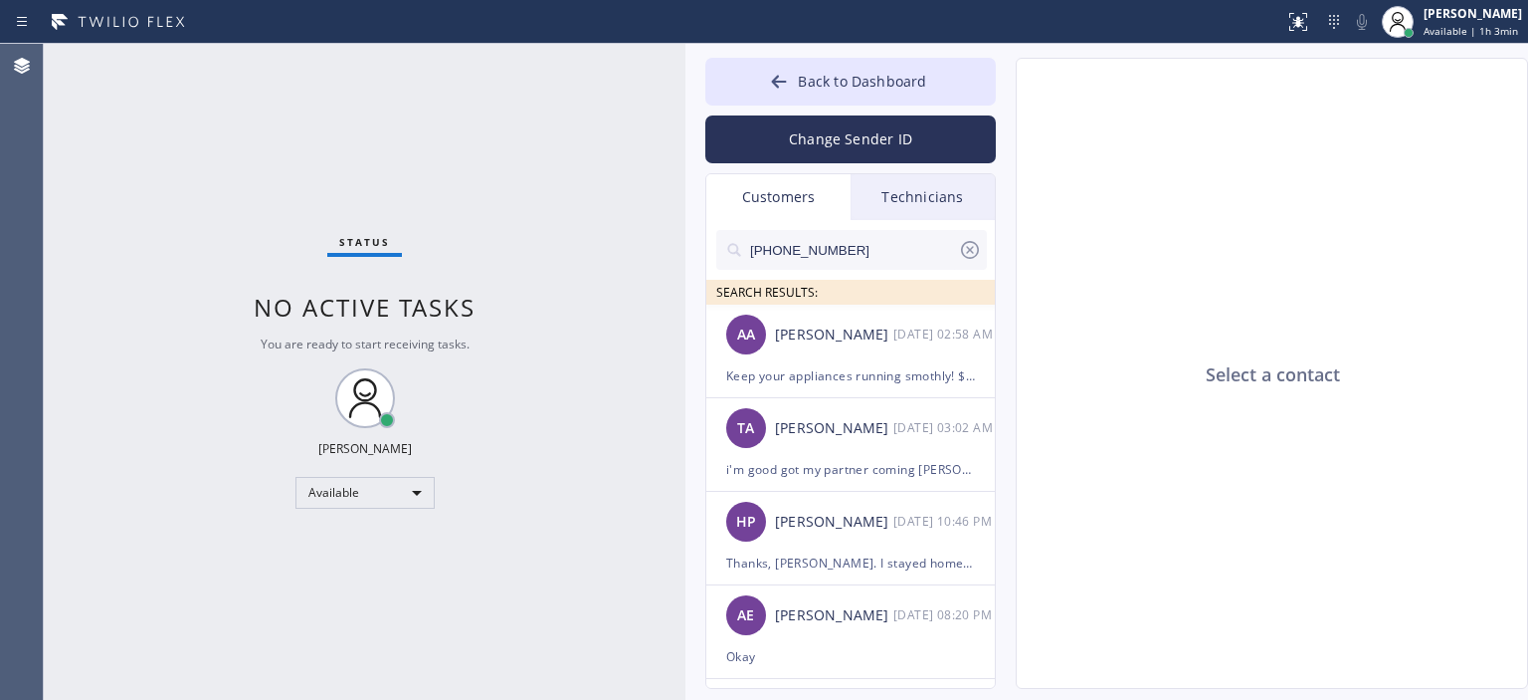
click at [929, 196] on div "Technicians" at bounding box center [923, 197] width 144 height 46
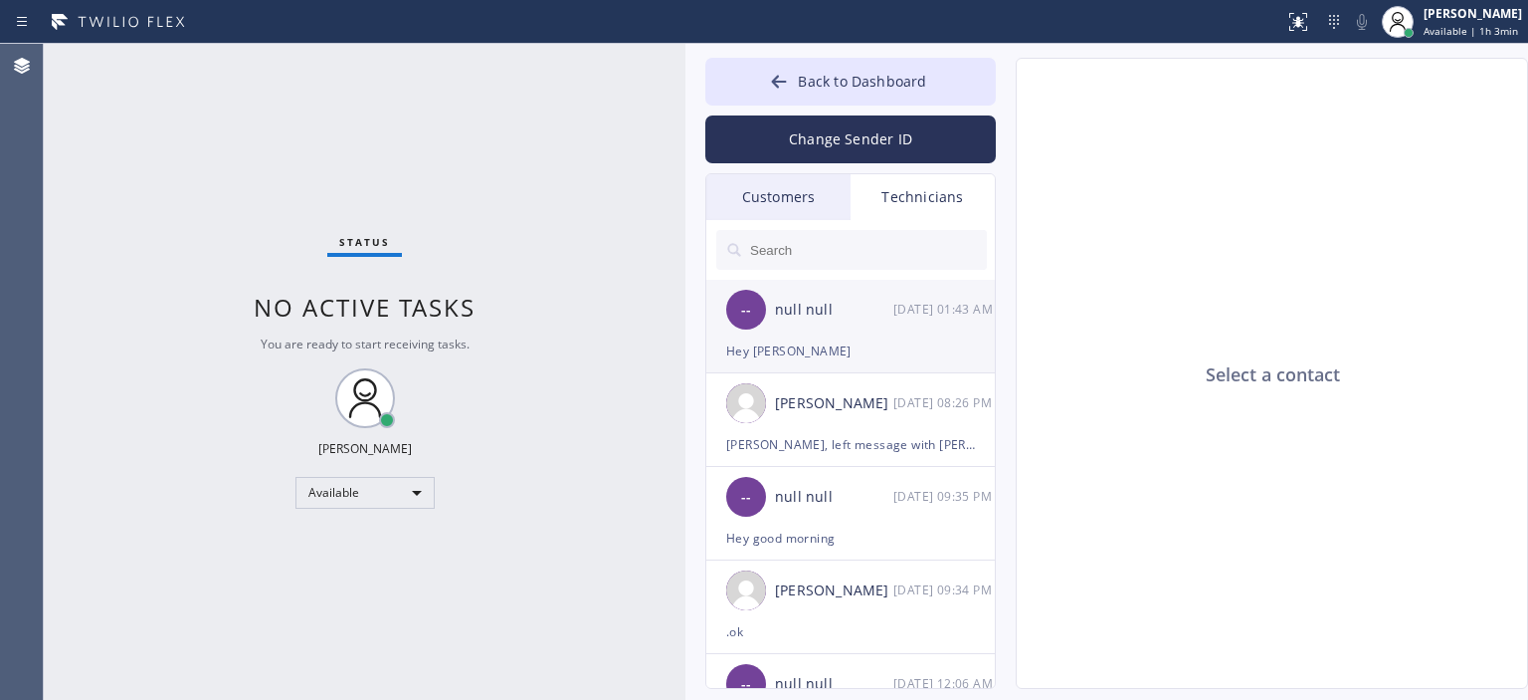
click at [904, 311] on div "[DATE] 01:43 AM" at bounding box center [945, 309] width 103 height 23
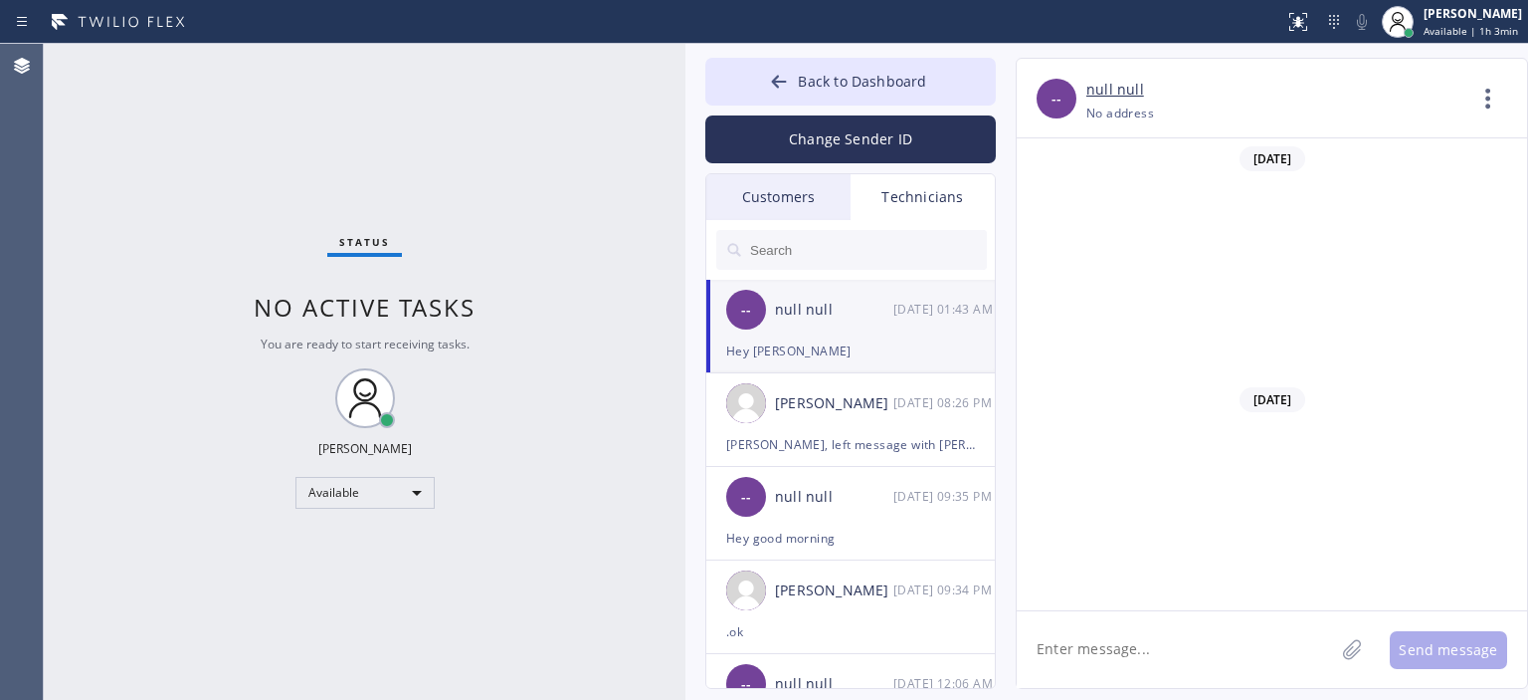
scroll to position [10639, 0]
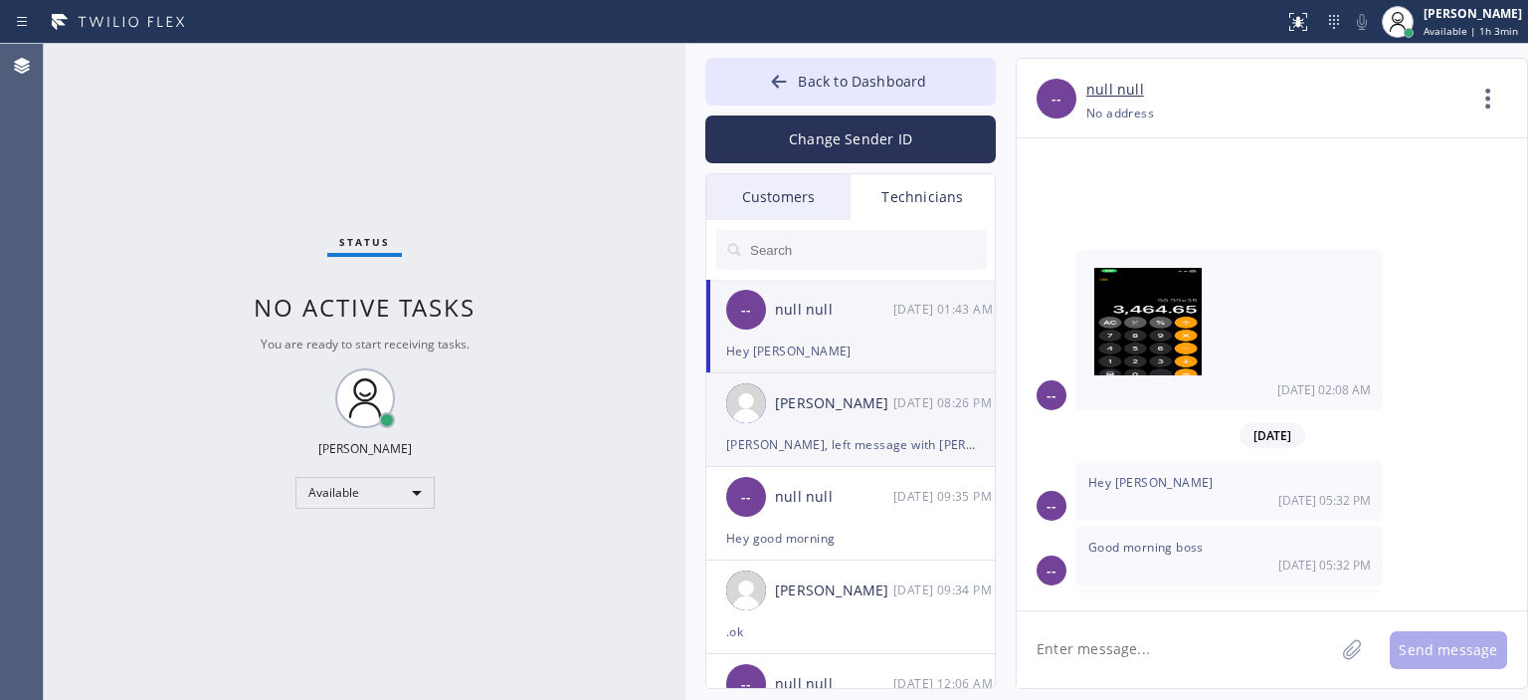
click at [908, 381] on div "[PERSON_NAME] [DATE] 08:26 PM" at bounding box center [852, 403] width 291 height 60
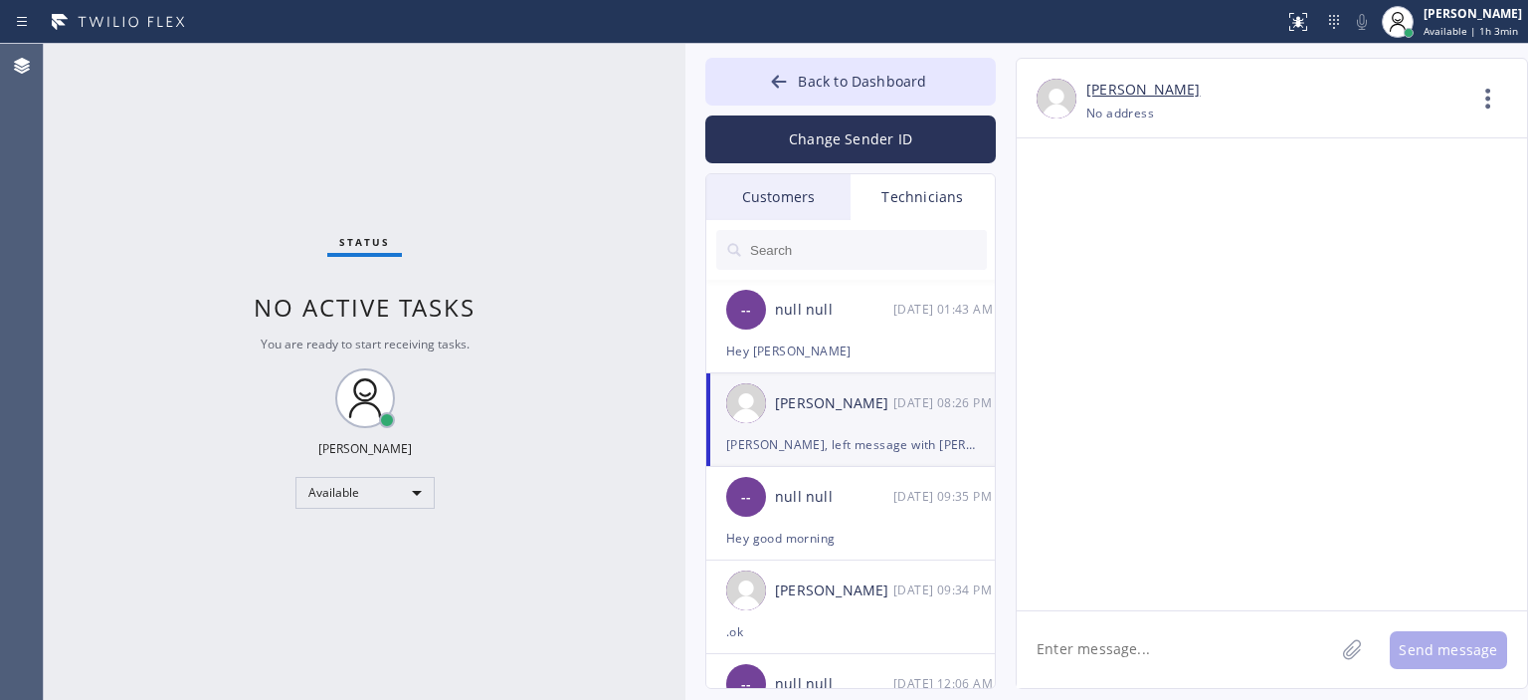
click at [1130, 641] on textarea at bounding box center [1175, 649] width 317 height 77
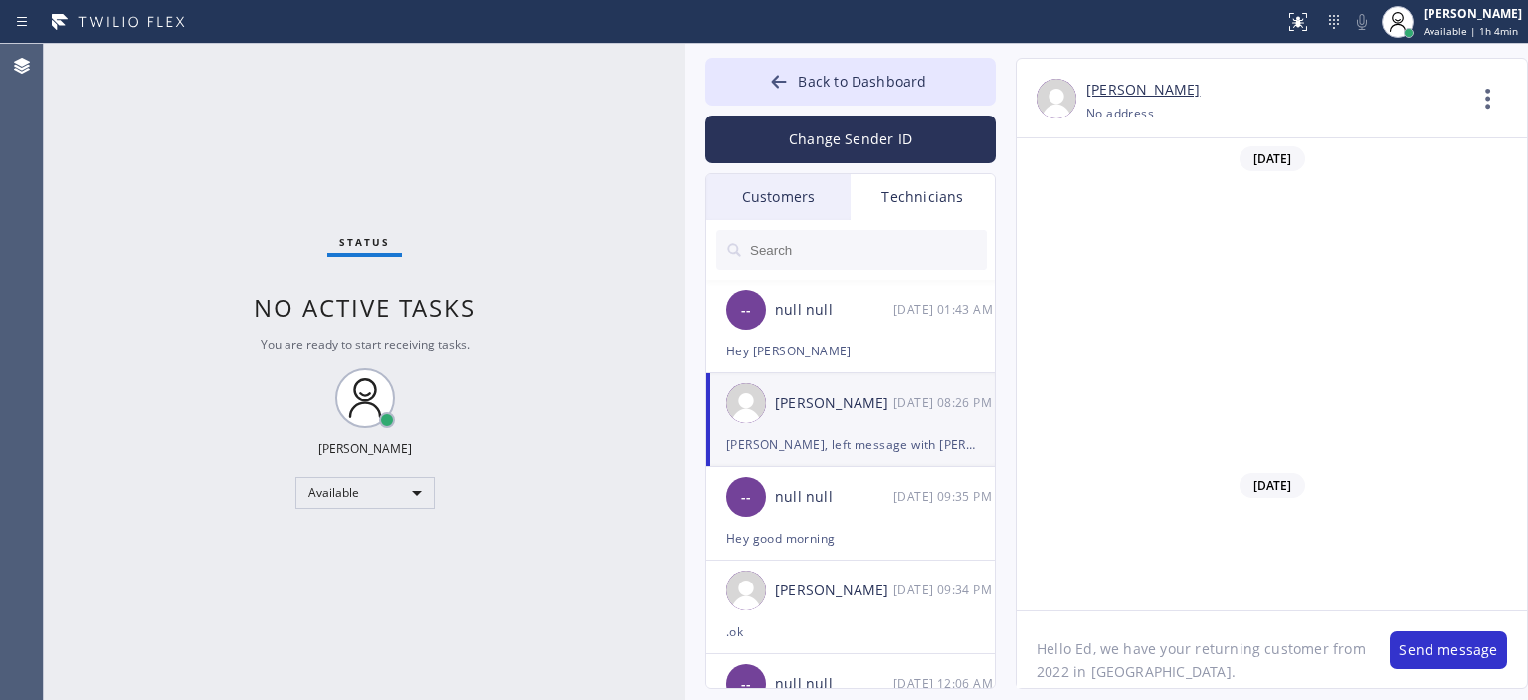
click at [1190, 676] on textarea "Hello Ed, we have your returning customer from 2022 in [GEOGRAPHIC_DATA]." at bounding box center [1193, 649] width 353 height 77
type textarea "Hello Ed, we have your returning customer from 2022 in [GEOGRAPHIC_DATA], they …"
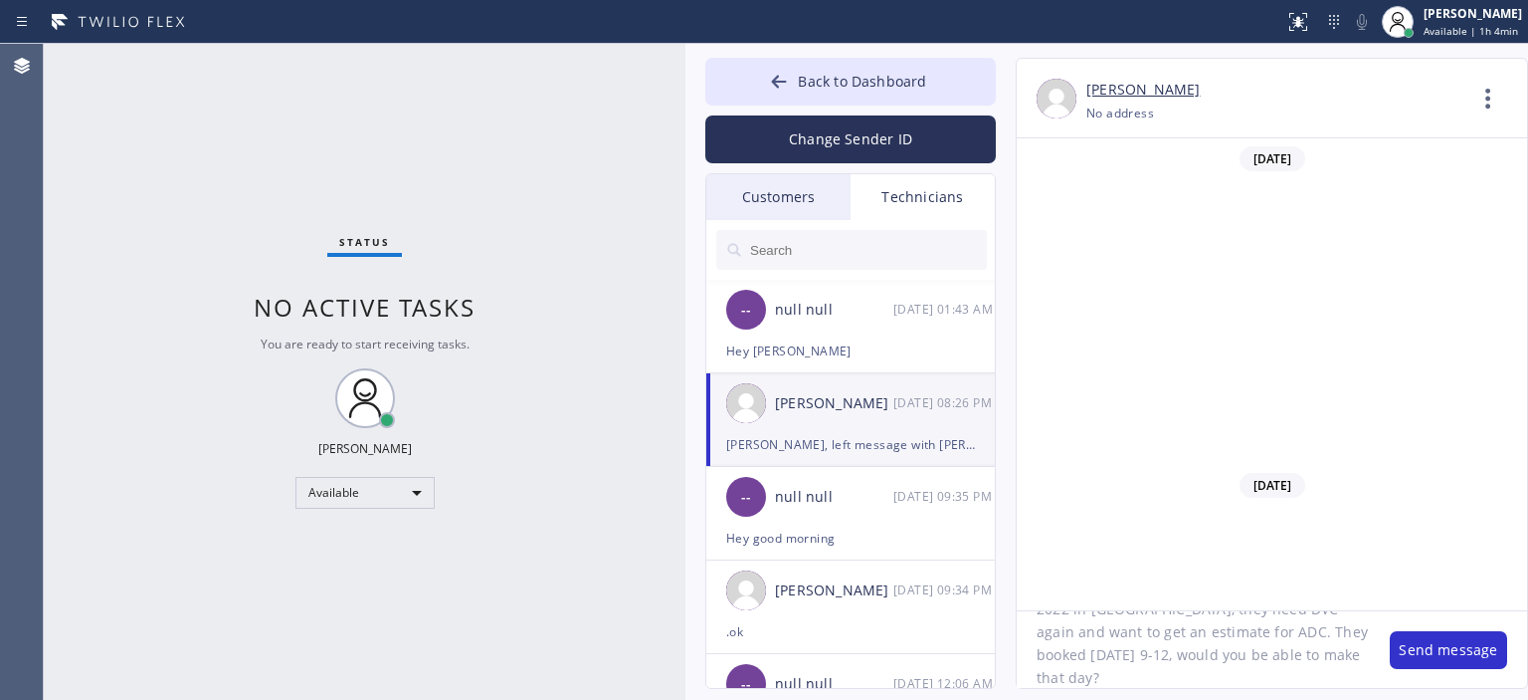
click at [1125, 654] on textarea "Hello Ed, we have your returning customer from 2022 in [GEOGRAPHIC_DATA], they …" at bounding box center [1193, 649] width 353 height 77
click at [891, 137] on button "Change Sender ID" at bounding box center [851, 139] width 291 height 48
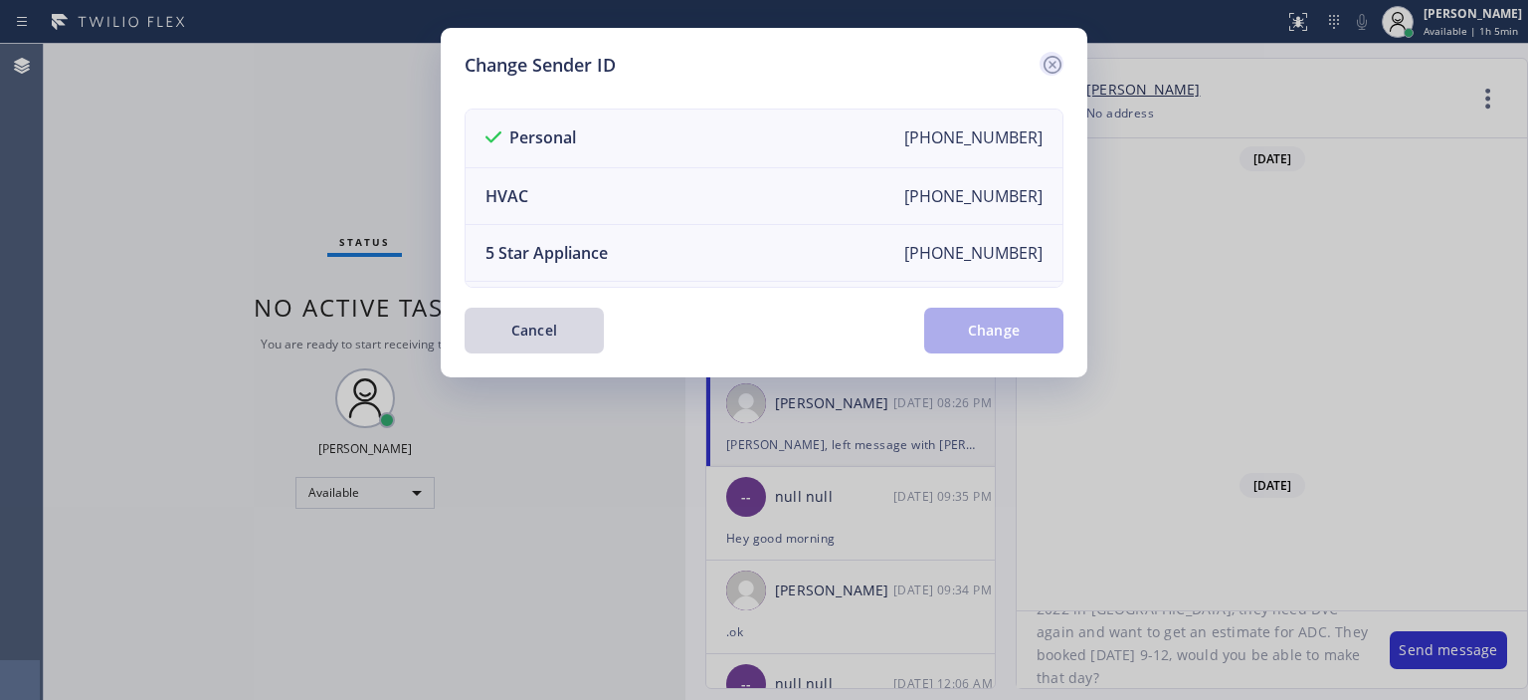
click at [1054, 63] on icon at bounding box center [1053, 65] width 18 height 18
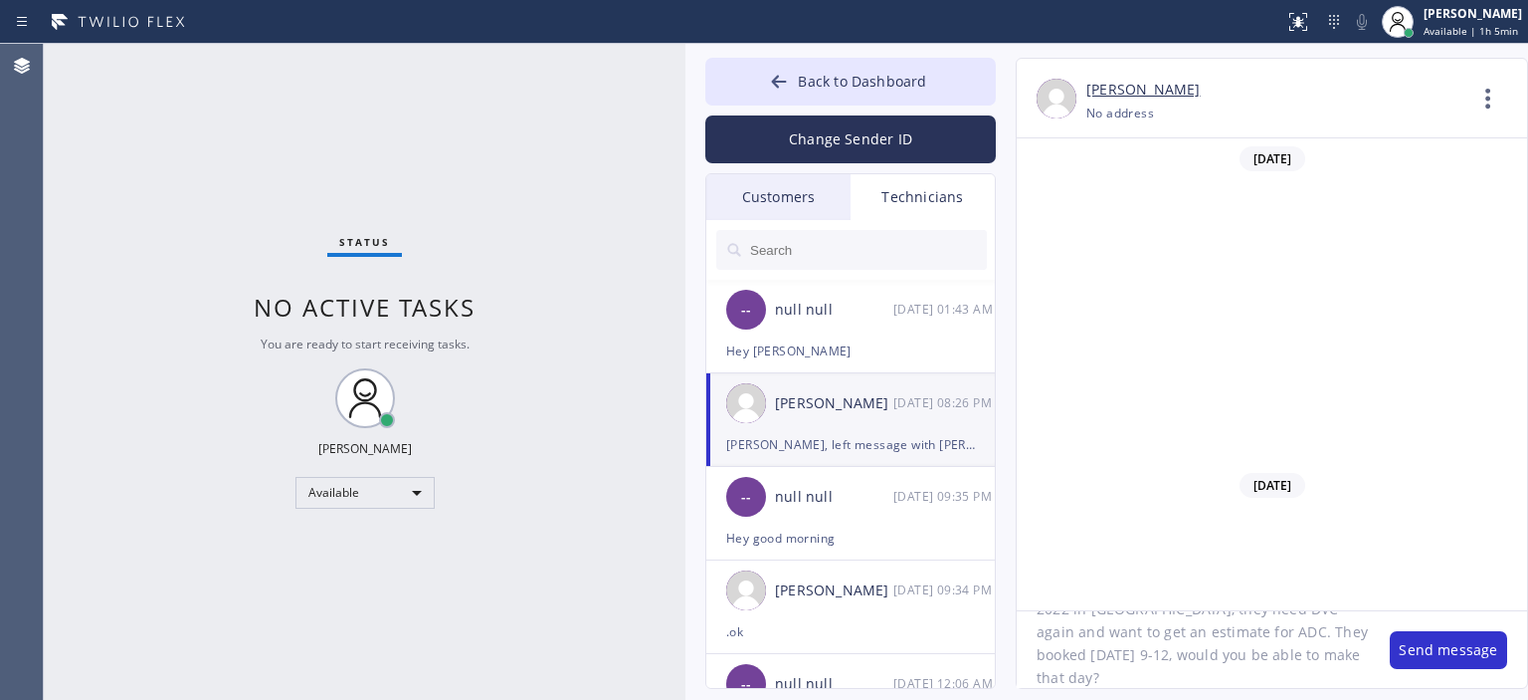
click at [1217, 681] on textarea "Hello Ed, we have your returning customer from 2022 in [GEOGRAPHIC_DATA], they …" at bounding box center [1193, 649] width 353 height 77
click at [1448, 659] on button "Send message" at bounding box center [1448, 650] width 117 height 38
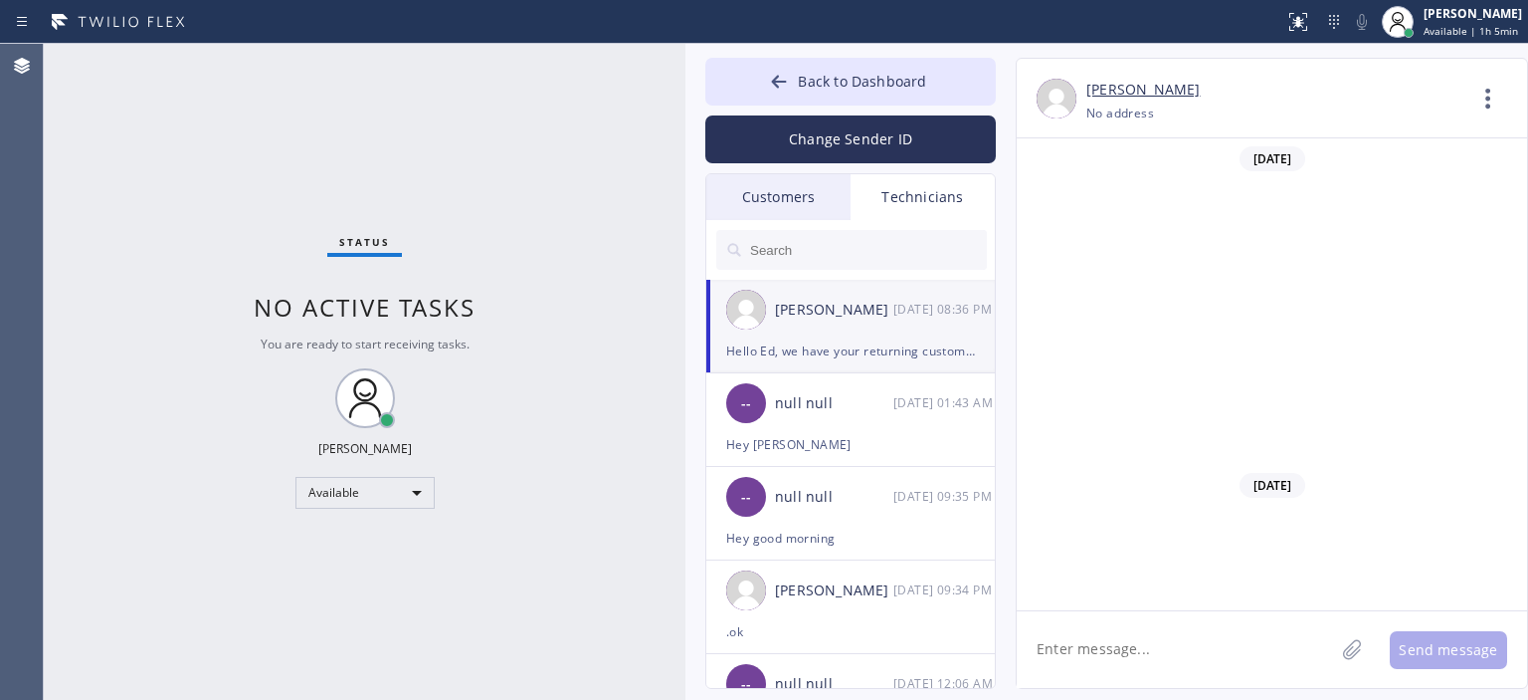
scroll to position [128996, 0]
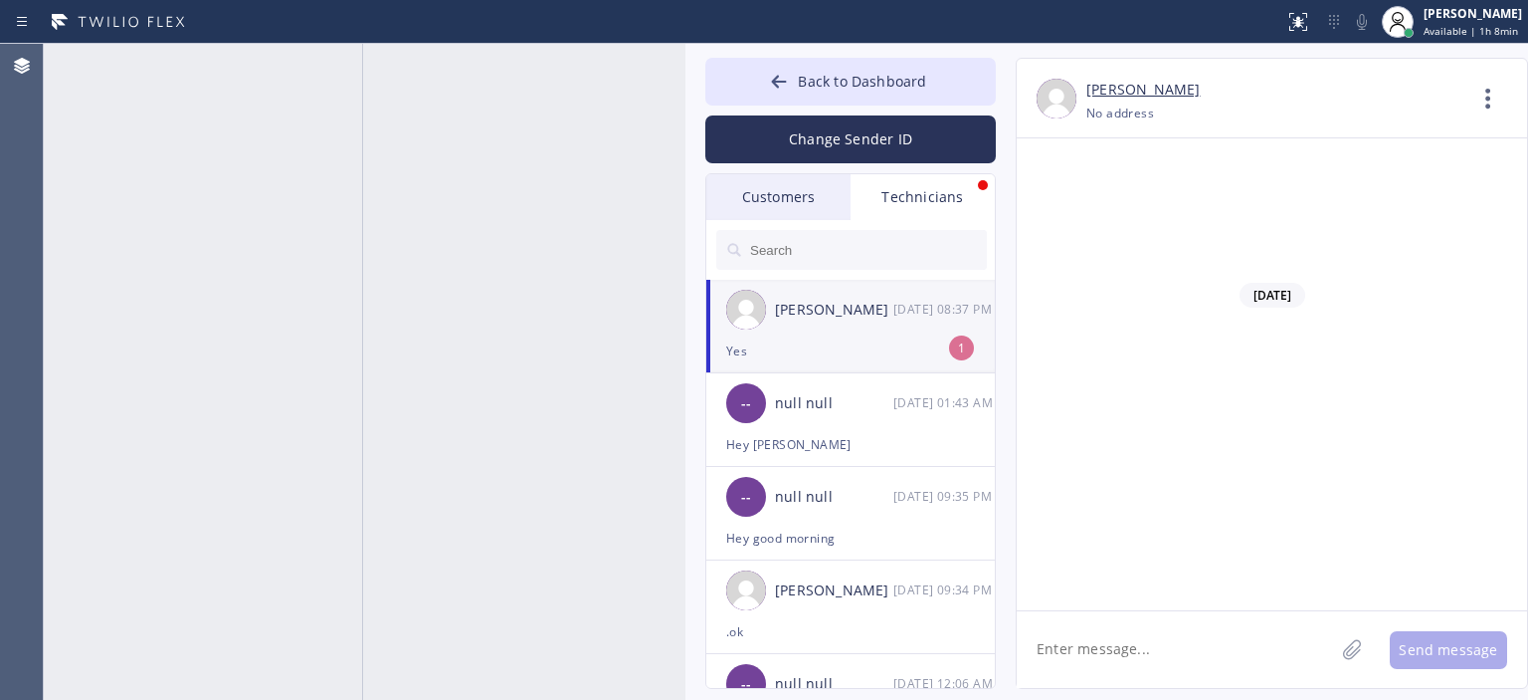
scroll to position [129059, 0]
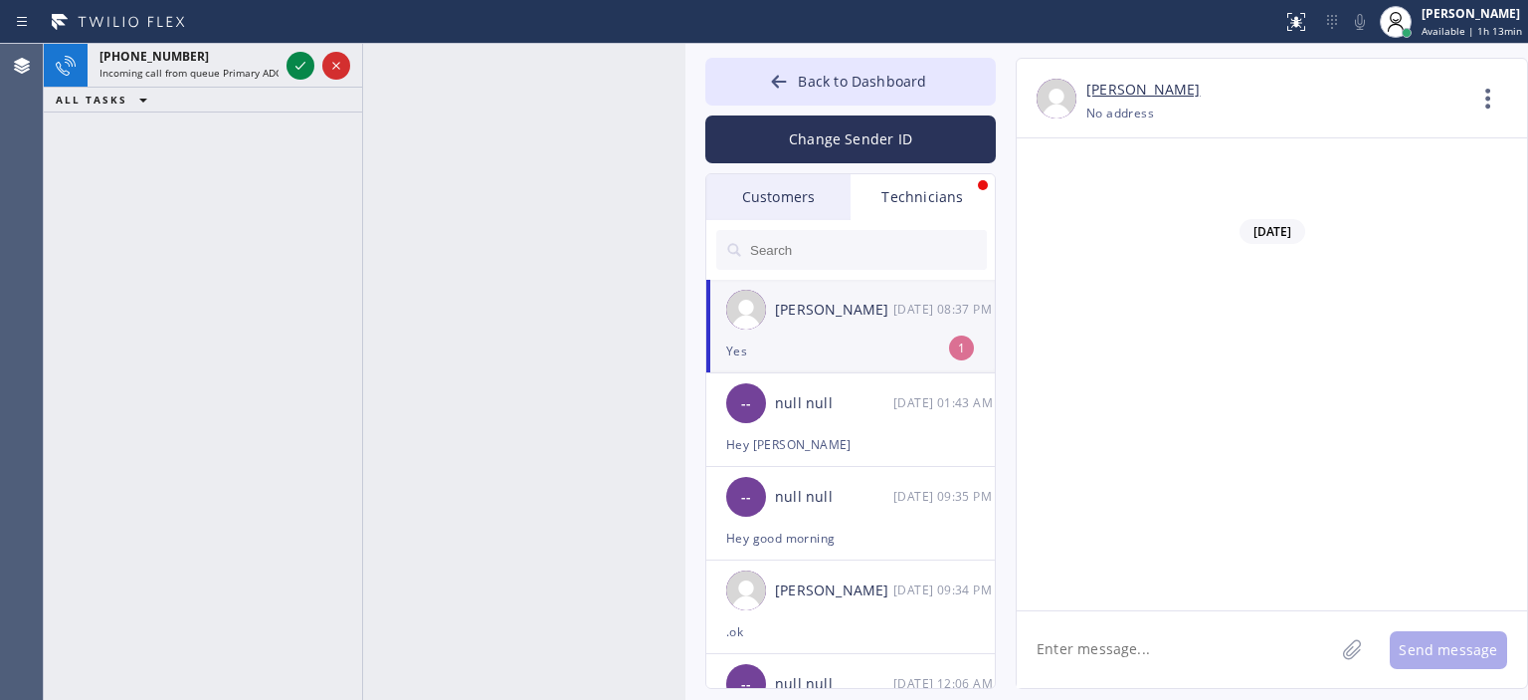
click at [844, 345] on div "Yes" at bounding box center [850, 350] width 249 height 23
click at [1116, 640] on textarea at bounding box center [1175, 649] width 317 height 77
click at [1438, 18] on div "[PERSON_NAME]" at bounding box center [1472, 13] width 101 height 17
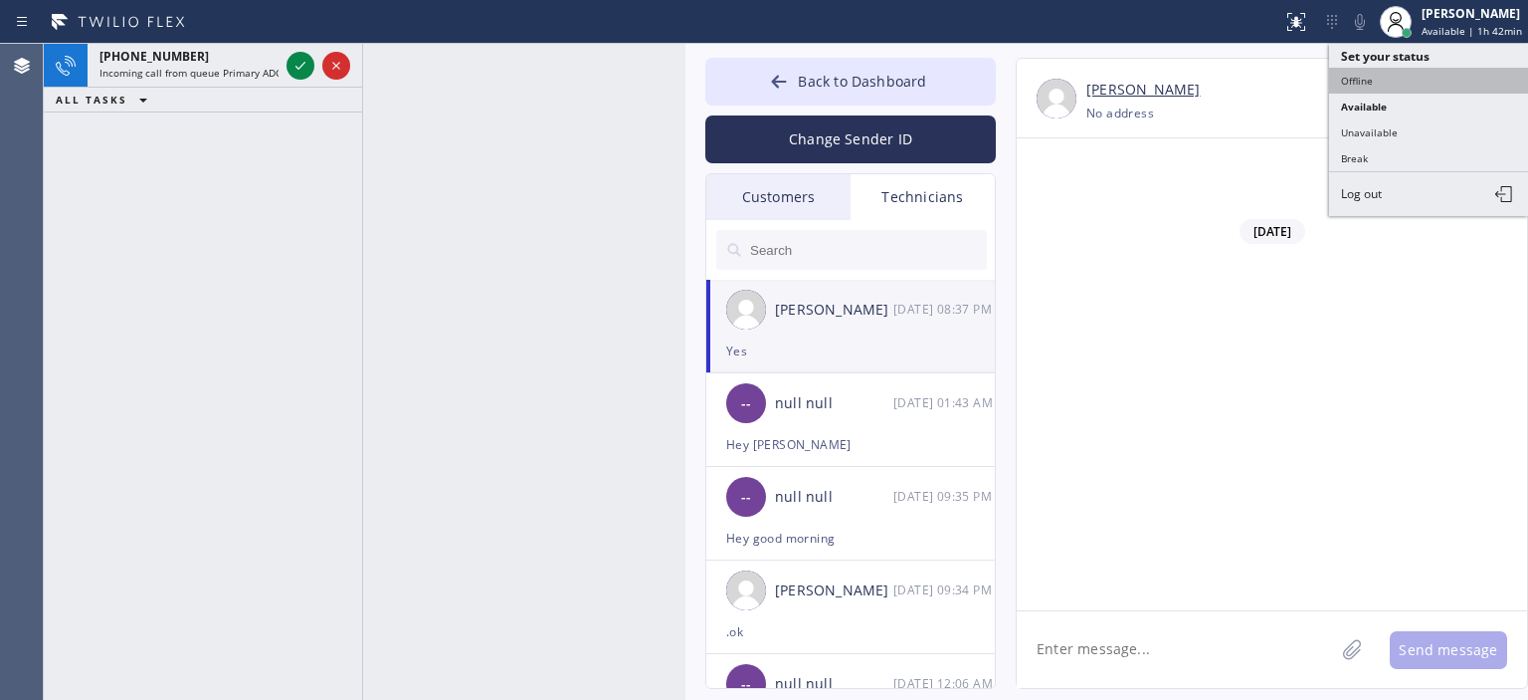
click at [1357, 77] on button "Offline" at bounding box center [1428, 81] width 199 height 26
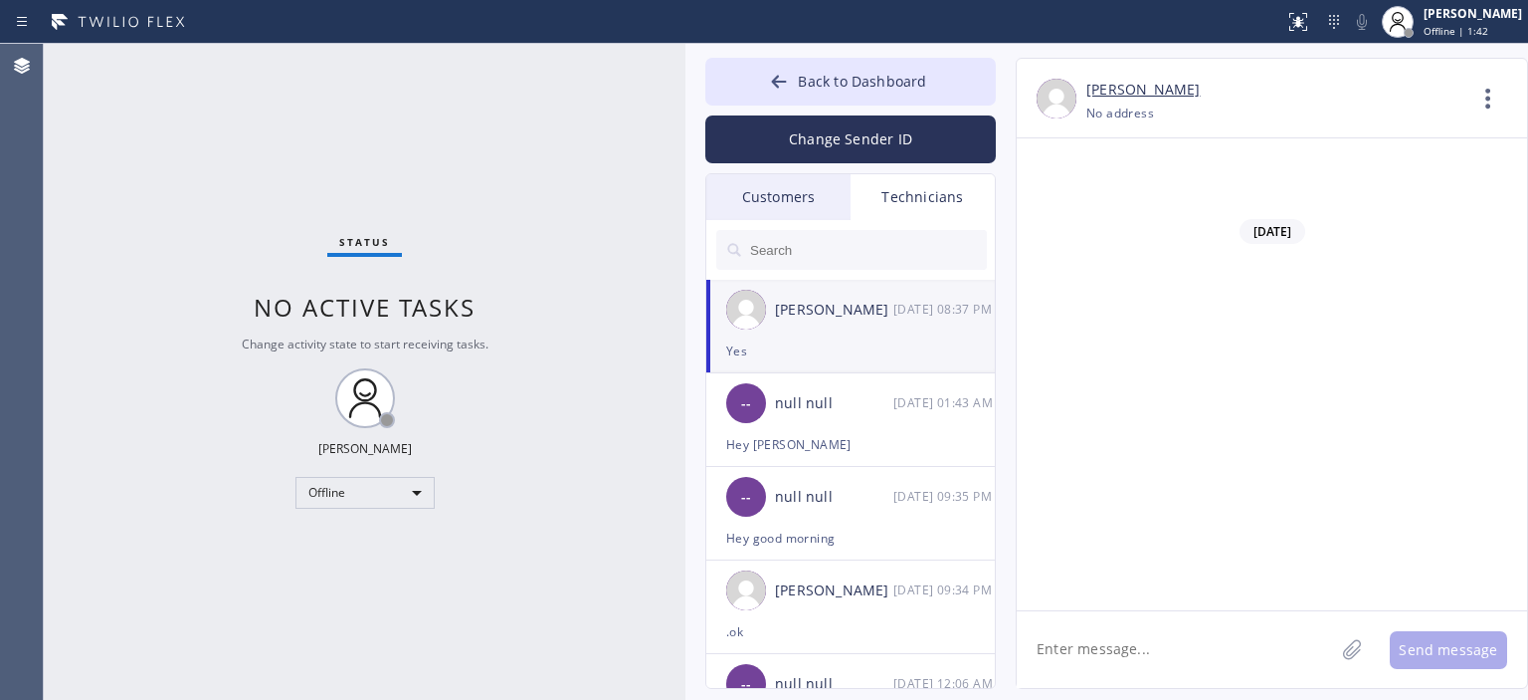
click at [1100, 642] on textarea at bounding box center [1175, 649] width 317 height 77
paste textarea "[PERSON_NAME]"
paste textarea "[PHONE_NUMBER]"
type textarea "[PERSON_NAME] [PHONE_NUMBER]"
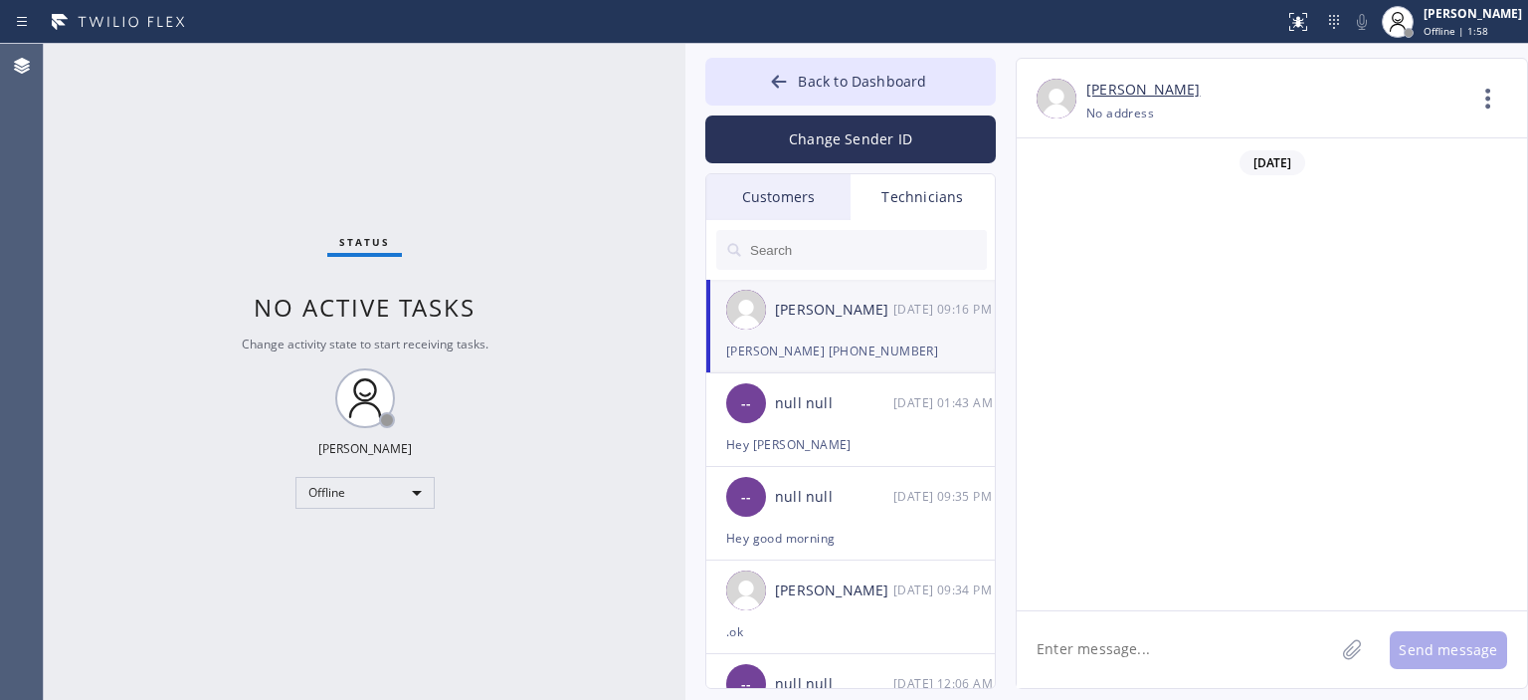
click at [1093, 650] on textarea at bounding box center [1175, 649] width 317 height 77
paste textarea "[STREET_ADDRESS]"
type textarea "[STREET_ADDRESS]"
type textarea "h"
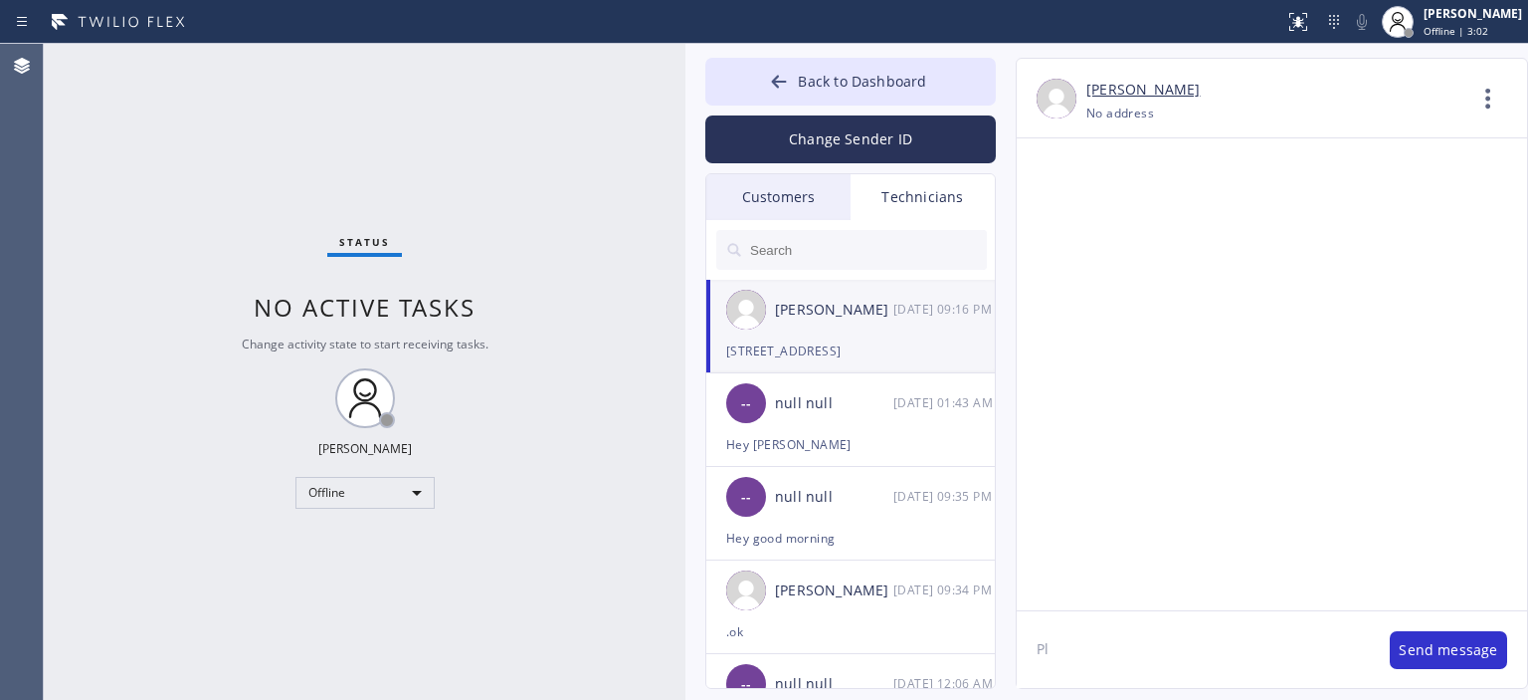
type textarea "P"
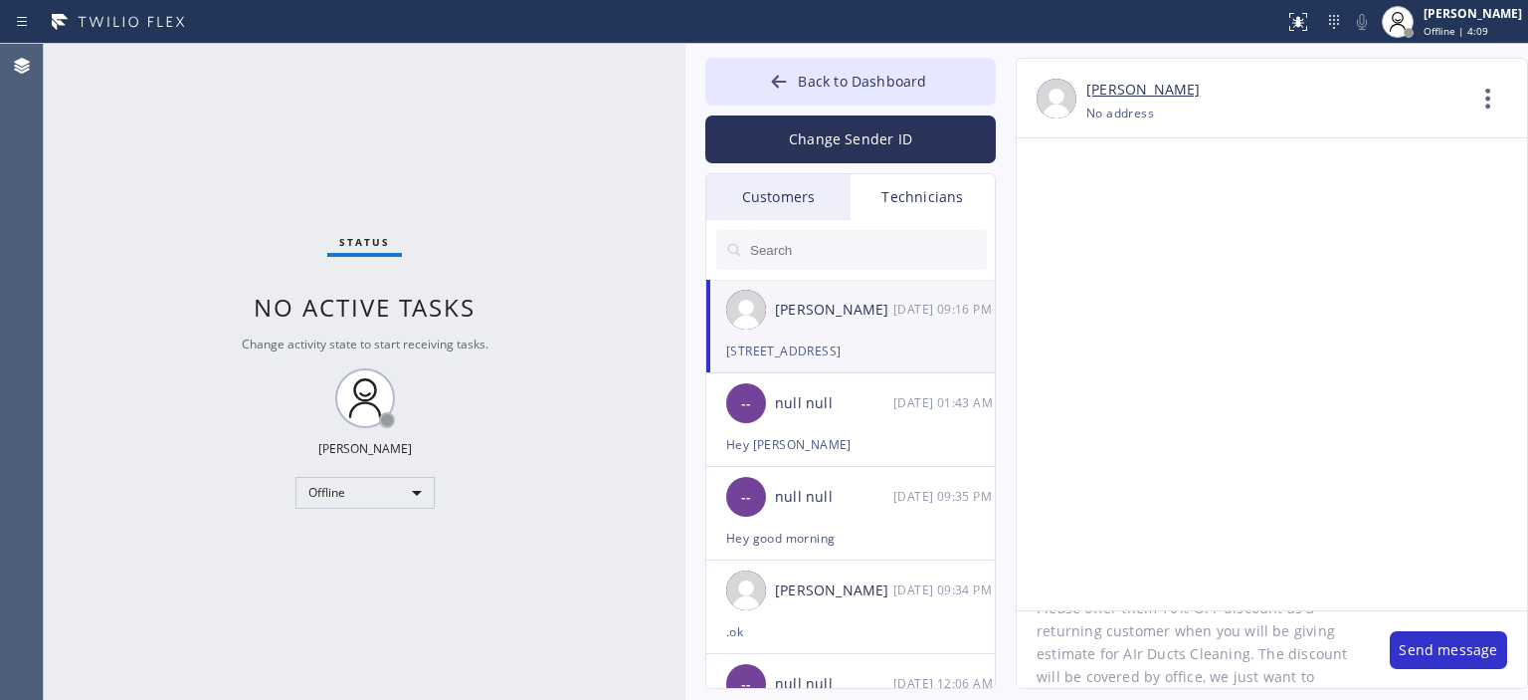
scroll to position [63, 0]
click at [1093, 650] on textarea "Please offer them 10% OFF discount as a returning customer when you will be giv…" at bounding box center [1193, 649] width 353 height 77
type textarea "Please offer them 10% OFF discount as a returning customer when you will be giv…"
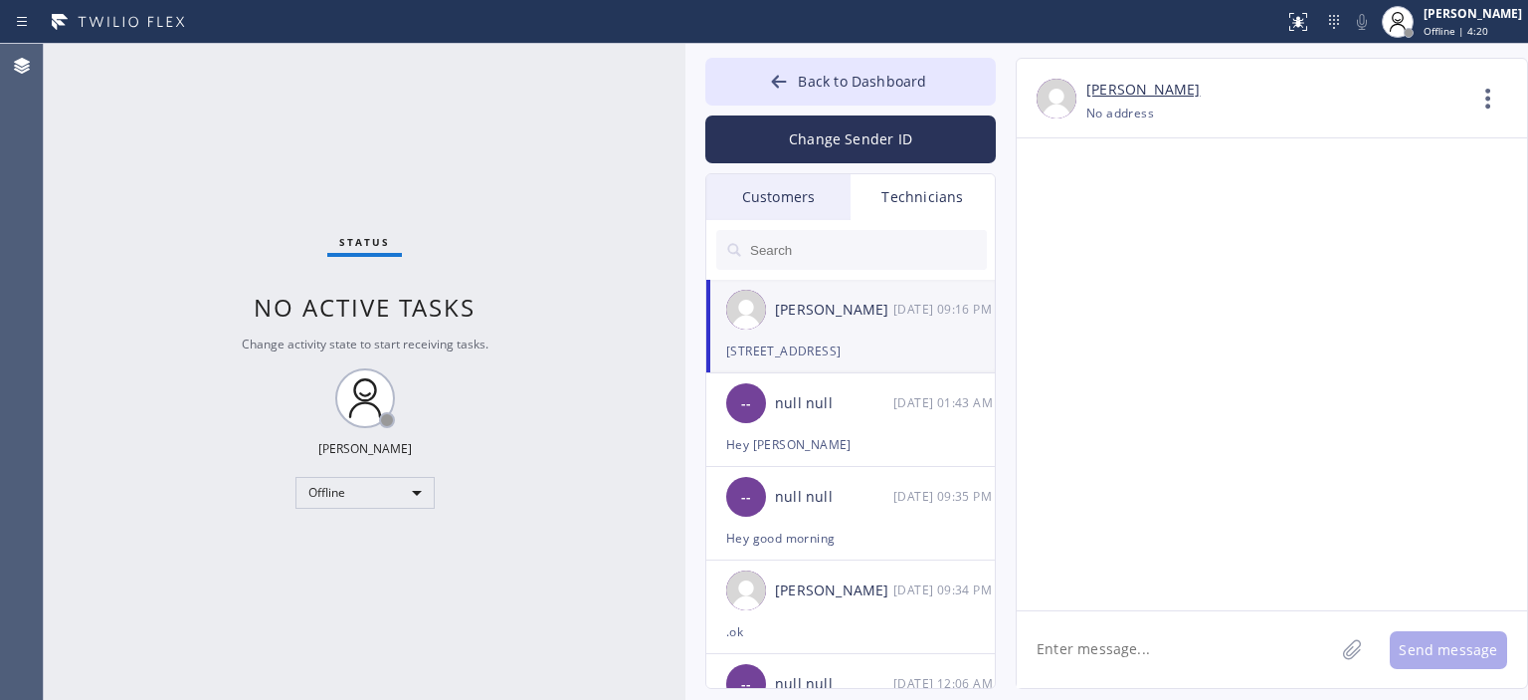
scroll to position [0, 0]
paste textarea "Please offer them 10% OFF discount as a returning customer when you will be giv…"
type textarea "Please offer them 10% OFF discount as a returning customer when you will be giv…"
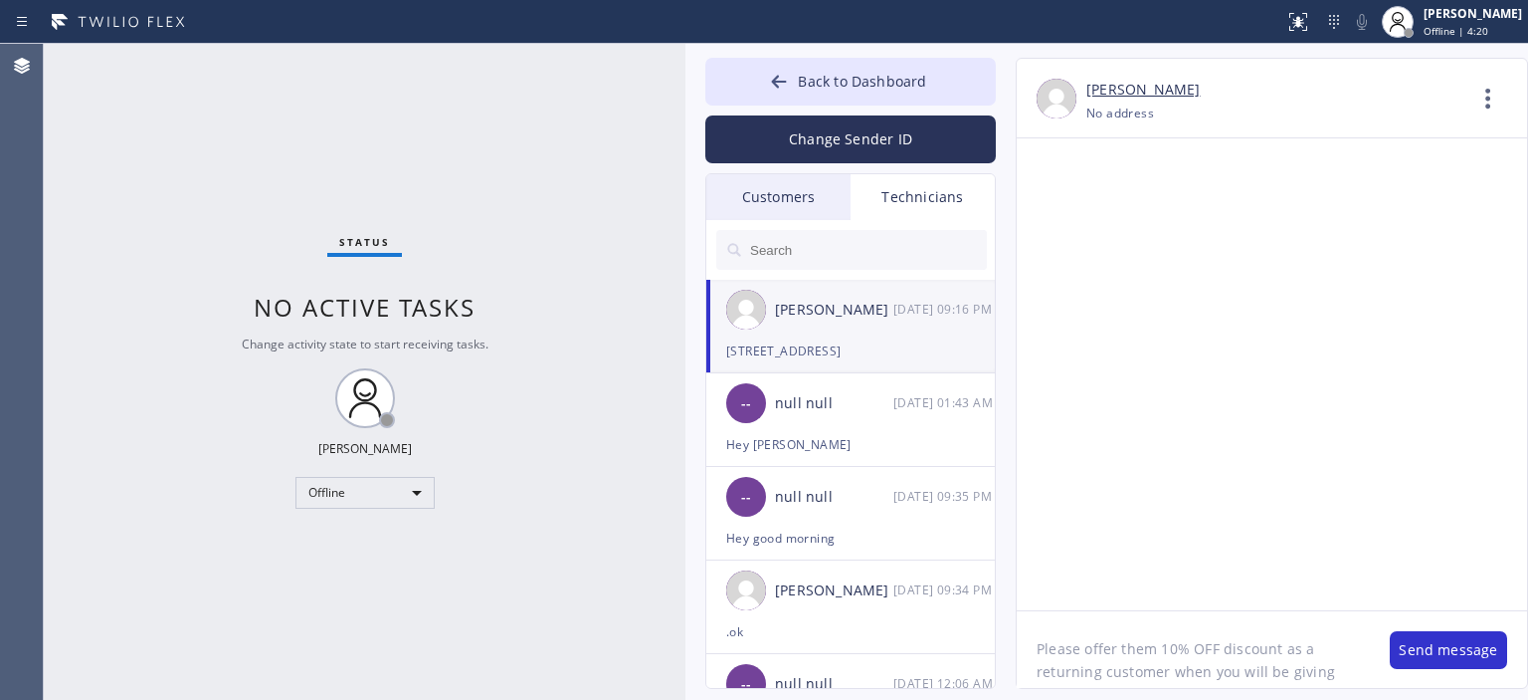
scroll to position [63, 0]
click at [1445, 655] on button "Send message" at bounding box center [1448, 650] width 117 height 38
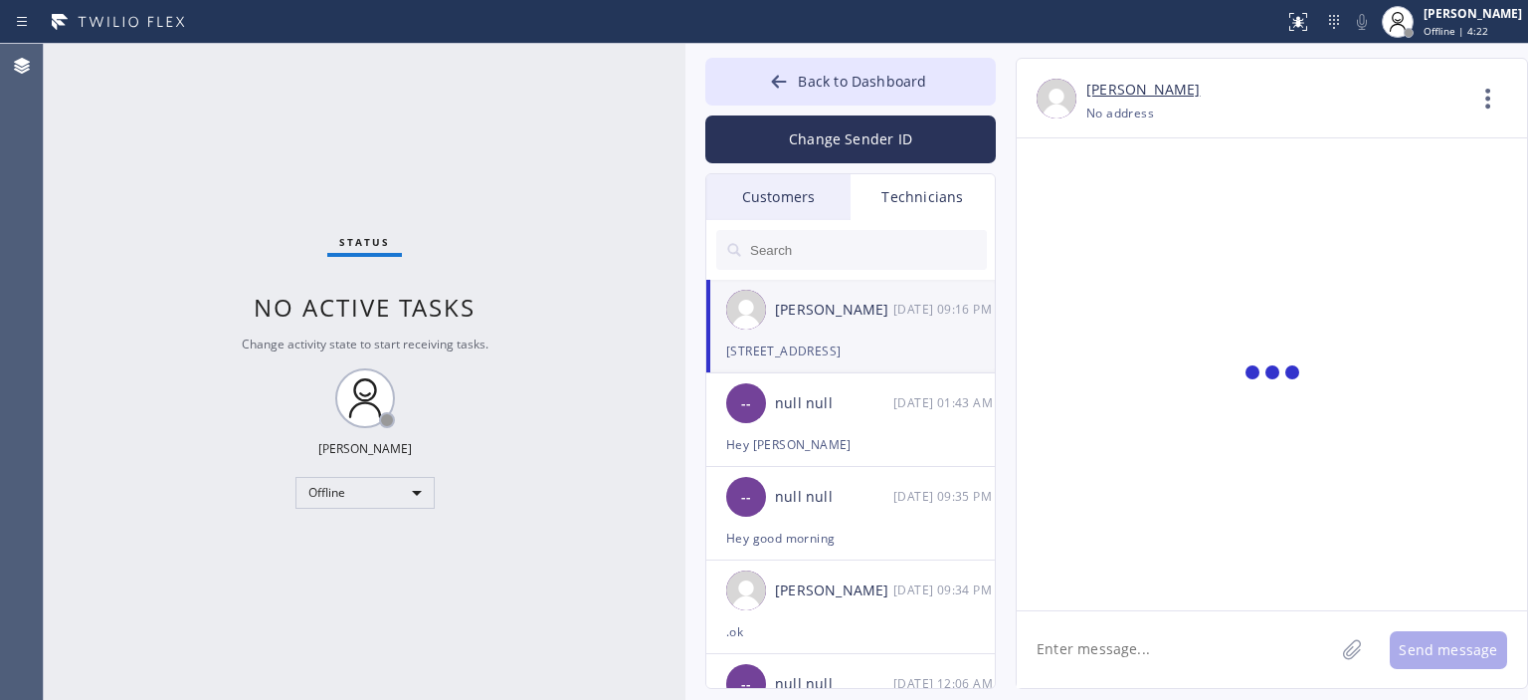
scroll to position [0, 0]
click at [767, 87] on button "Back to Dashboard" at bounding box center [851, 82] width 291 height 48
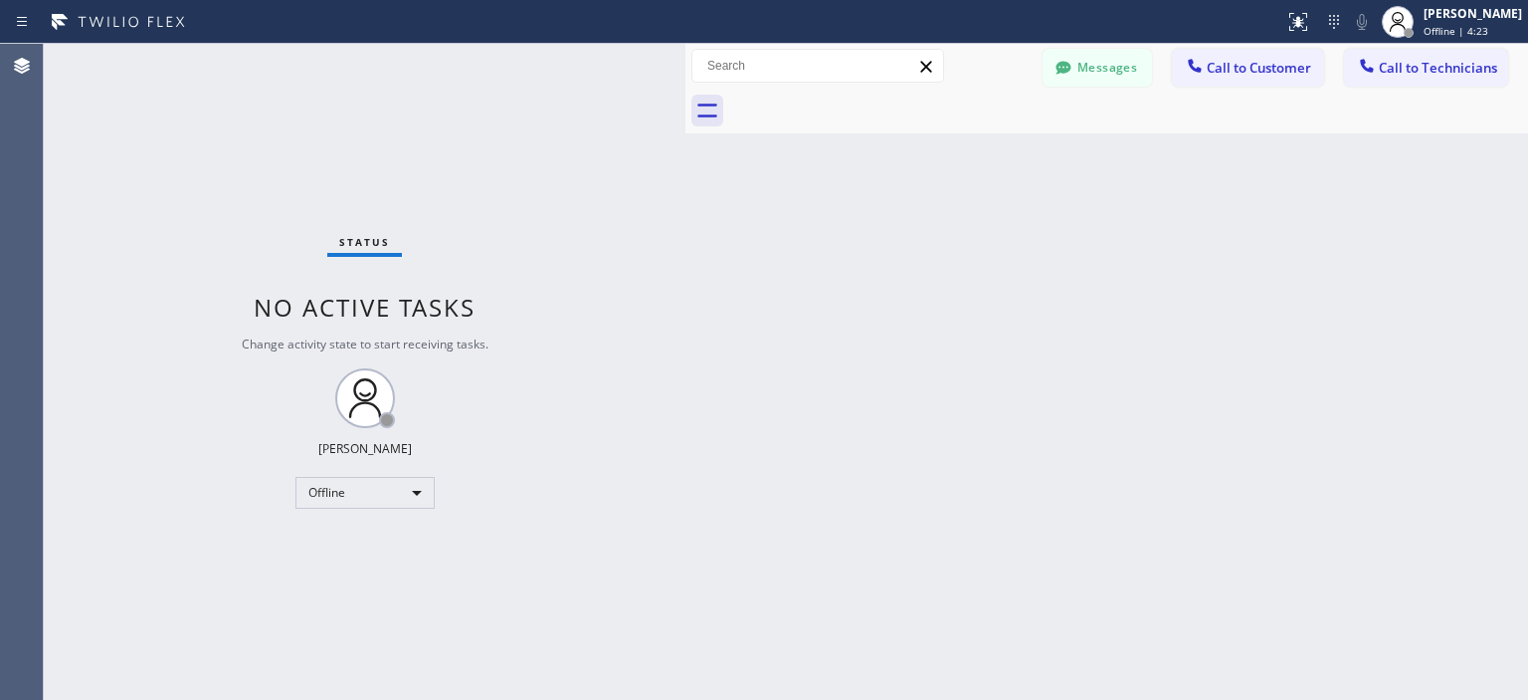
scroll to position [129343, 0]
click at [403, 504] on div "Offline" at bounding box center [365, 493] width 139 height 32
click at [378, 551] on li "Available" at bounding box center [364, 544] width 135 height 24
click at [93, 163] on div "Status No active tasks You are ready to start receiving tasks. [PERSON_NAME] Av…" at bounding box center [365, 372] width 642 height 656
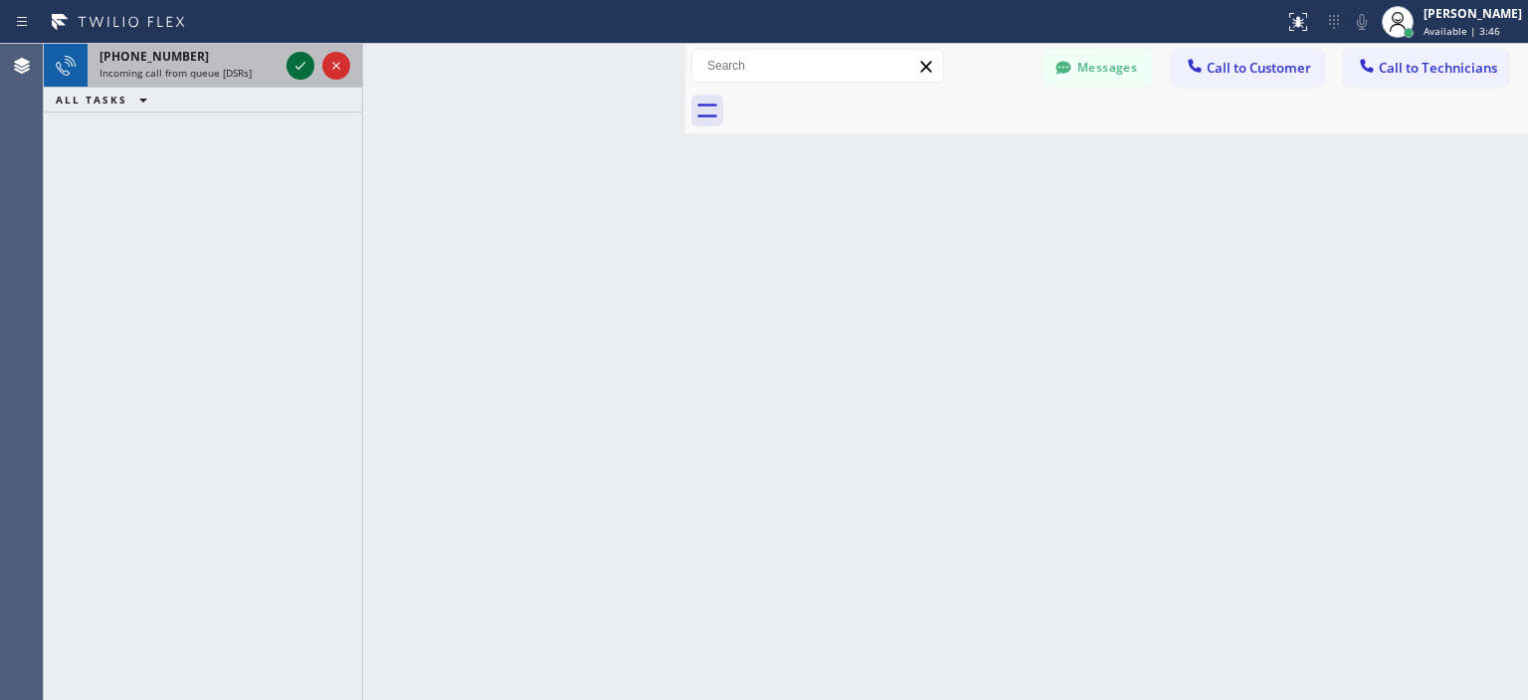
click at [303, 67] on icon at bounding box center [301, 66] width 24 height 24
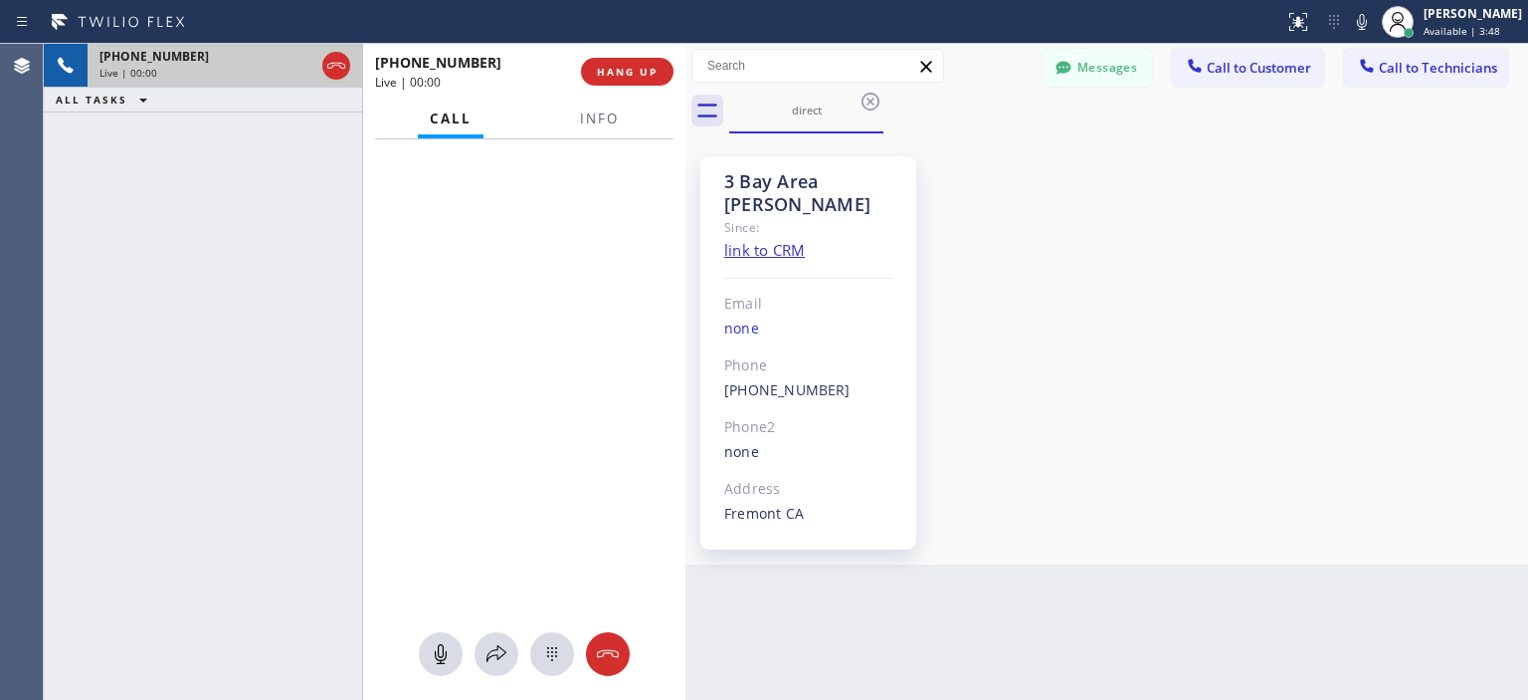
scroll to position [2961, 0]
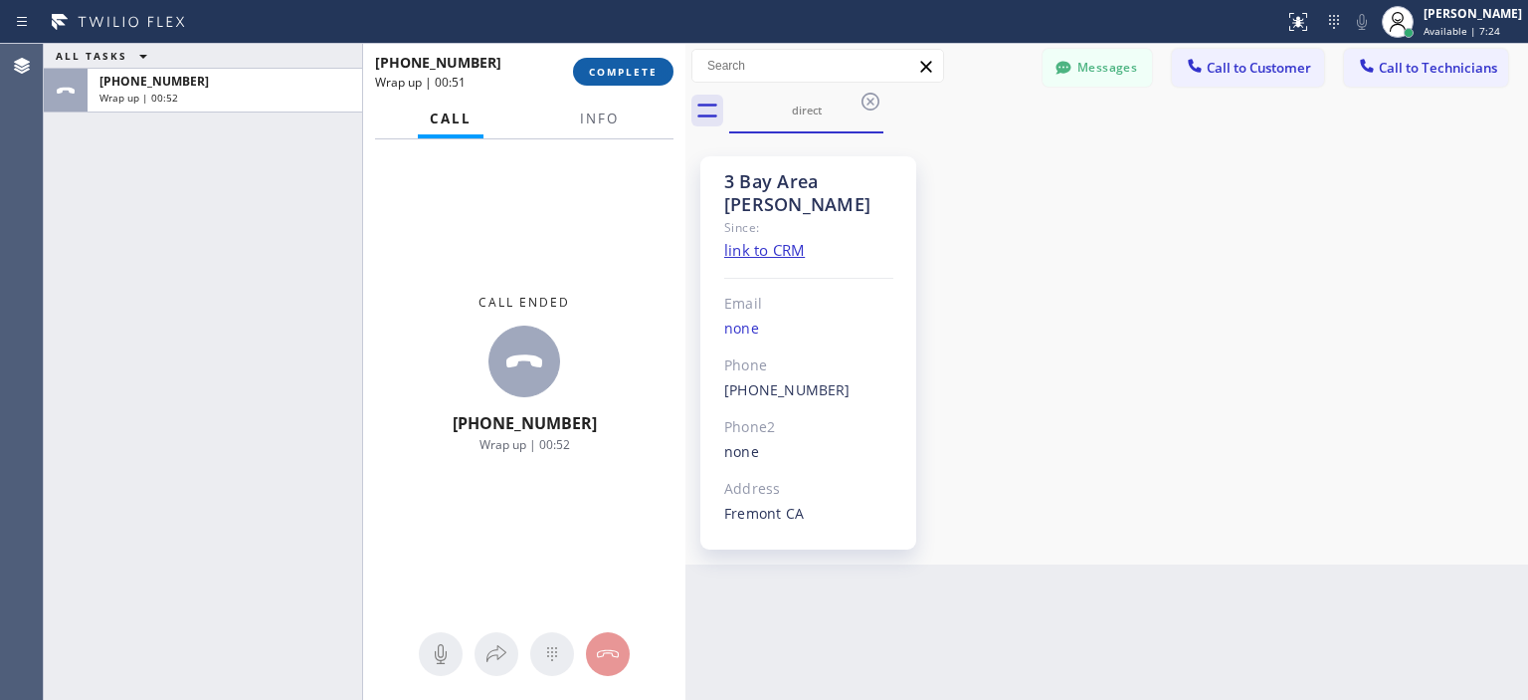
click at [643, 61] on button "COMPLETE" at bounding box center [623, 72] width 101 height 28
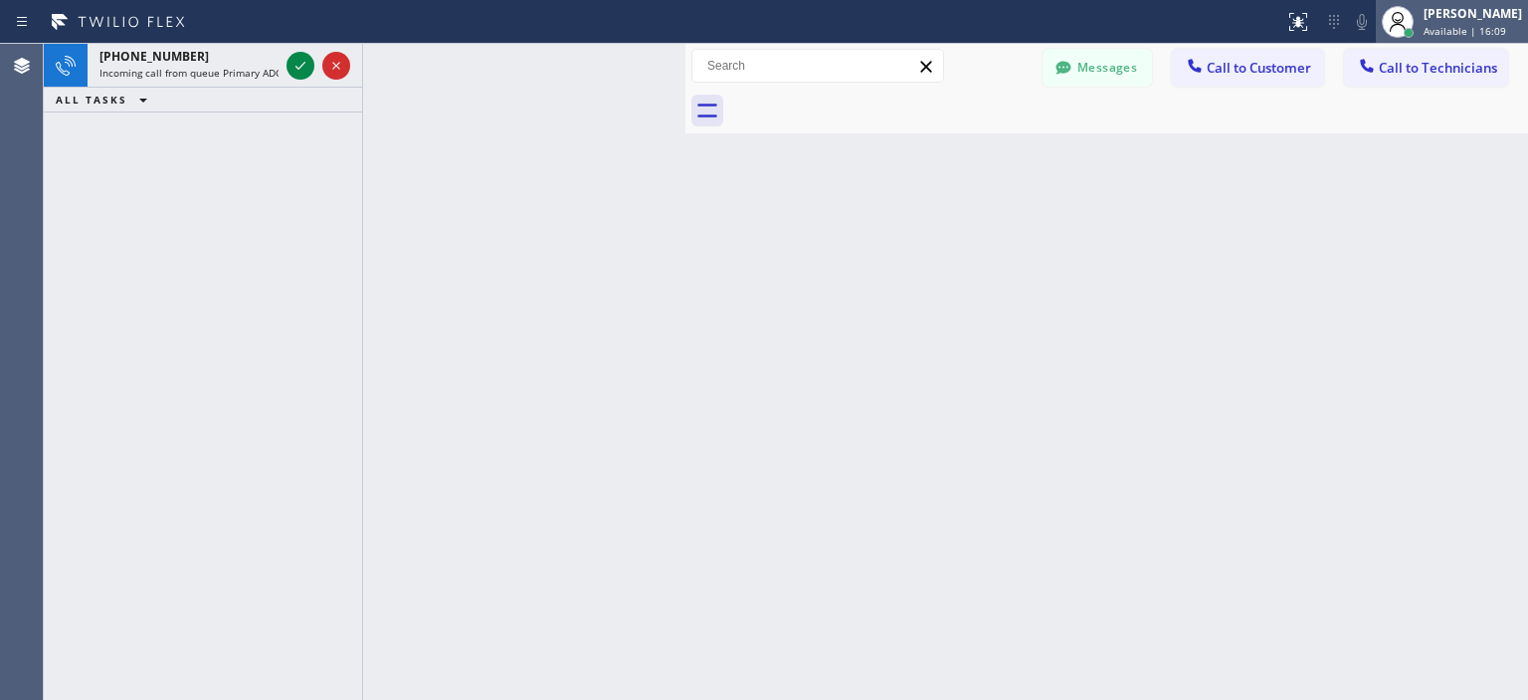
click at [1484, 13] on div "[PERSON_NAME]" at bounding box center [1473, 13] width 99 height 17
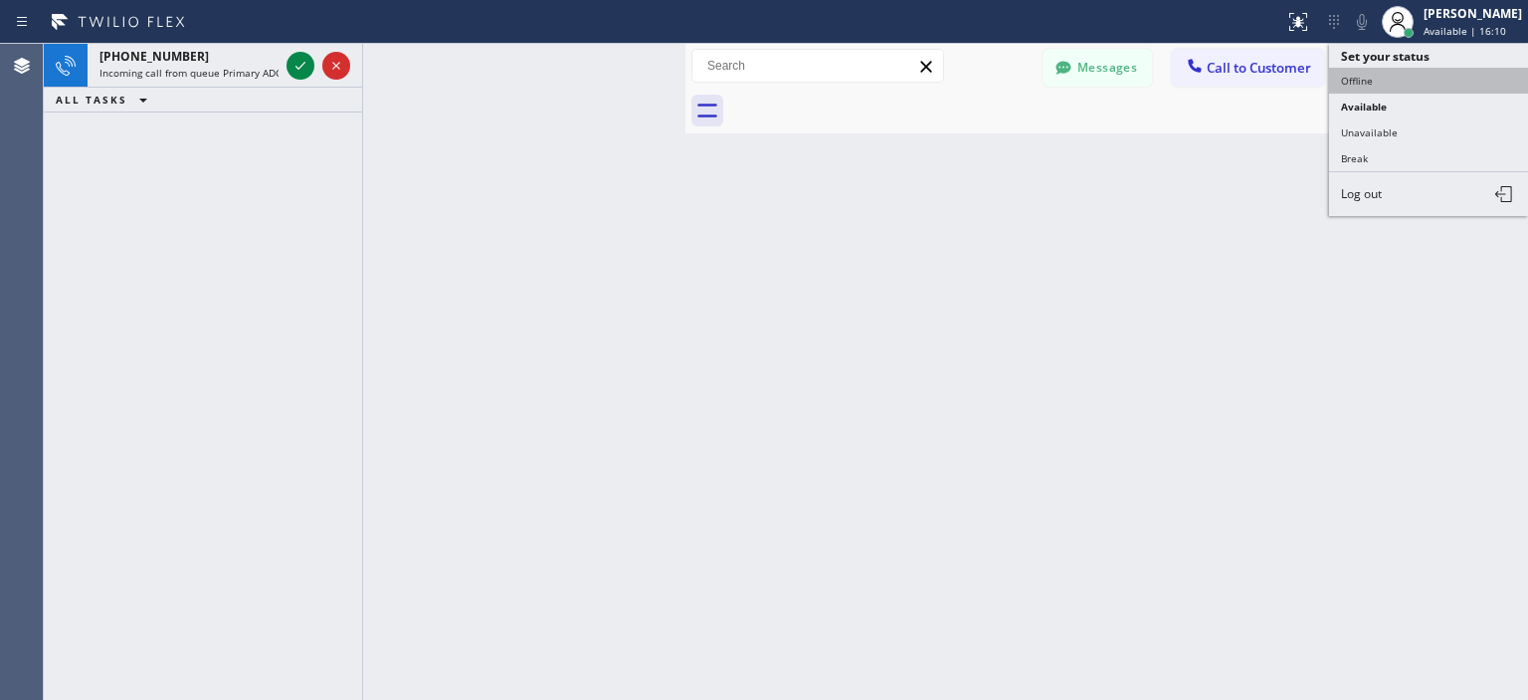
click at [1396, 74] on button "Offline" at bounding box center [1428, 81] width 199 height 26
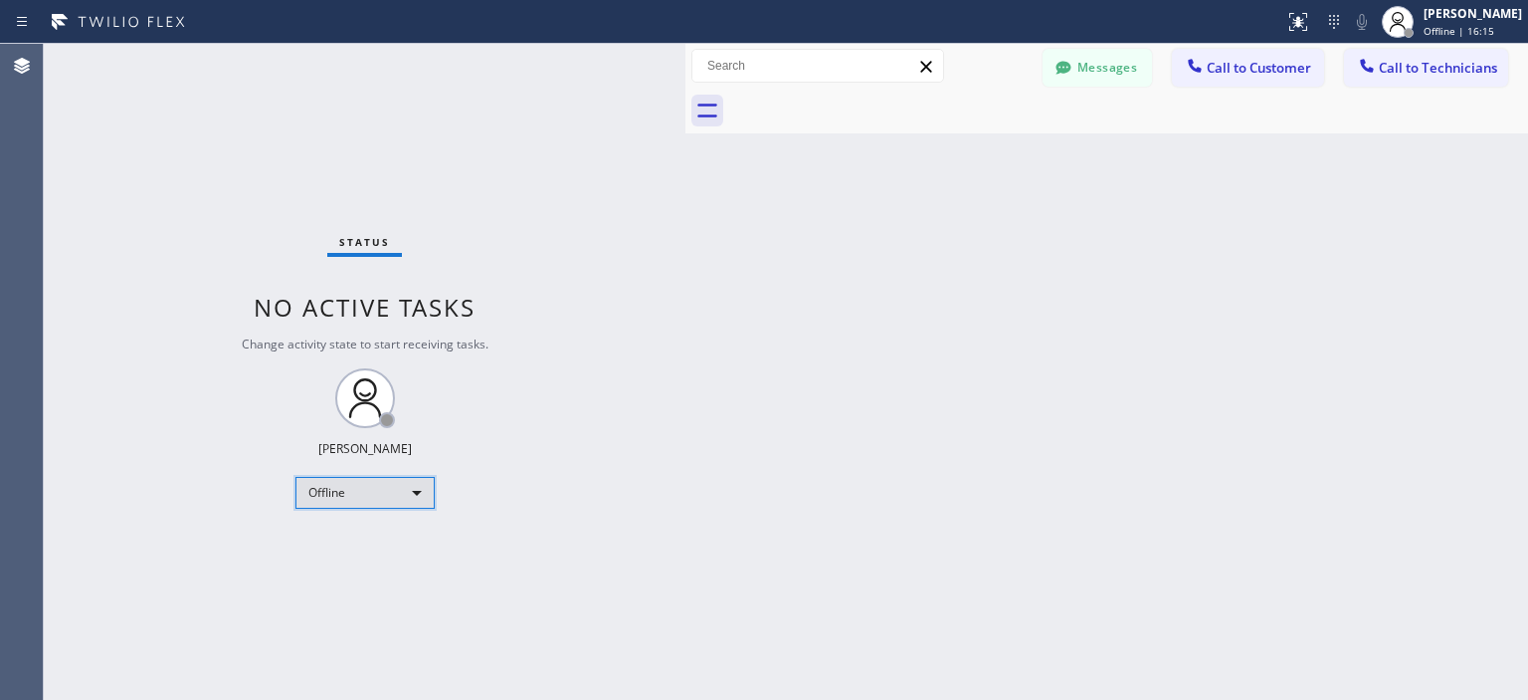
click at [395, 488] on div "Offline" at bounding box center [365, 493] width 139 height 32
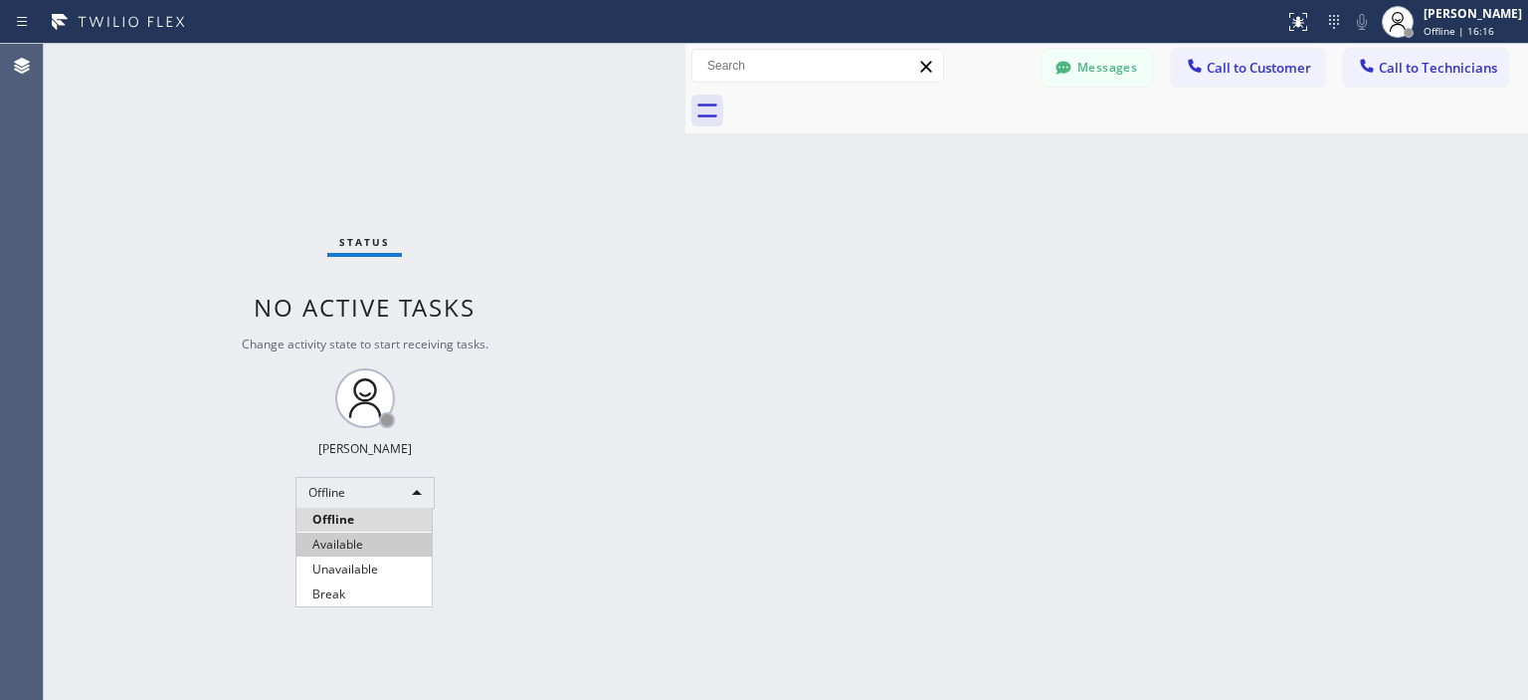
click at [380, 543] on li "Available" at bounding box center [364, 544] width 135 height 24
click at [1412, 77] on button "Call to Technicians" at bounding box center [1426, 68] width 164 height 38
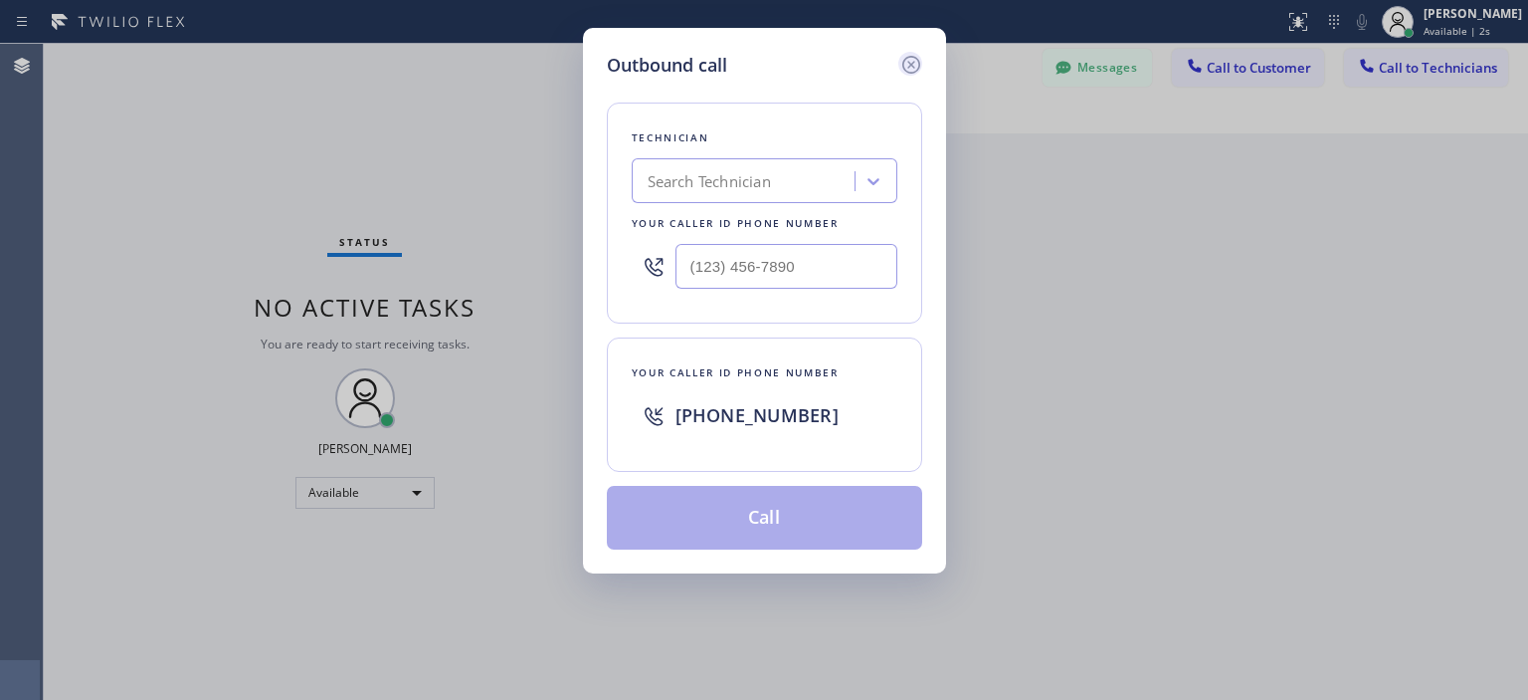
click at [910, 56] on icon at bounding box center [911, 65] width 18 height 18
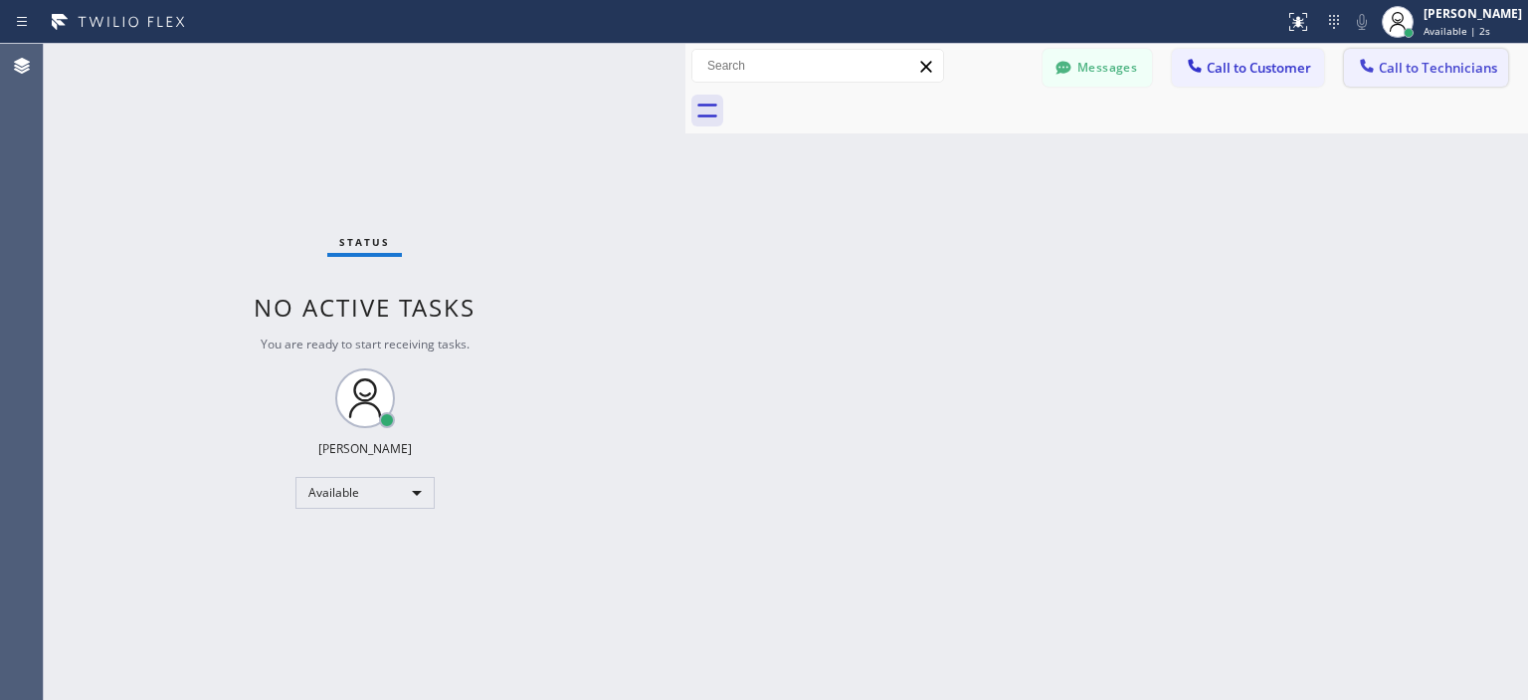
click at [1454, 54] on button "Call to Technicians" at bounding box center [1426, 68] width 164 height 38
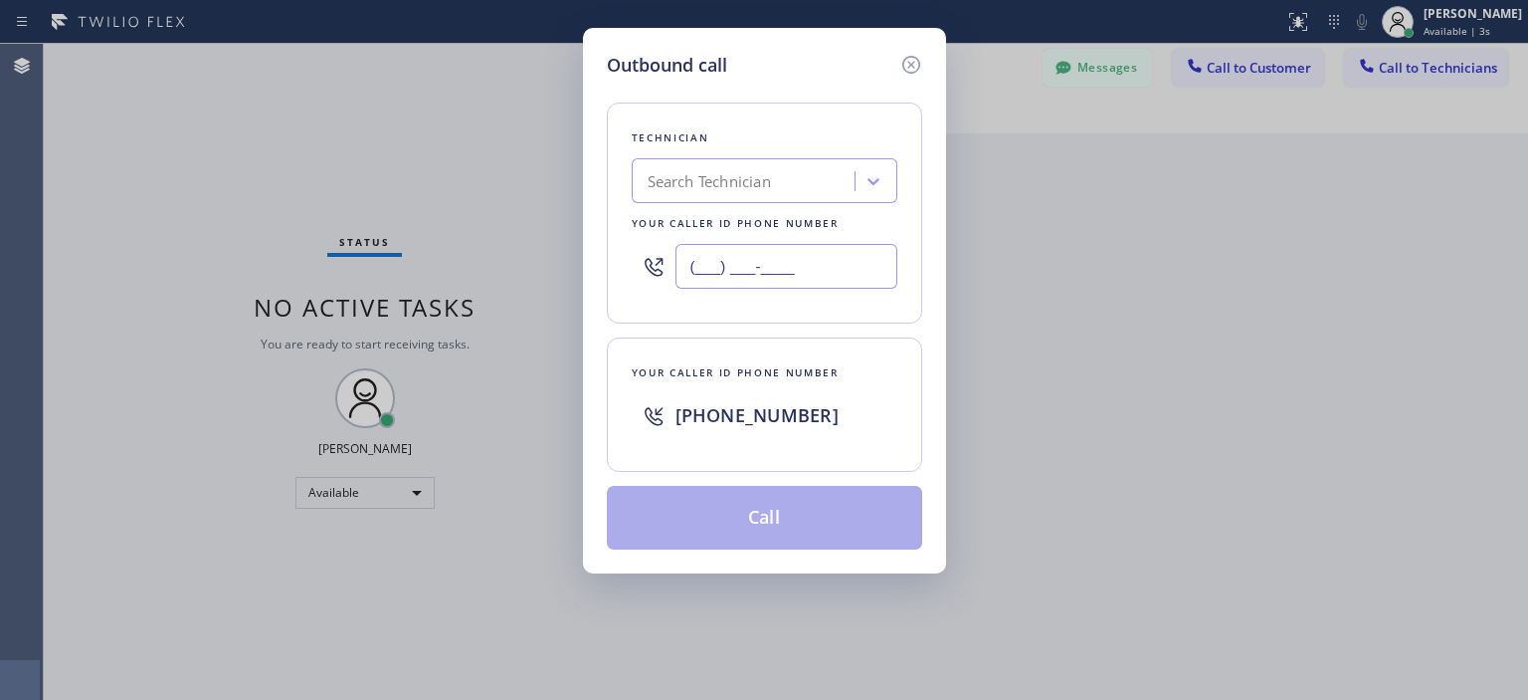
click at [768, 260] on input "(___) ___-____" at bounding box center [787, 266] width 222 height 45
paste input "909) 848-0048"
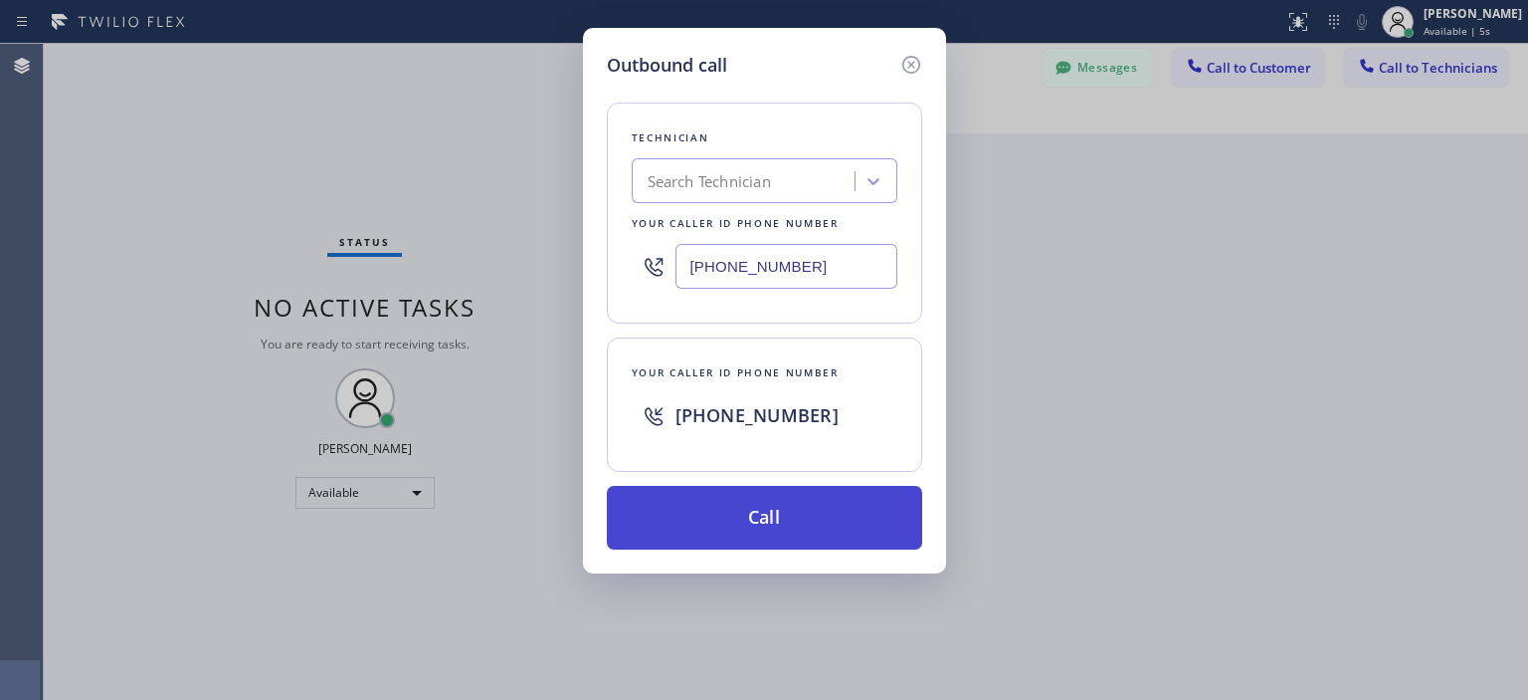
click at [812, 530] on button "Call" at bounding box center [764, 518] width 315 height 64
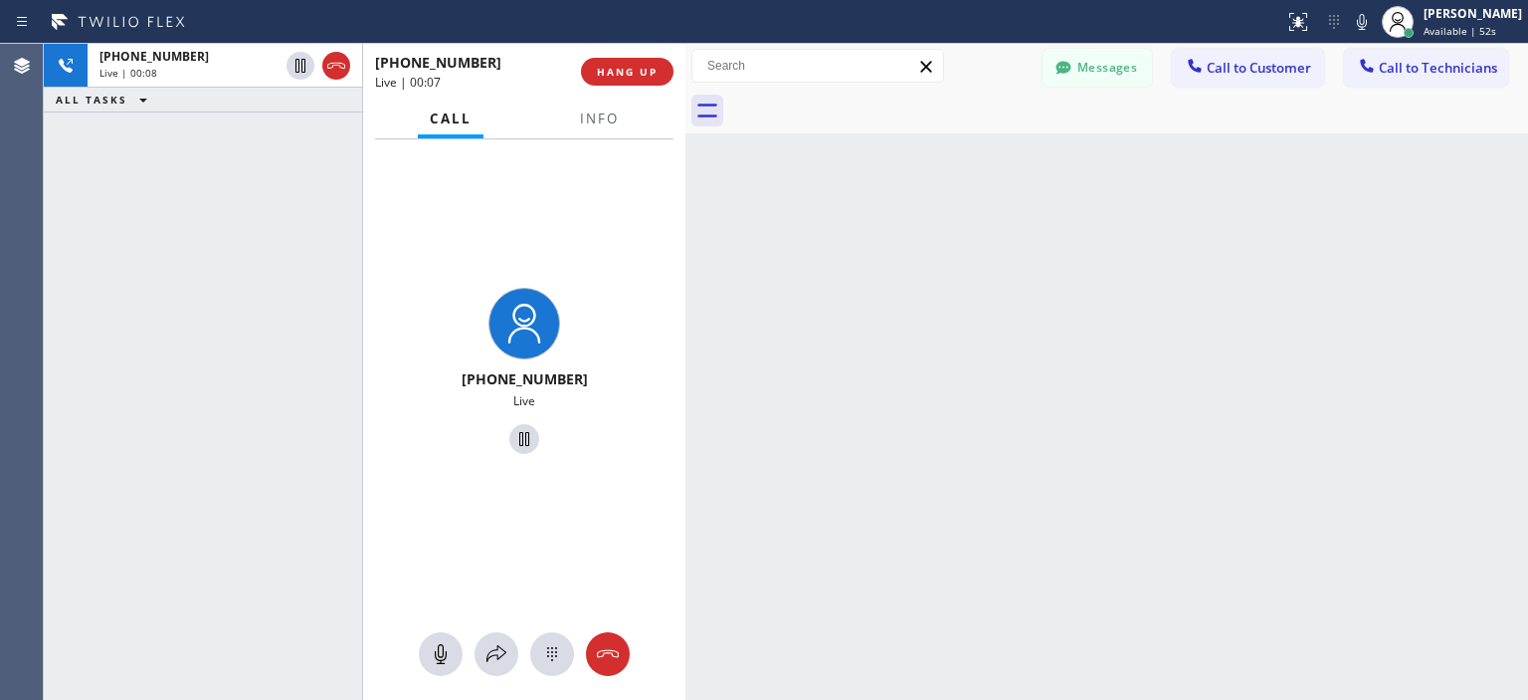
click at [100, 275] on div "[PHONE_NUMBER] Live | 00:08 ALL TASKS ALL TASKS ACTIVE TASKS TASKS IN WRAP UP" at bounding box center [203, 372] width 318 height 656
click at [606, 655] on icon at bounding box center [608, 654] width 24 height 24
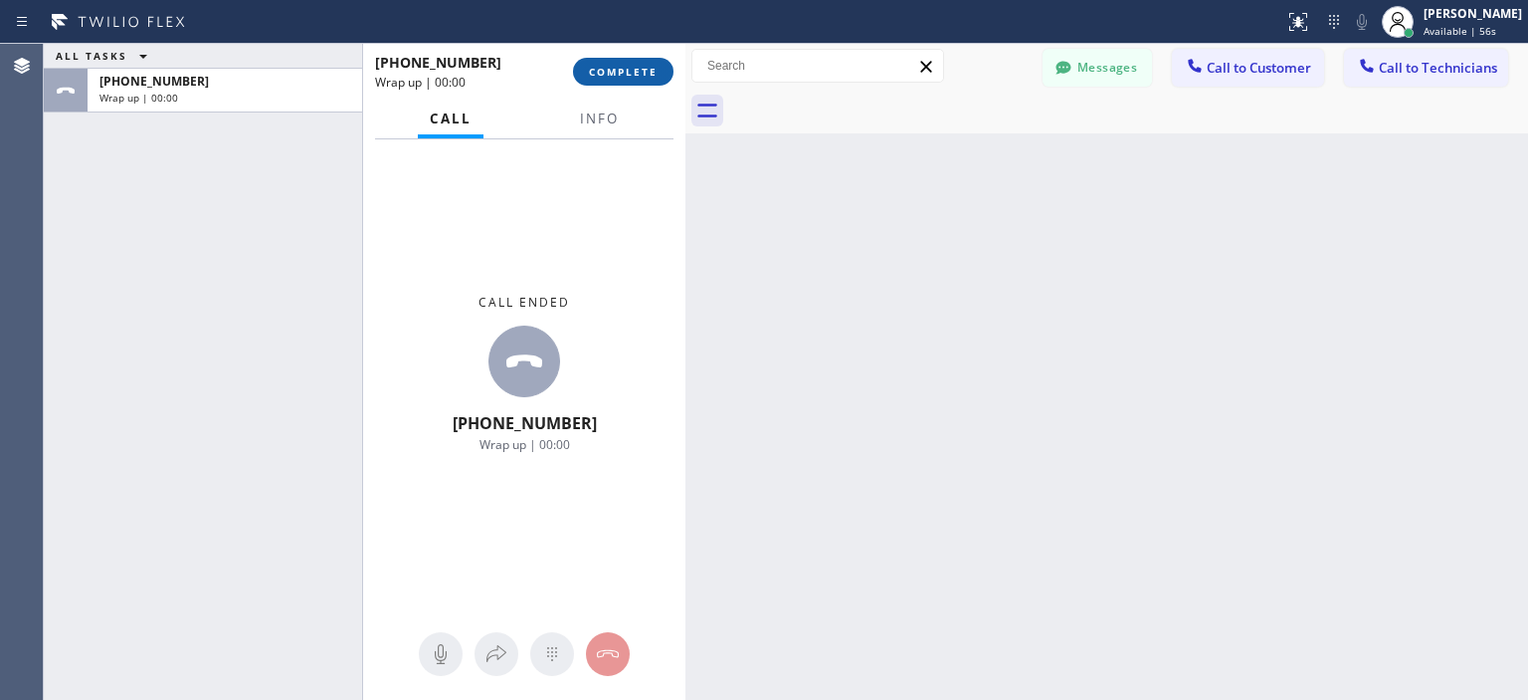
click at [638, 62] on button "COMPLETE" at bounding box center [623, 72] width 101 height 28
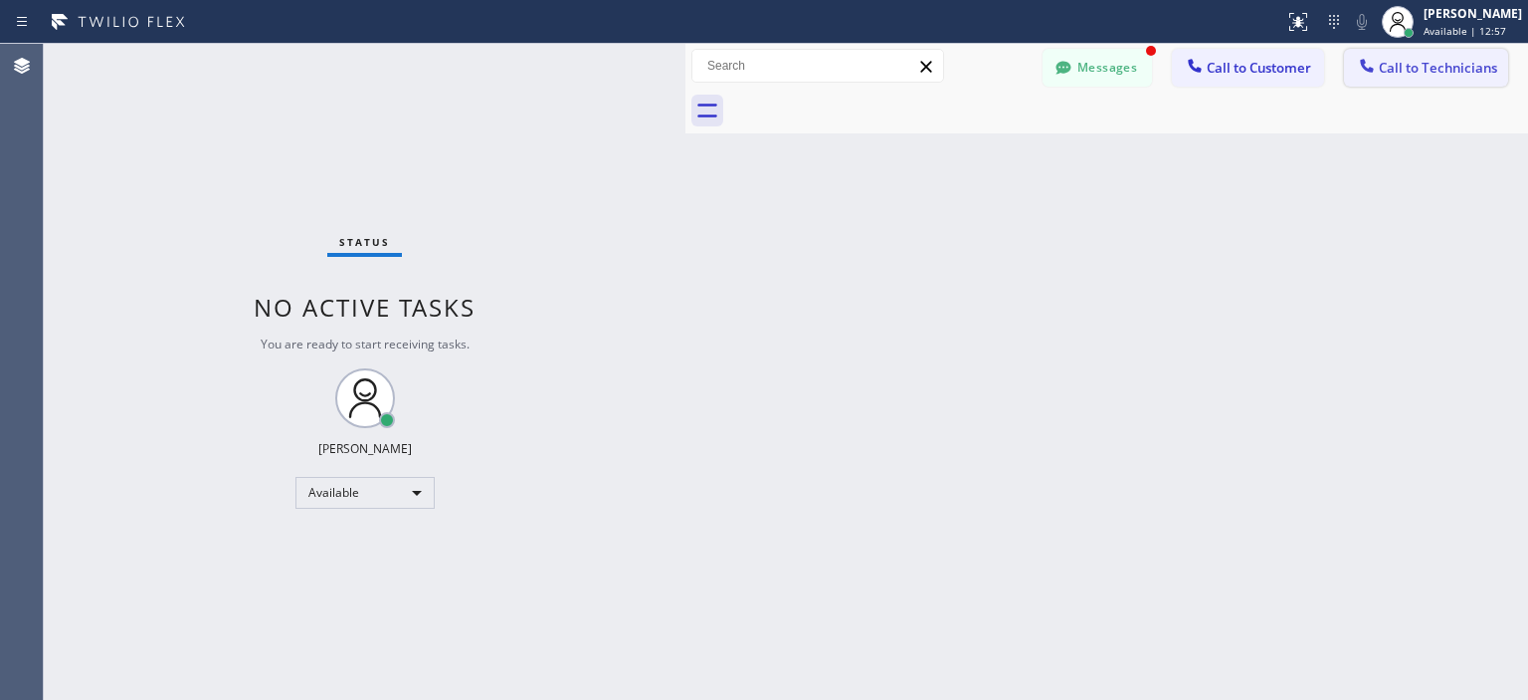
click at [1421, 71] on span "Call to Technicians" at bounding box center [1438, 68] width 118 height 18
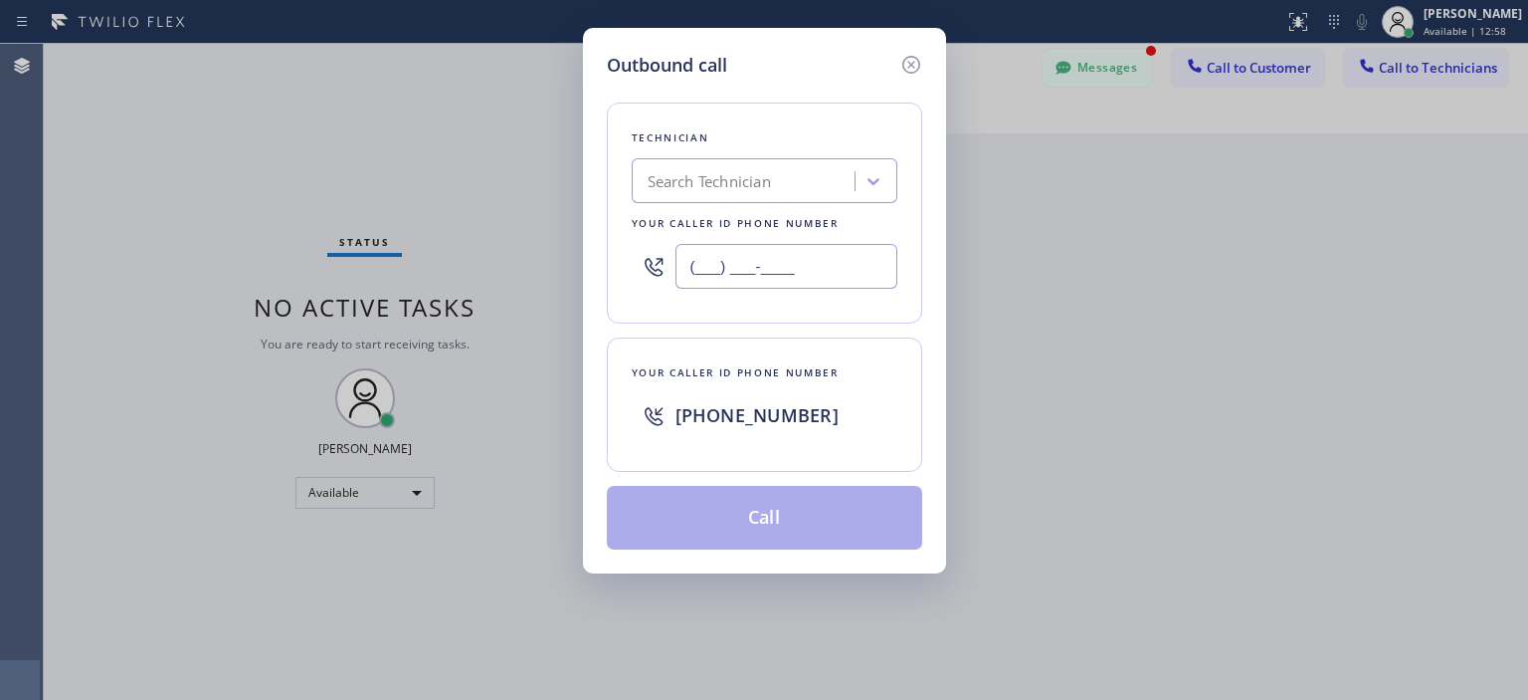
click at [739, 272] on input "(___) ___-____" at bounding box center [787, 266] width 222 height 45
paste input "909) 848-0048"
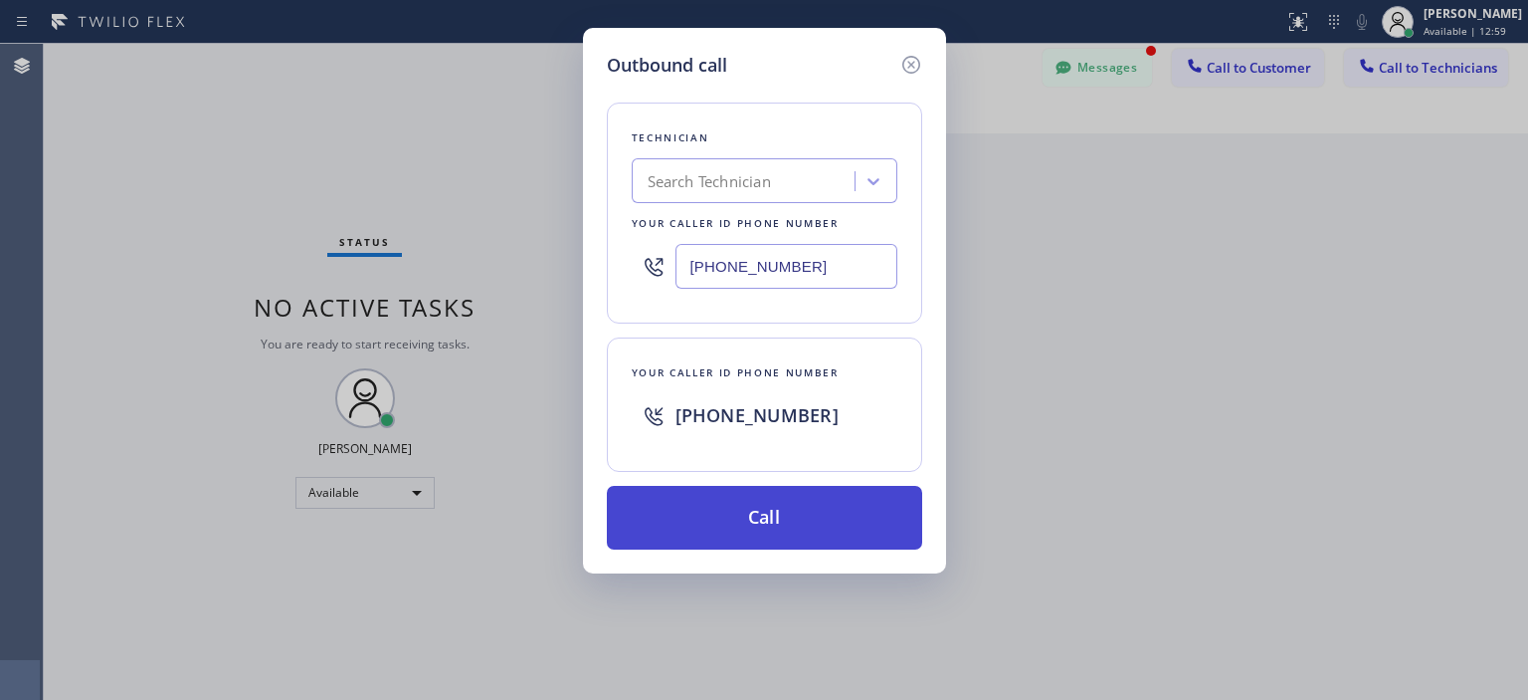
type input "[PHONE_NUMBER]"
click at [766, 512] on button "Call" at bounding box center [764, 518] width 315 height 64
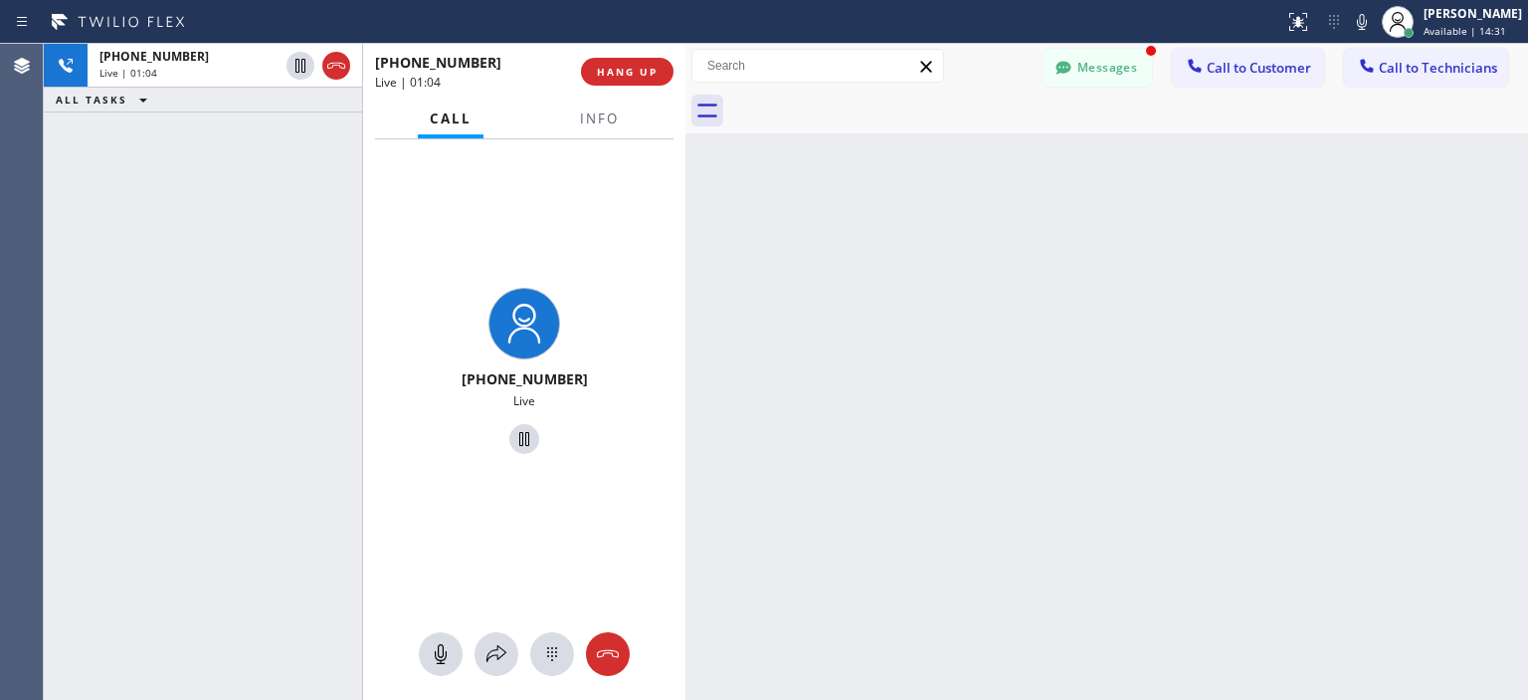
click at [79, 190] on div "[PHONE_NUMBER] Live | 01:04 ALL TASKS ALL TASKS ACTIVE TASKS TASKS IN WRAP UP" at bounding box center [203, 372] width 318 height 656
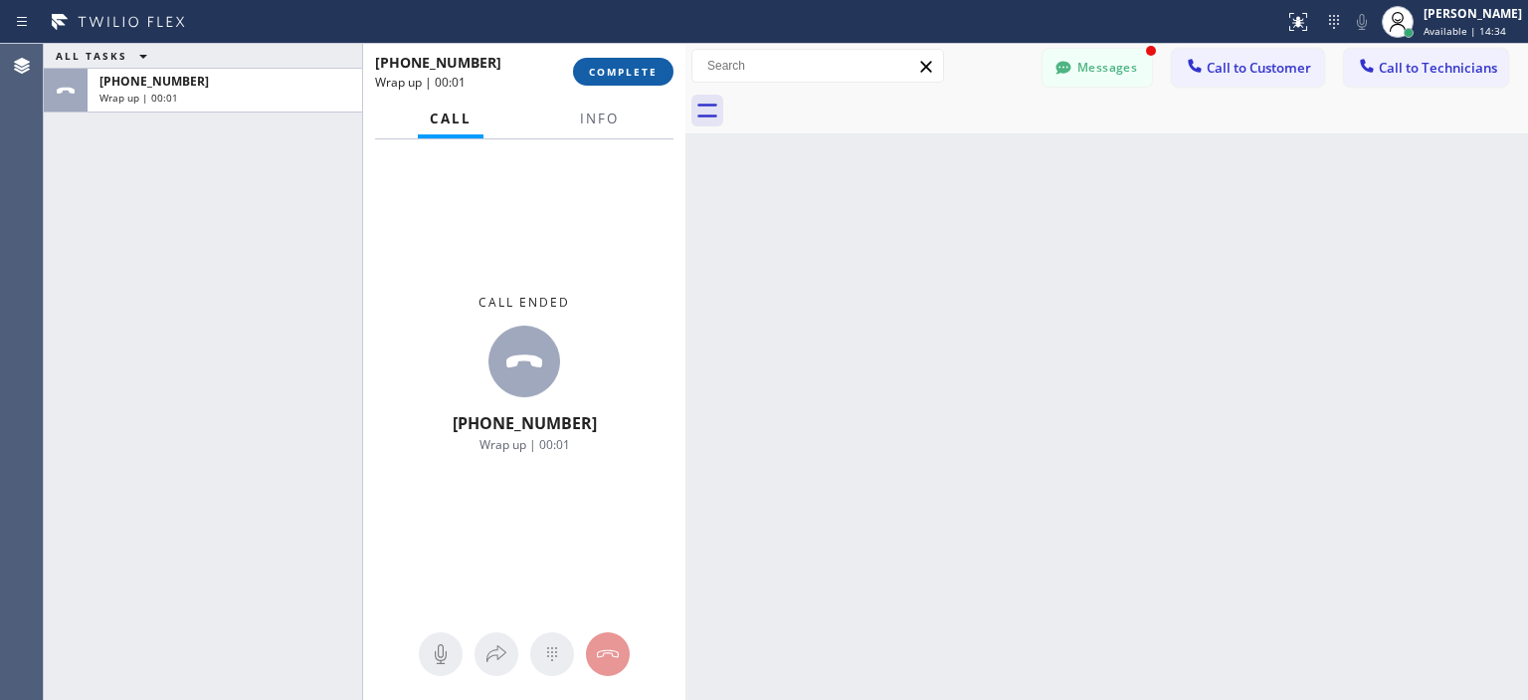
click at [622, 75] on span "COMPLETE" at bounding box center [623, 72] width 69 height 14
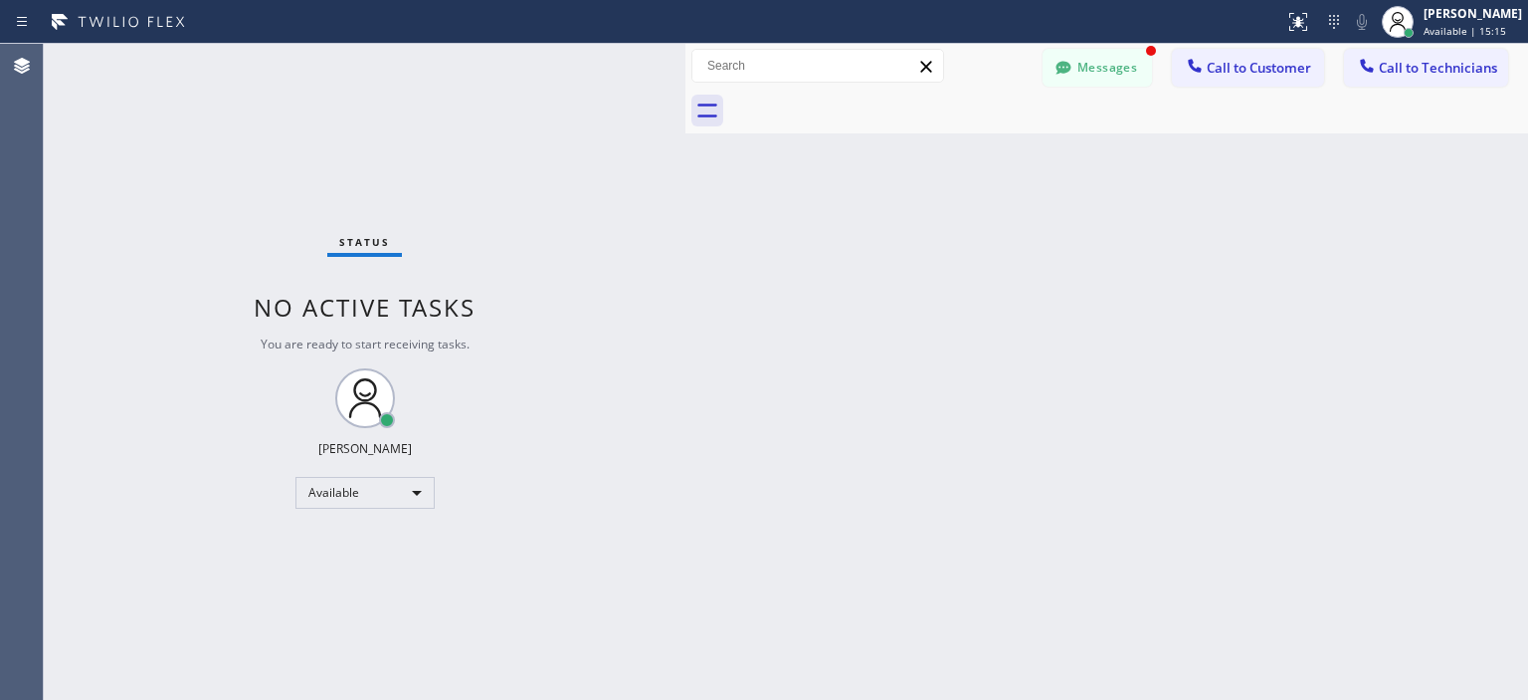
click at [44, 246] on div "Status No active tasks You are ready to start receiving tasks. [PERSON_NAME] Av…" at bounding box center [365, 372] width 642 height 656
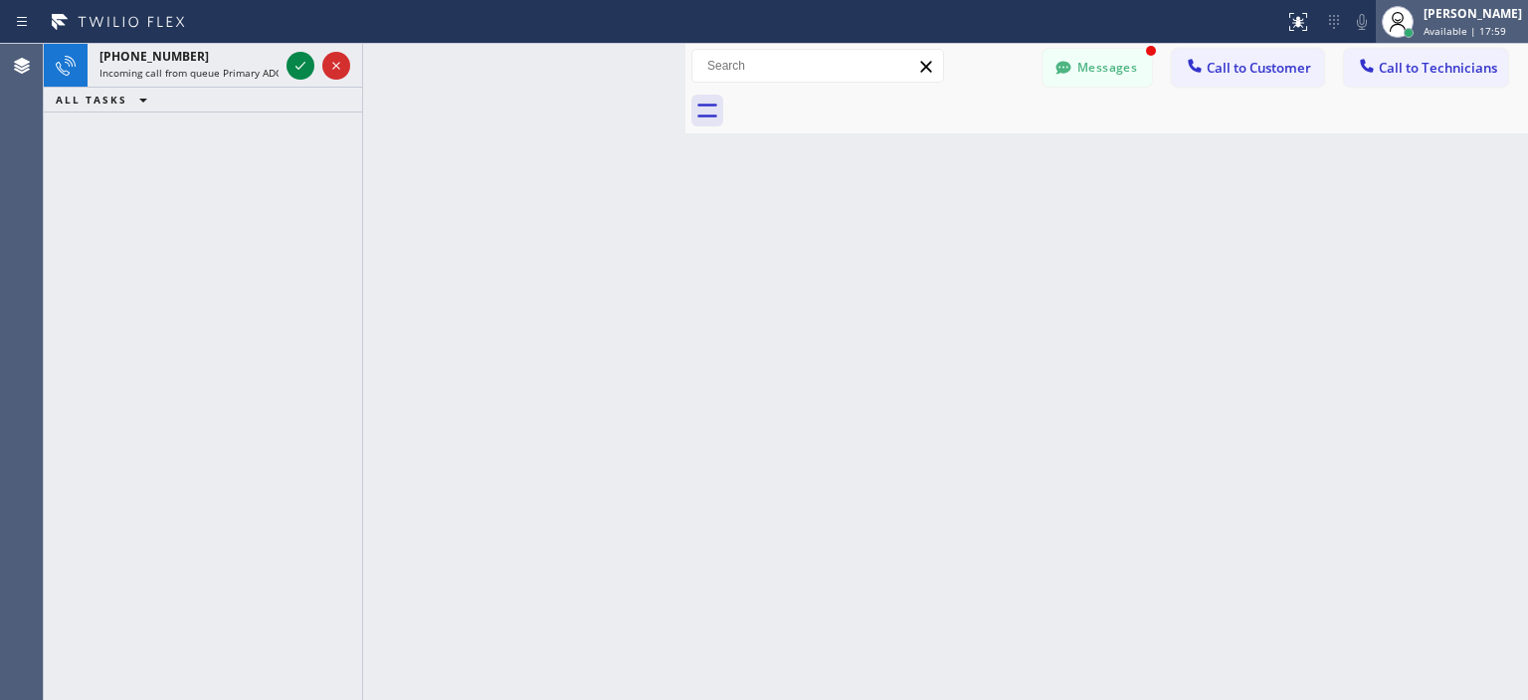
click at [1429, 21] on div "[PERSON_NAME]" at bounding box center [1473, 13] width 99 height 17
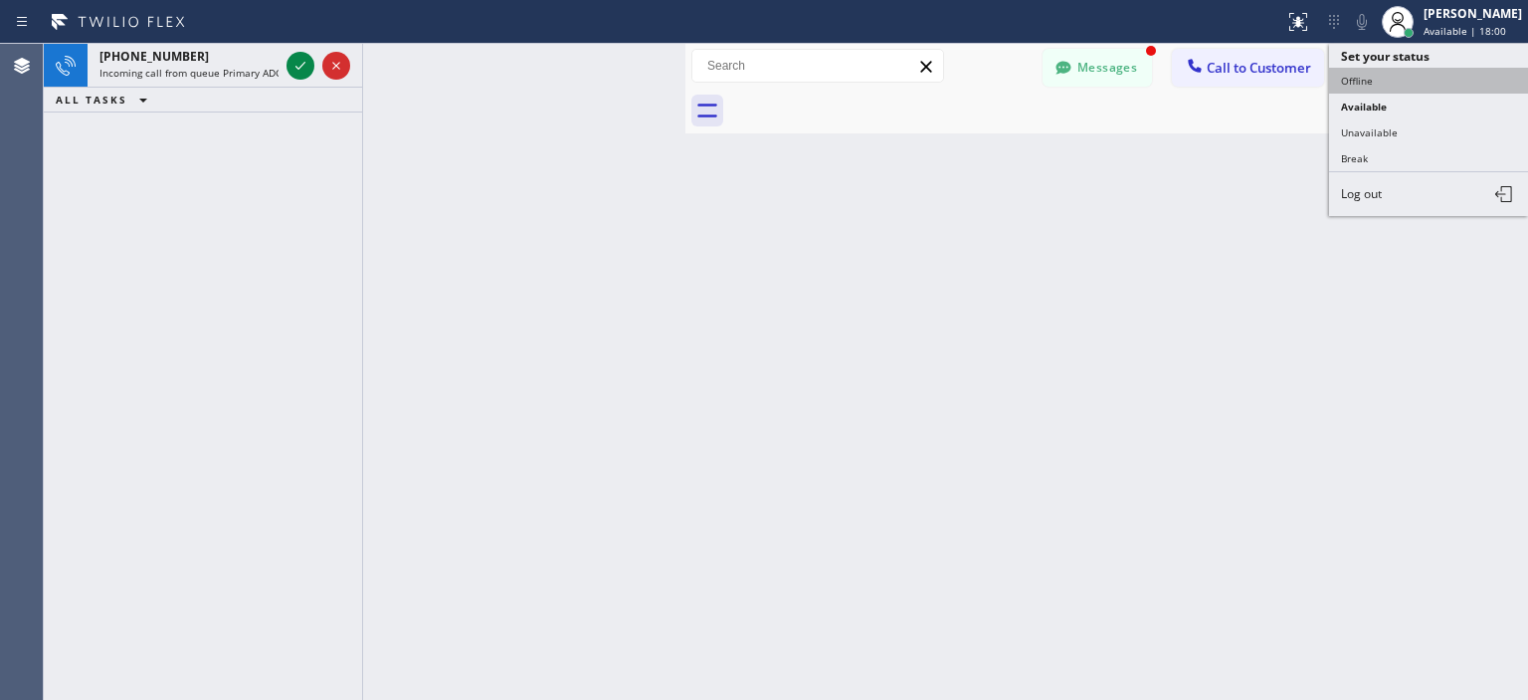
click at [1389, 77] on button "Offline" at bounding box center [1428, 81] width 199 height 26
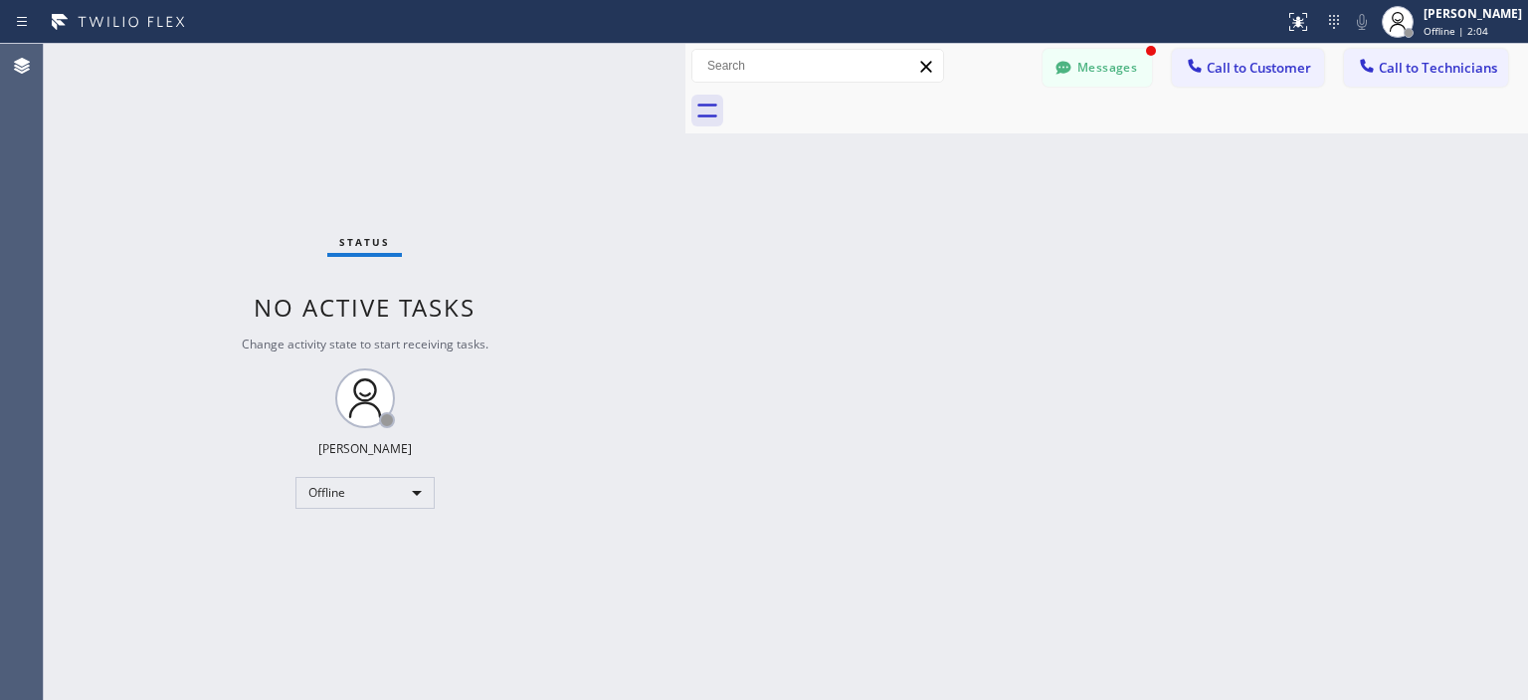
click at [1504, 391] on div "Back to Dashboard Change Sender ID Customers Technicians [PHONE_NUMBER] SEARCH …" at bounding box center [1107, 372] width 843 height 656
click at [364, 483] on div "Offline" at bounding box center [365, 493] width 139 height 32
click at [390, 537] on li "Available" at bounding box center [364, 544] width 135 height 24
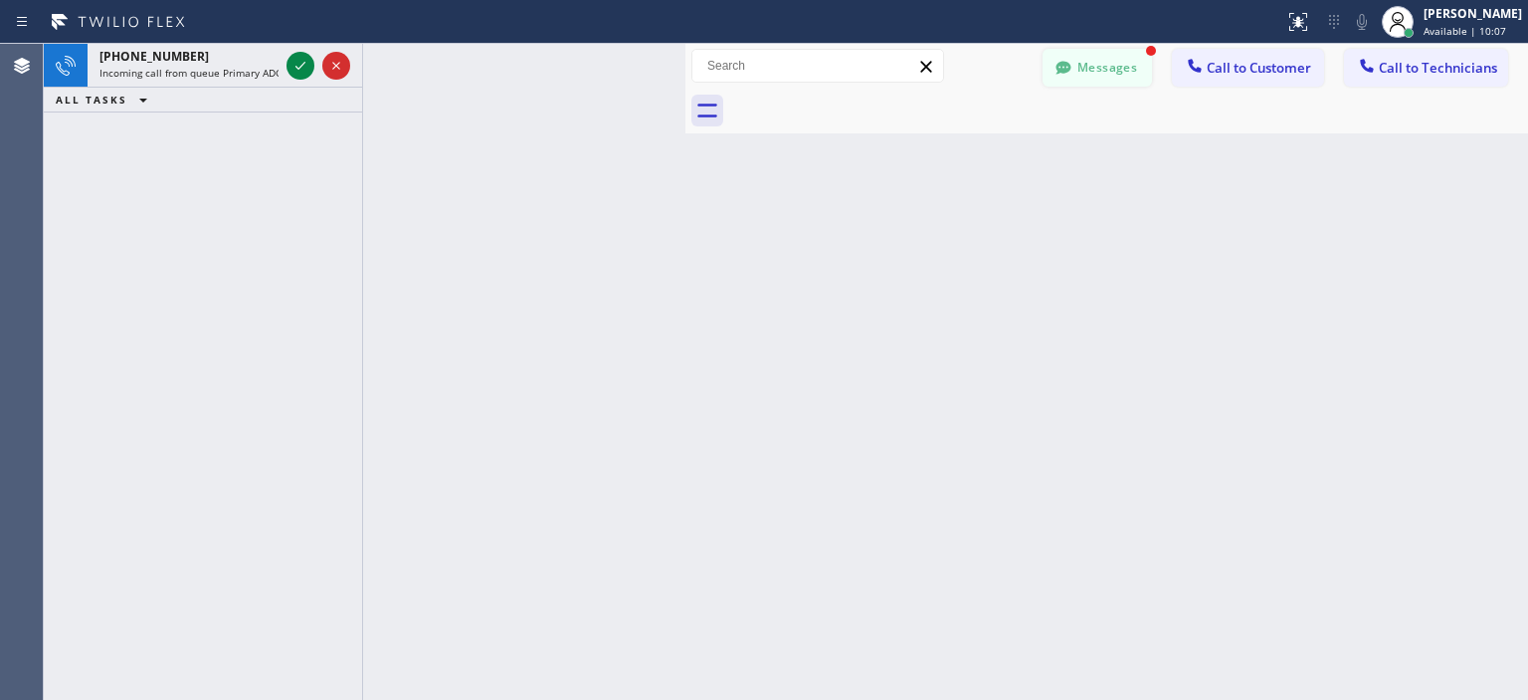
click at [1122, 63] on button "Messages" at bounding box center [1097, 68] width 109 height 38
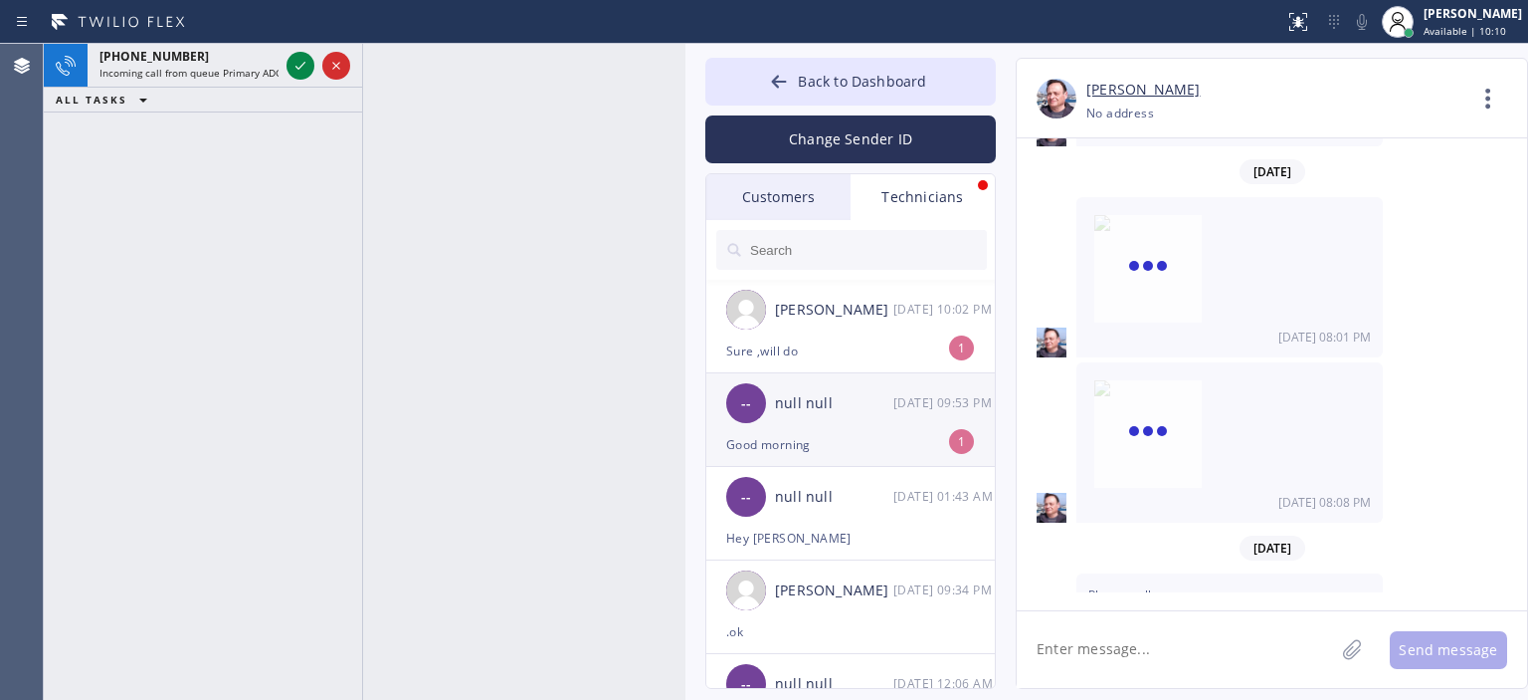
click at [872, 421] on div "-- null null [DATE] 09:53 PM" at bounding box center [852, 403] width 291 height 60
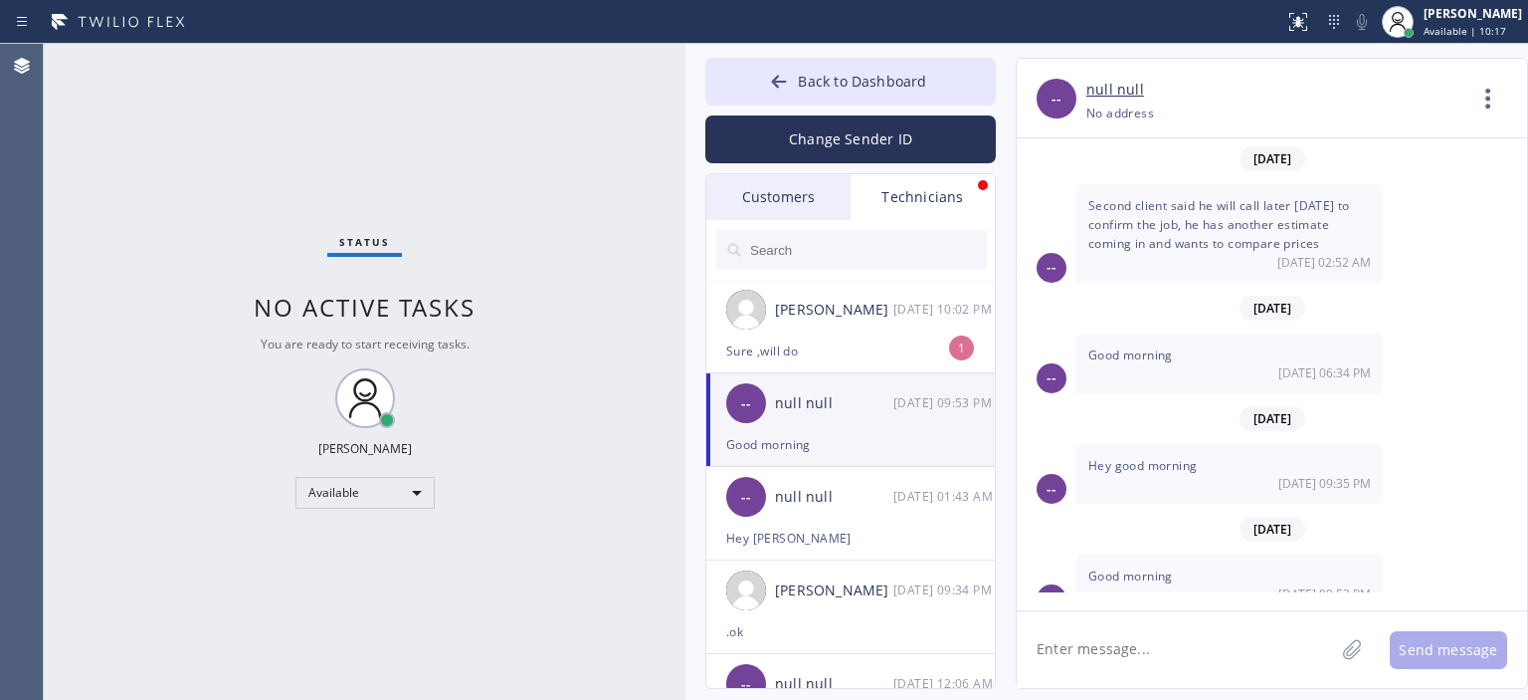
scroll to position [18, 0]
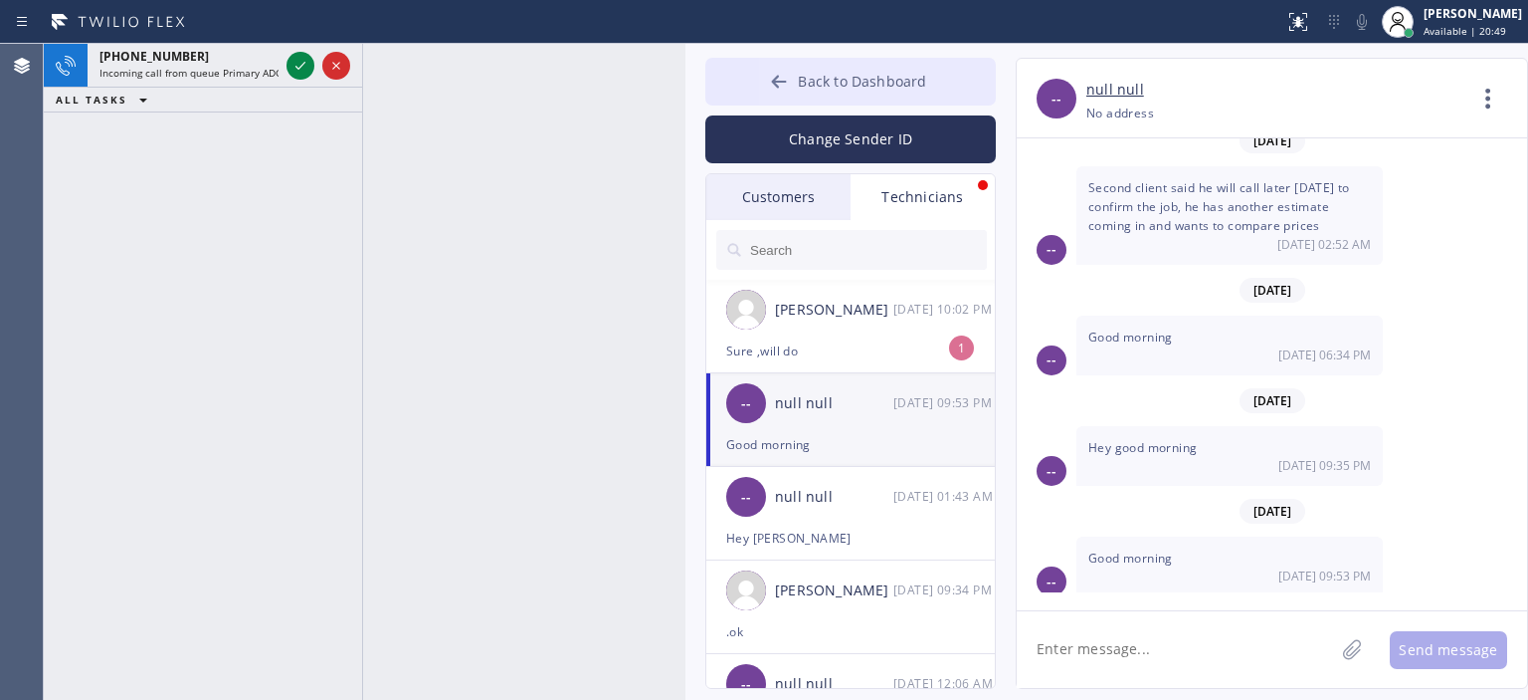
click at [789, 80] on icon at bounding box center [779, 82] width 20 height 20
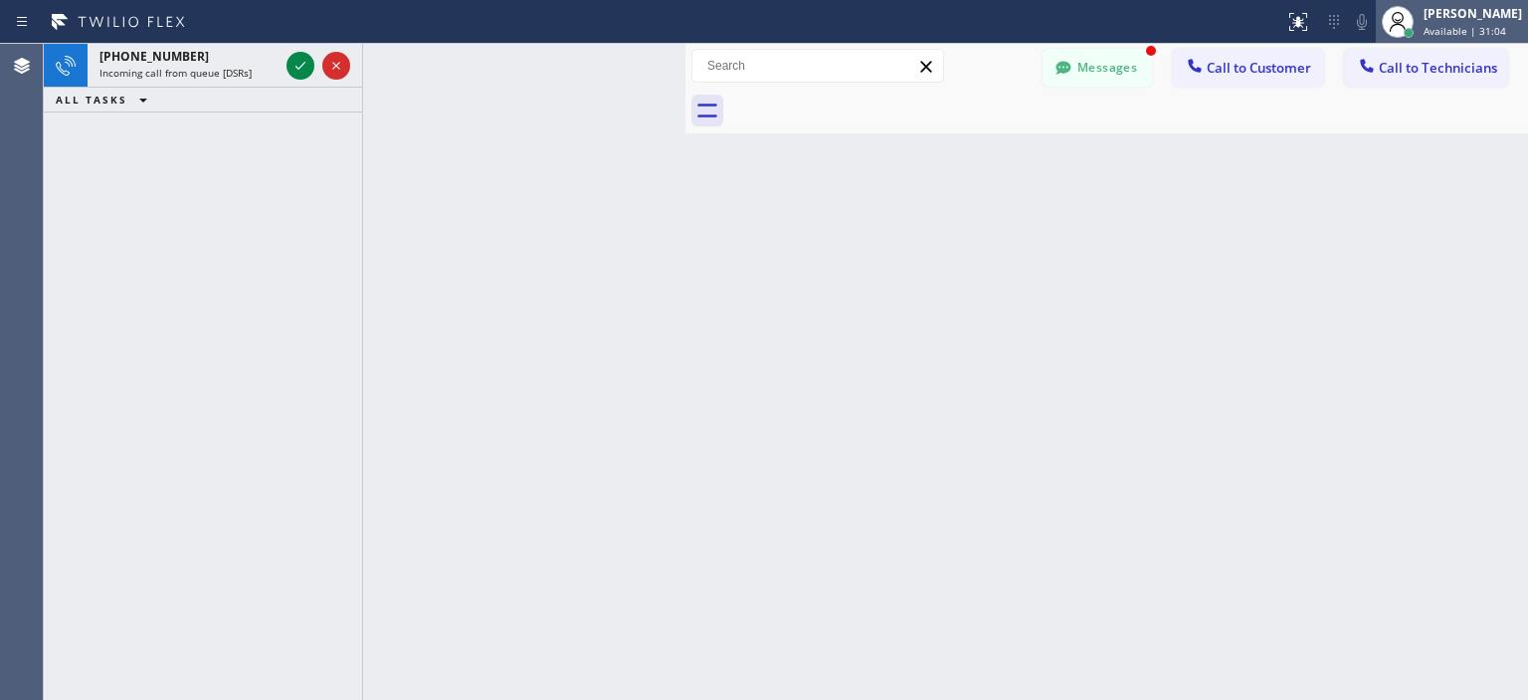
click at [1438, 30] on span "Available | 31:04" at bounding box center [1465, 31] width 83 height 14
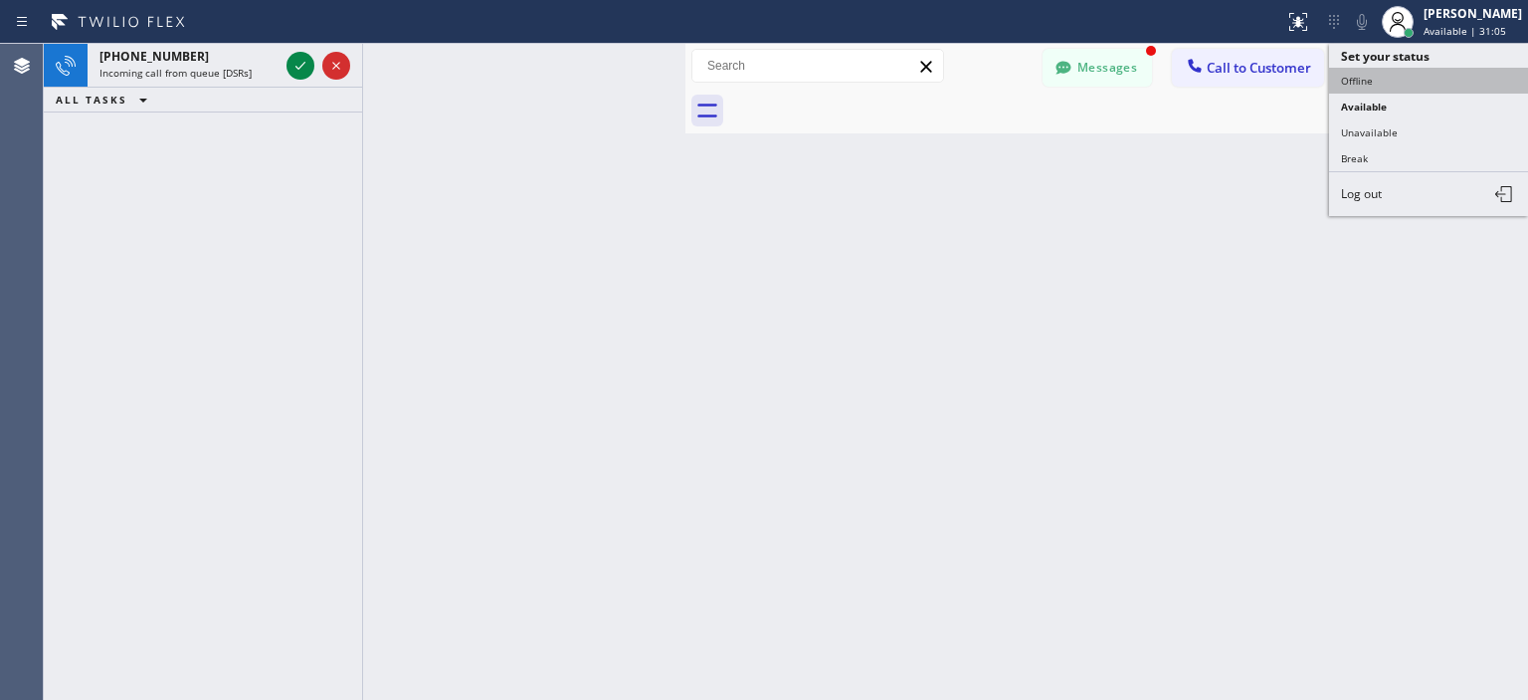
click at [1388, 79] on button "Offline" at bounding box center [1428, 81] width 199 height 26
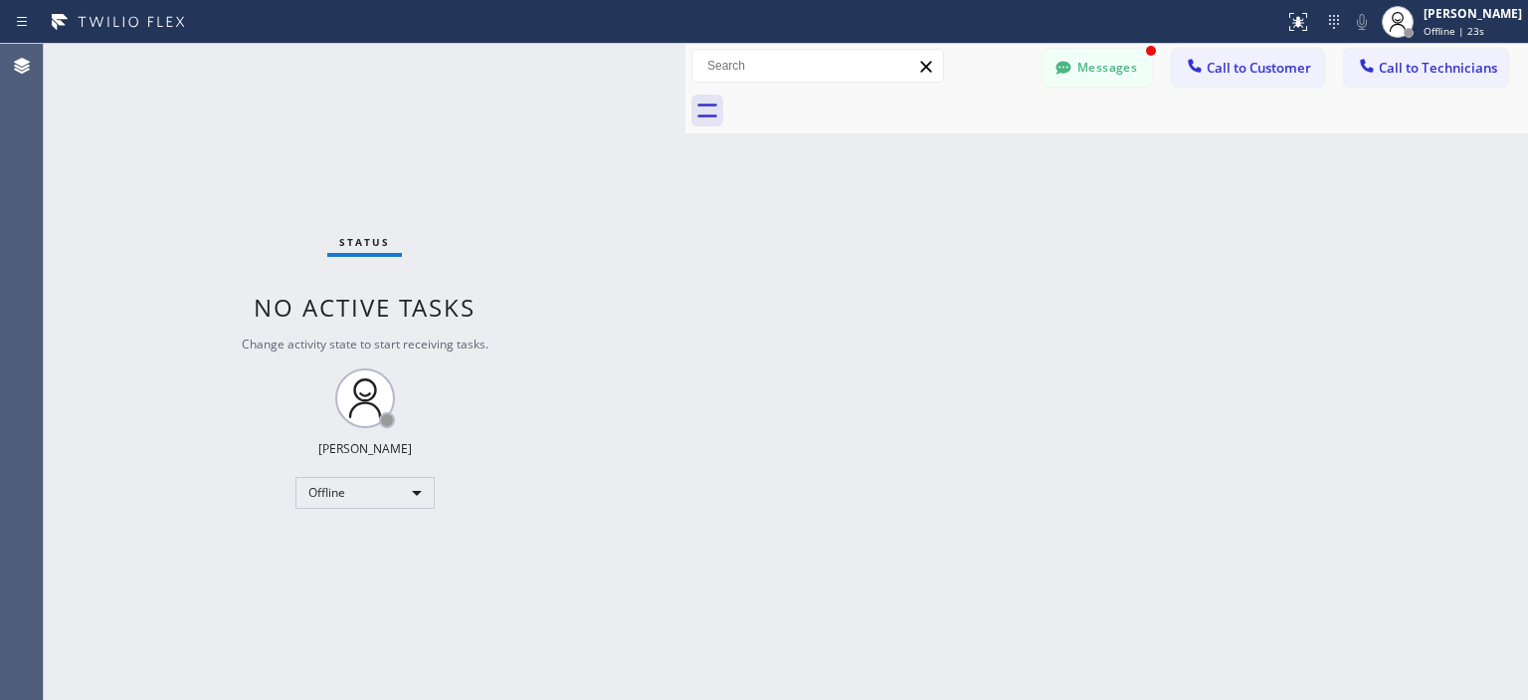
click at [83, 168] on div "Status No active tasks Change activity state to start receiving tasks. [PERSON_…" at bounding box center [365, 372] width 642 height 656
